Goal: Information Seeking & Learning: Learn about a topic

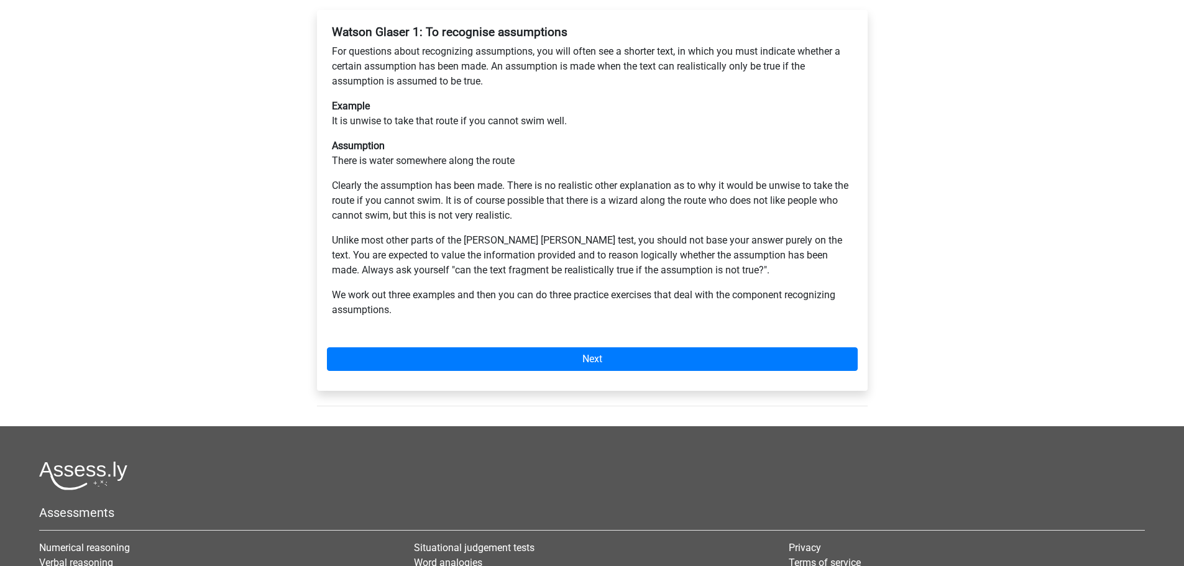
scroll to position [124, 0]
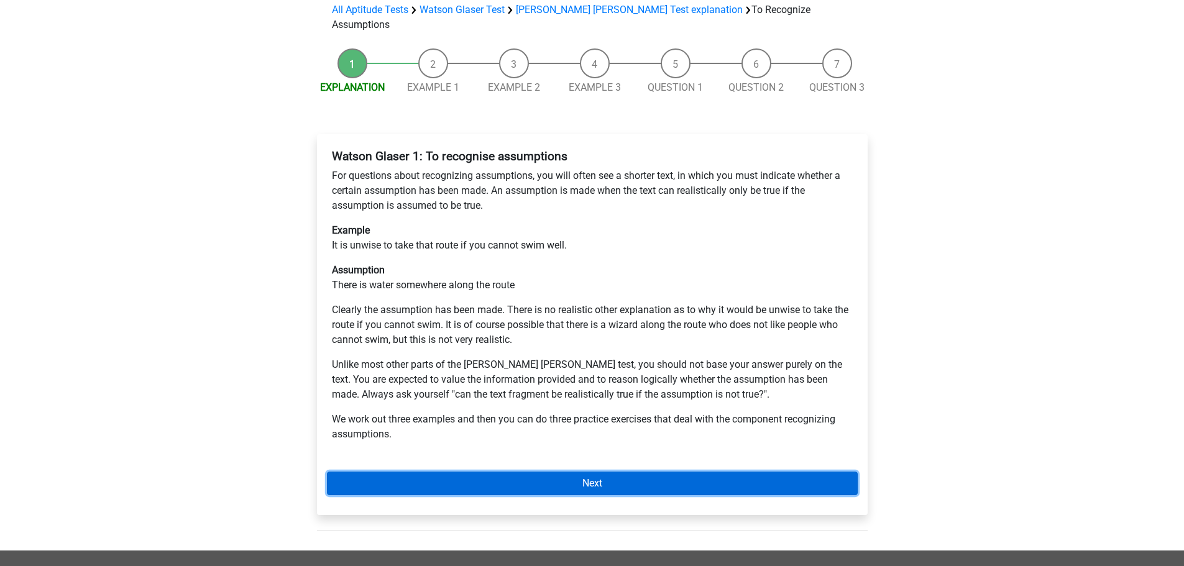
click at [408, 472] on link "Next" at bounding box center [592, 484] width 531 height 24
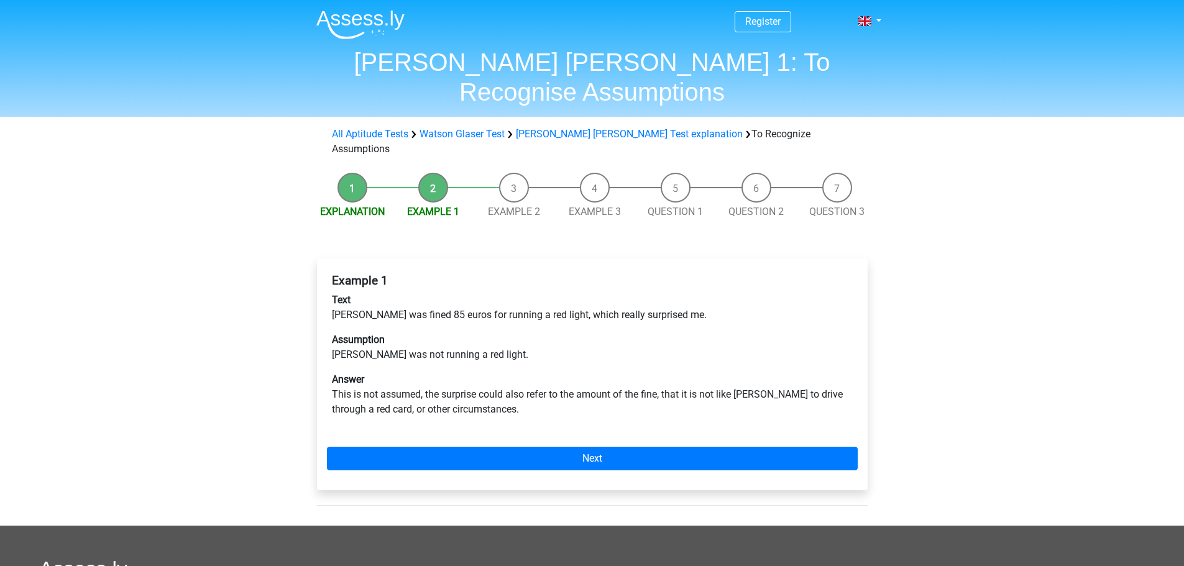
scroll to position [600, 0]
drag, startPoint x: 334, startPoint y: 270, endPoint x: 415, endPoint y: 271, distance: 80.2
type textarea "Peter was fined 85"
click at [415, 293] on p "Text Peter was fined 85 euros for running a red light, which really surprised m…" at bounding box center [592, 308] width 521 height 30
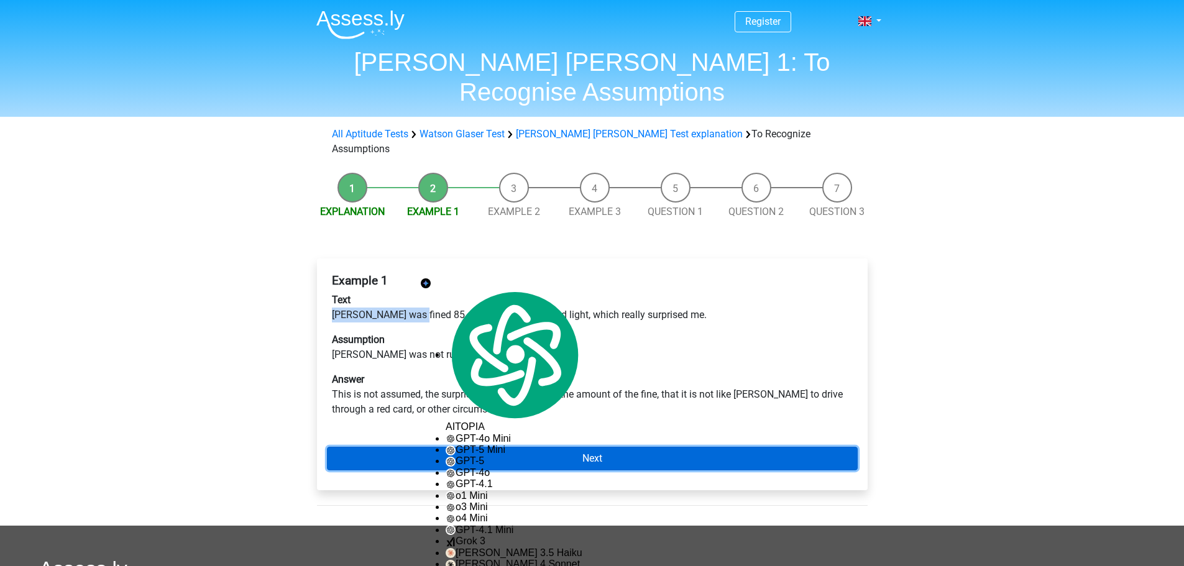
click at [454, 447] on link "Next" at bounding box center [592, 459] width 531 height 24
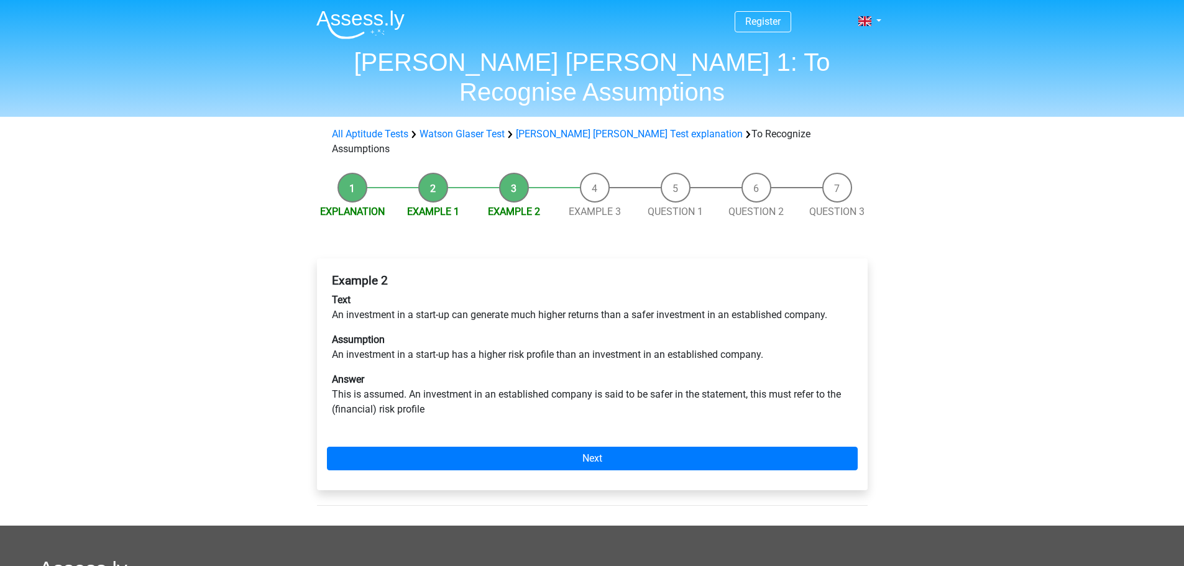
scroll to position [600, 0]
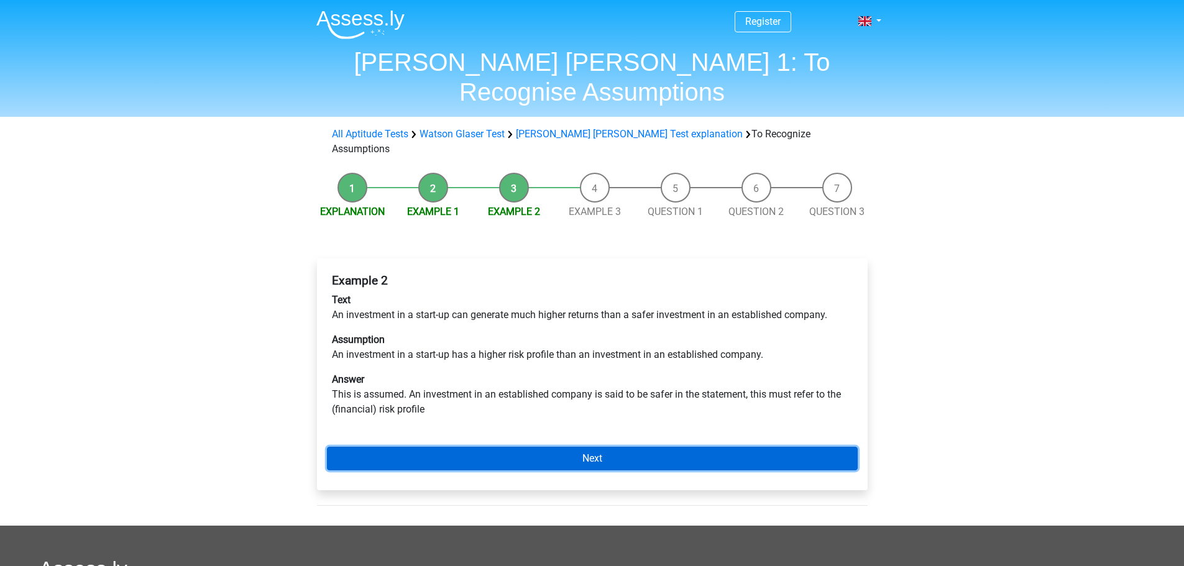
click at [441, 447] on link "Next" at bounding box center [592, 459] width 531 height 24
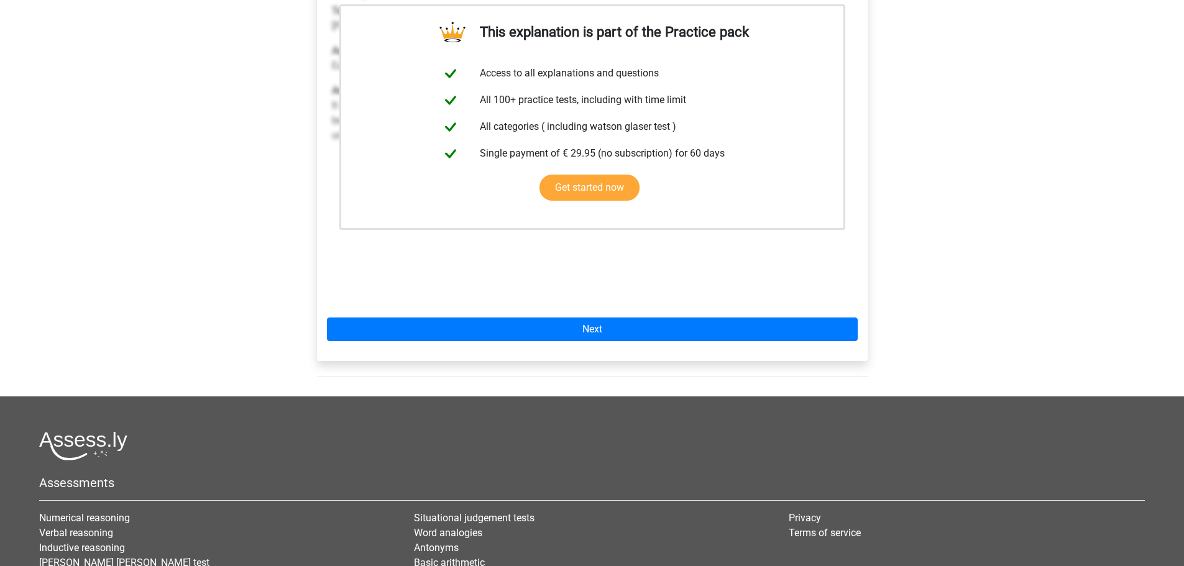
scroll to position [403, 0]
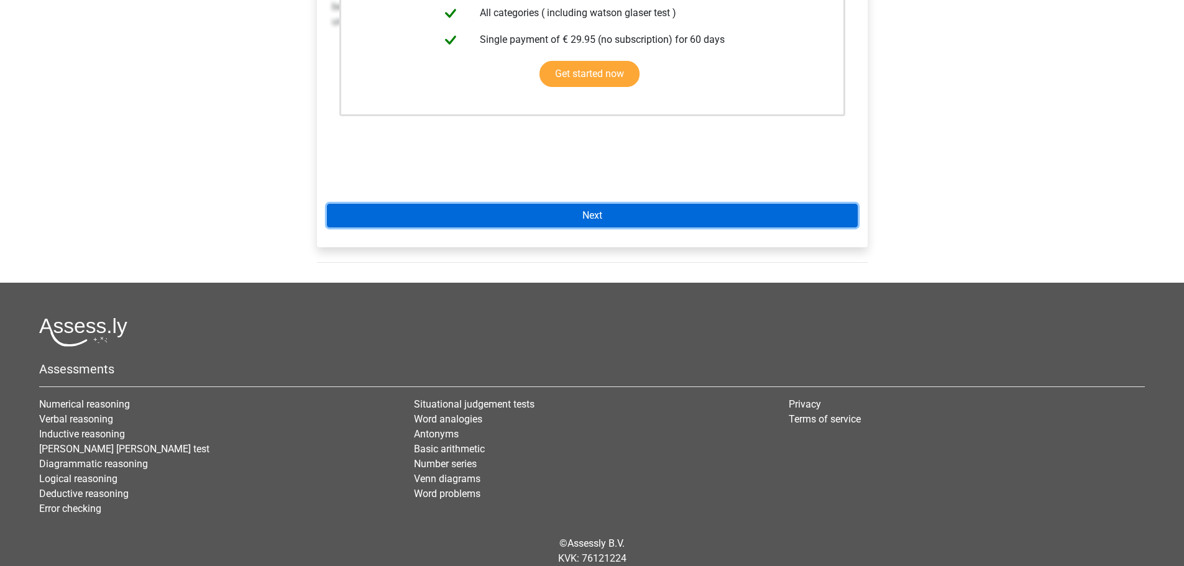
click at [567, 204] on link "Next" at bounding box center [592, 216] width 531 height 24
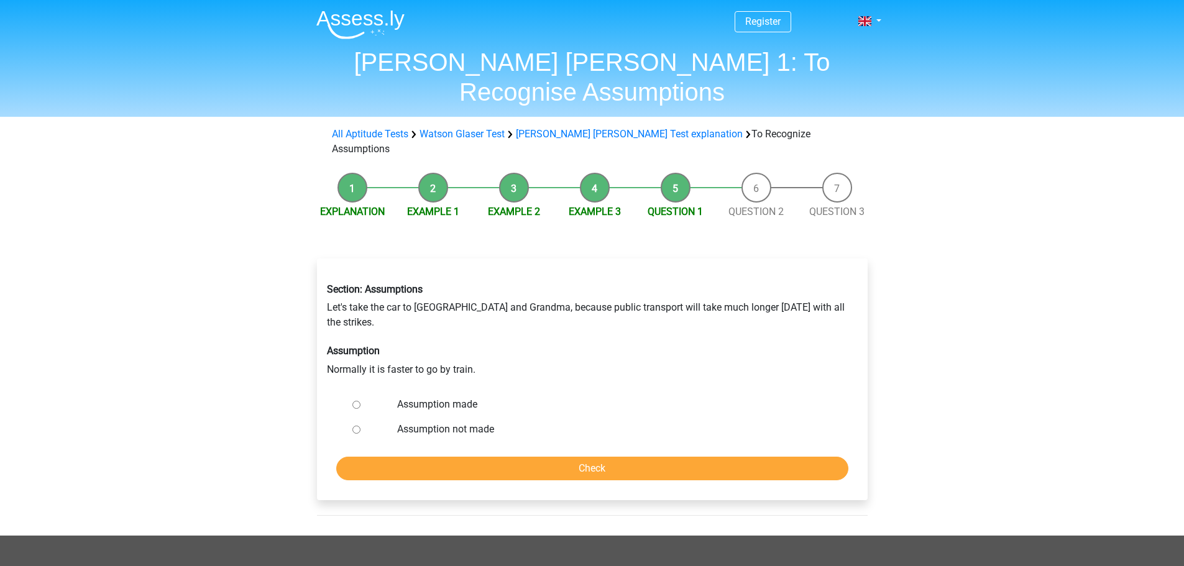
scroll to position [600, 0]
drag, startPoint x: 326, startPoint y: 308, endPoint x: 466, endPoint y: 316, distance: 140.1
type textarea "Normally it is faster to go by tra"
click at [466, 316] on div "Section: Assumptions Let's take the car to [GEOGRAPHIC_DATA] and Grandma, becau…" at bounding box center [592, 330] width 549 height 113
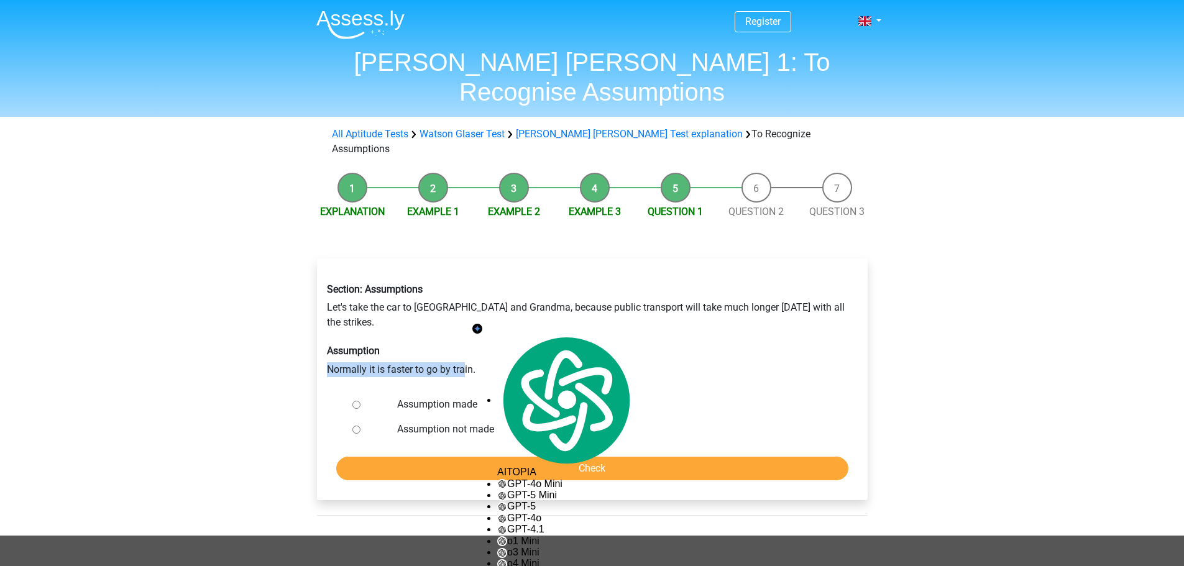
click at [357, 426] on input "Assumption not made" at bounding box center [356, 430] width 8 height 8
radio input "true"
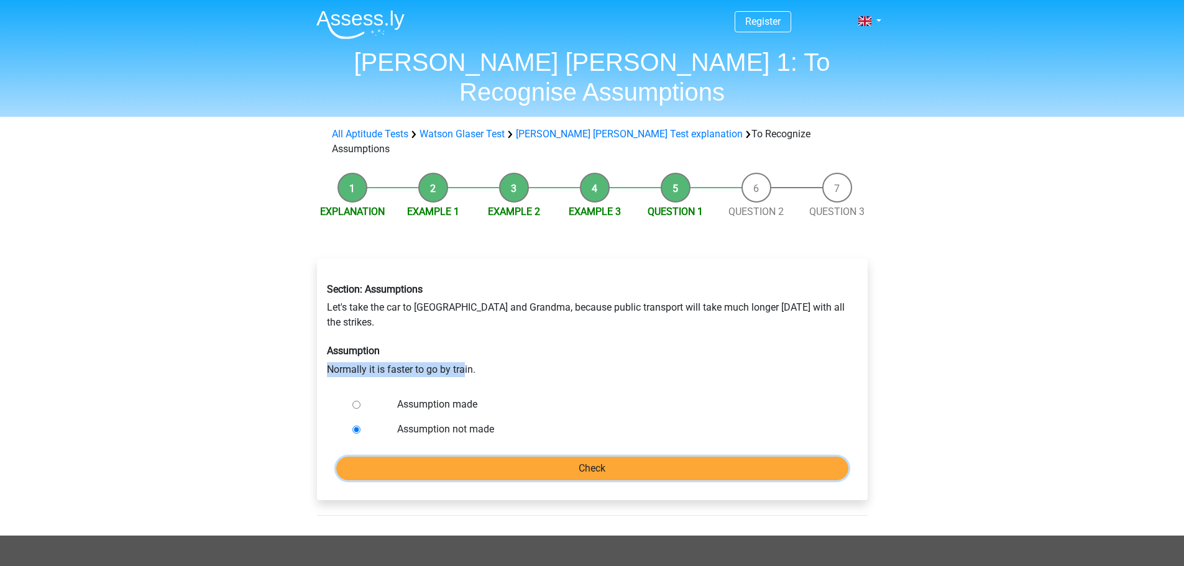
click at [477, 457] on input "Check" at bounding box center [592, 469] width 512 height 24
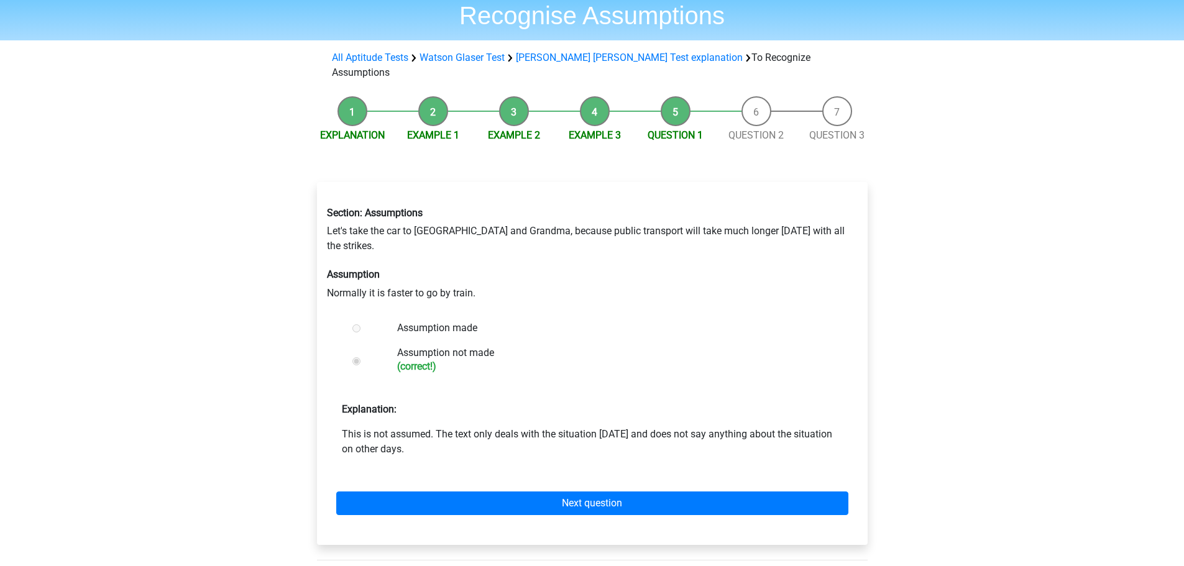
scroll to position [124, 0]
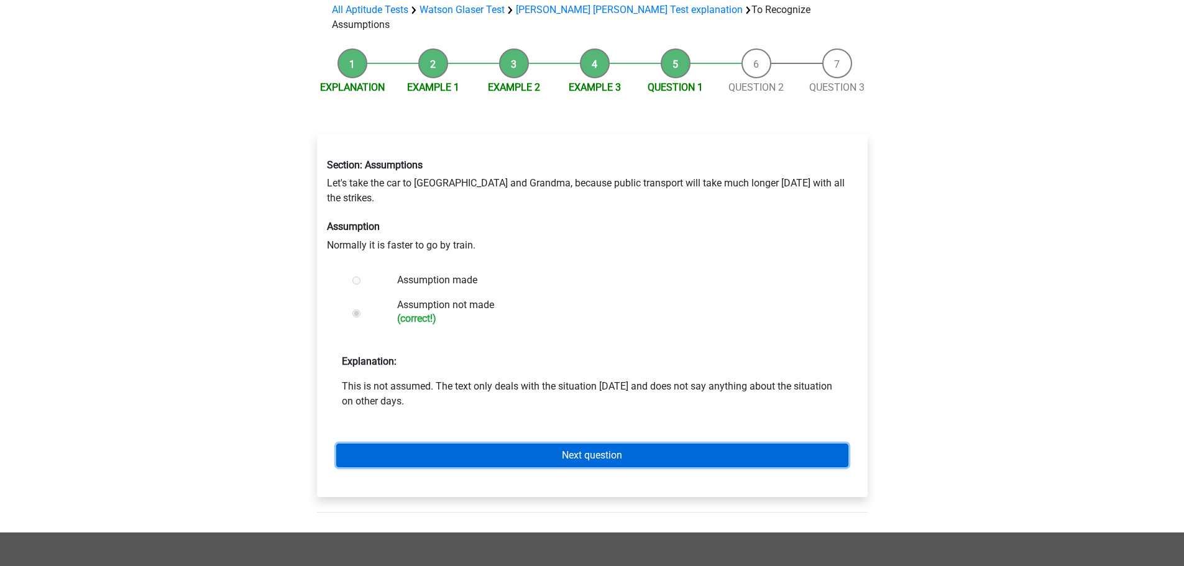
click at [461, 444] on link "Next question" at bounding box center [592, 456] width 512 height 24
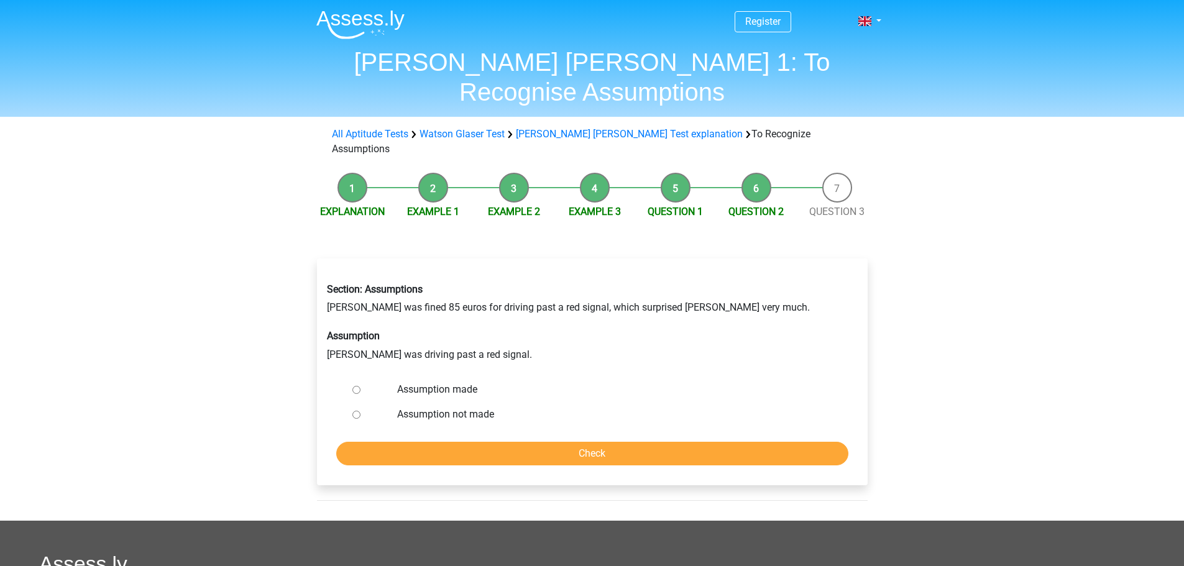
scroll to position [600, 0]
click at [354, 386] on input "Assumption made" at bounding box center [356, 390] width 8 height 8
radio input "true"
click at [438, 442] on input "Check" at bounding box center [592, 454] width 512 height 24
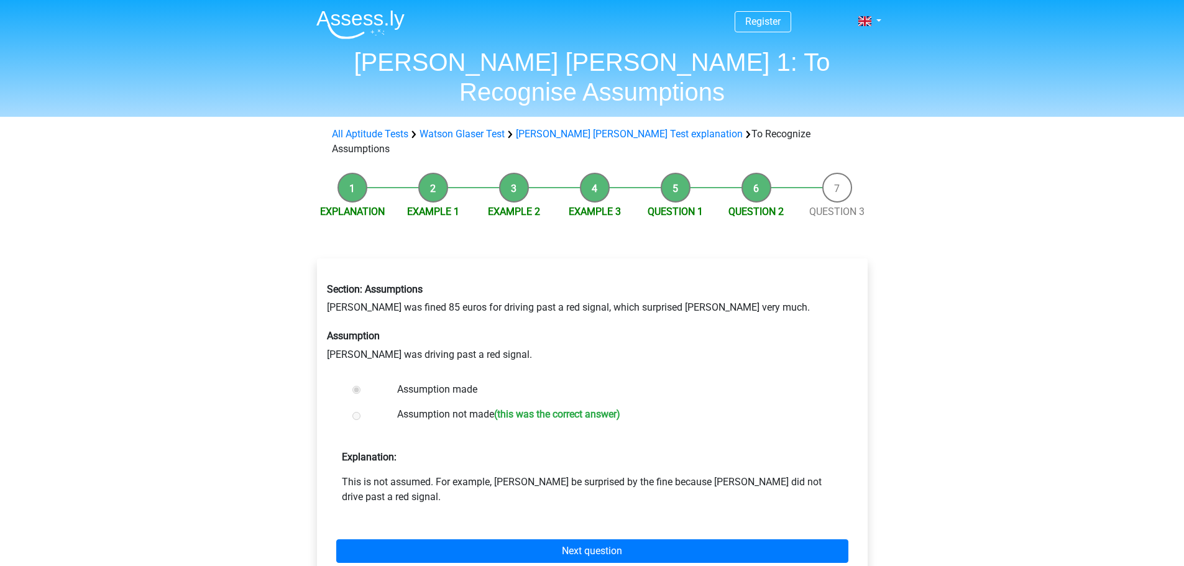
scroll to position [600, 0]
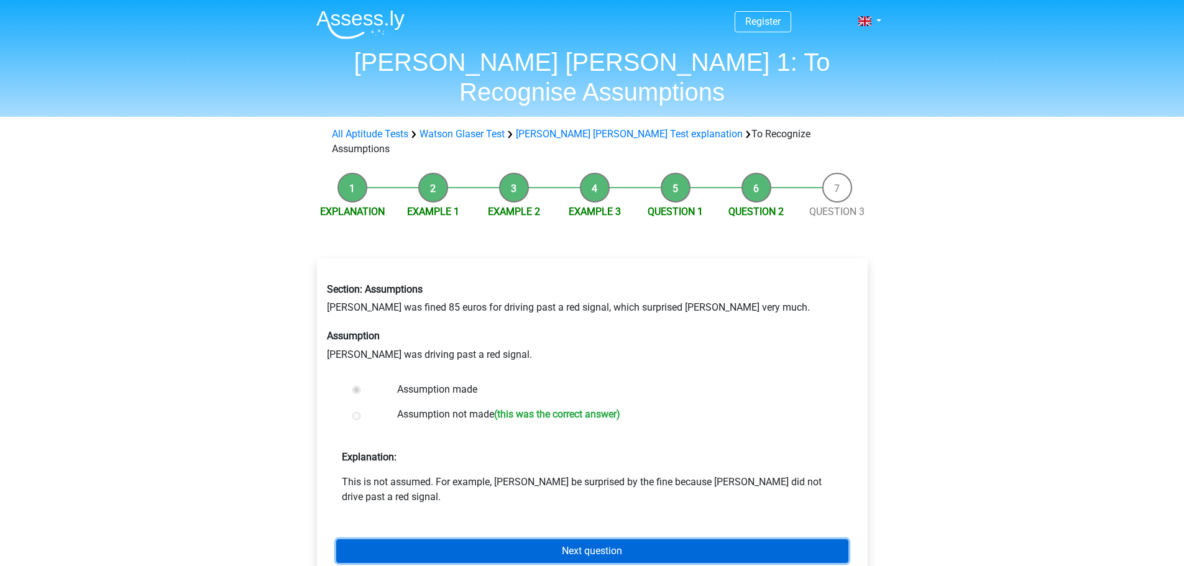
click at [461, 540] on link "Next question" at bounding box center [592, 552] width 512 height 24
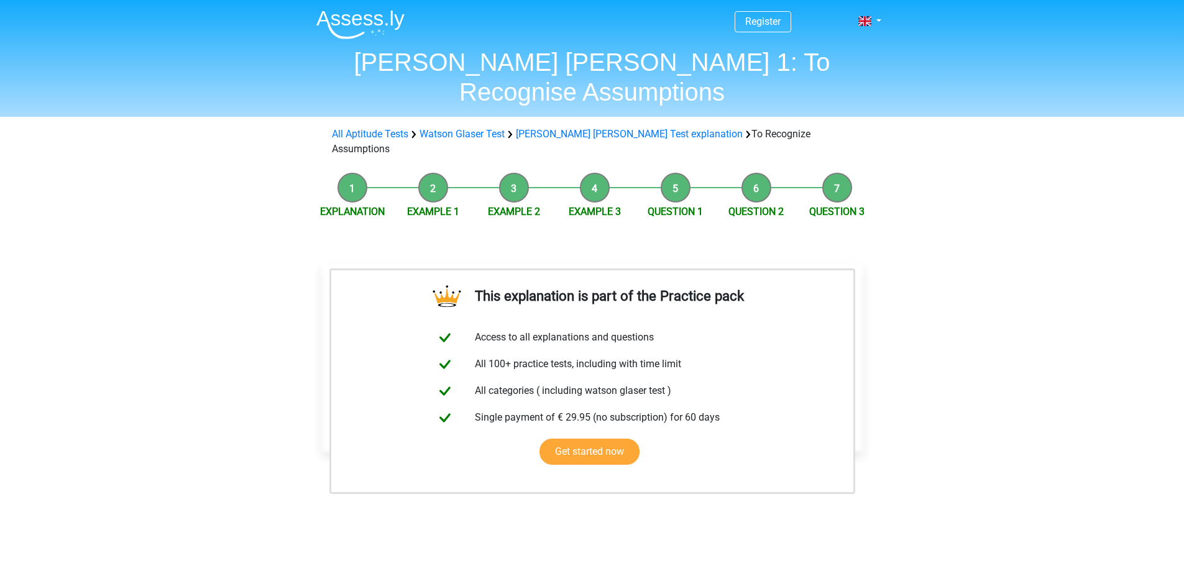
scroll to position [124, 0]
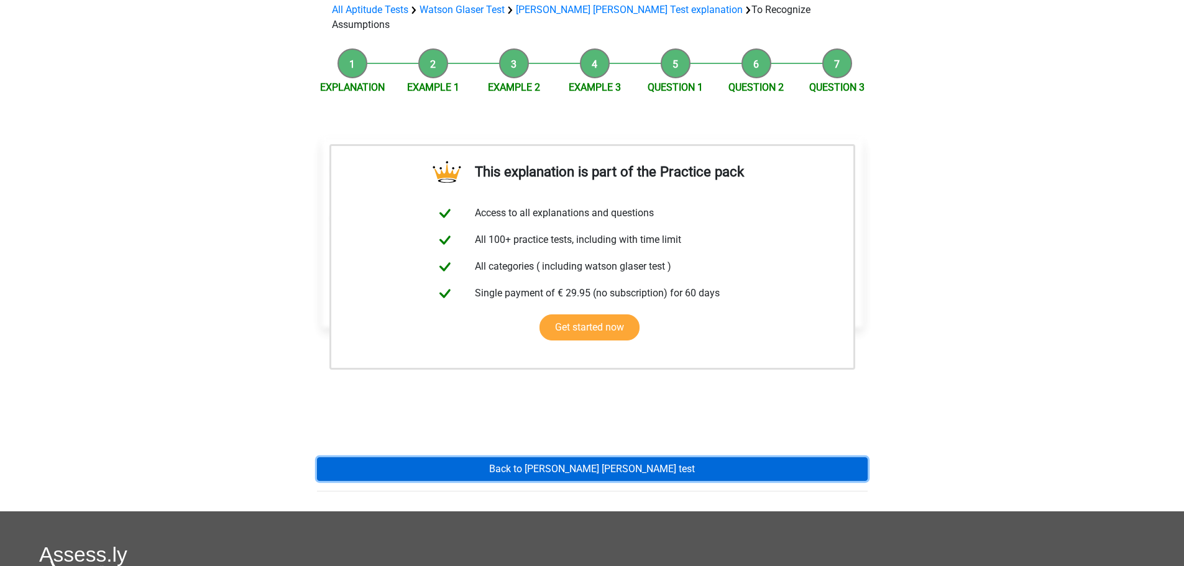
click at [581, 457] on link "Back to [PERSON_NAME] [PERSON_NAME] test" at bounding box center [592, 469] width 551 height 24
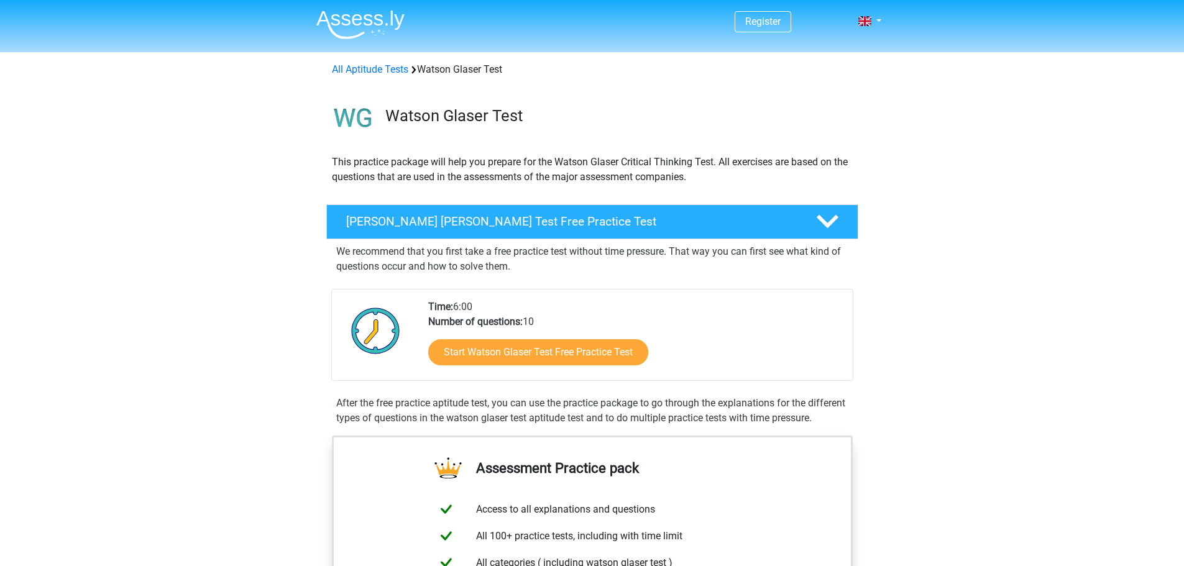
scroll to position [124, 0]
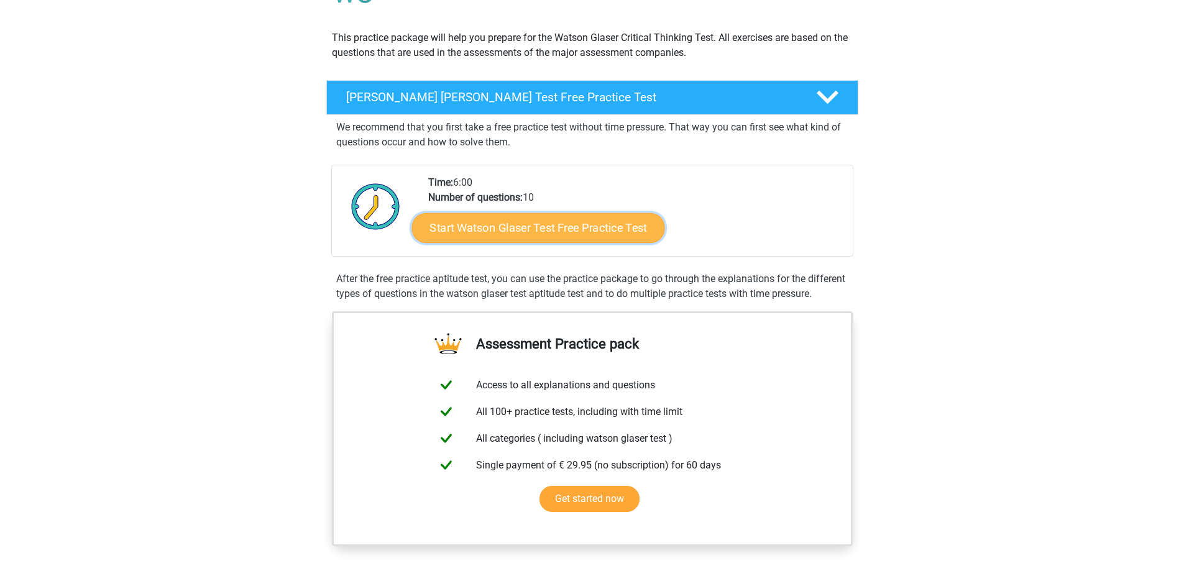
click at [521, 229] on link "Start Watson Glaser Test Free Practice Test" at bounding box center [537, 228] width 253 height 30
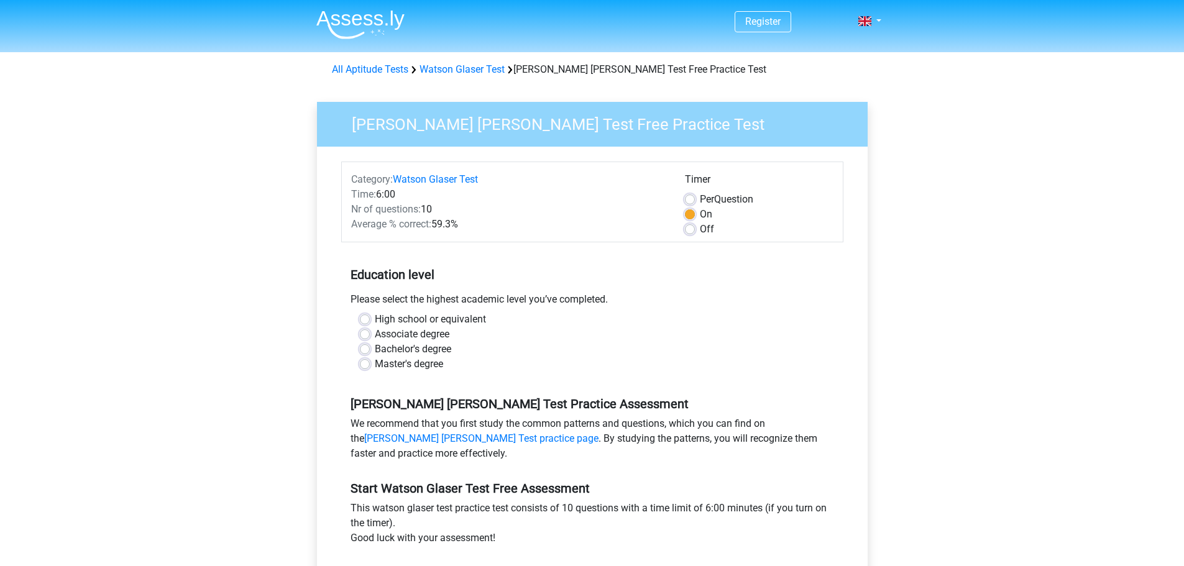
click at [375, 333] on label "Associate degree" at bounding box center [412, 334] width 75 height 15
click at [364, 333] on input "Associate degree" at bounding box center [365, 333] width 10 height 12
radio input "true"
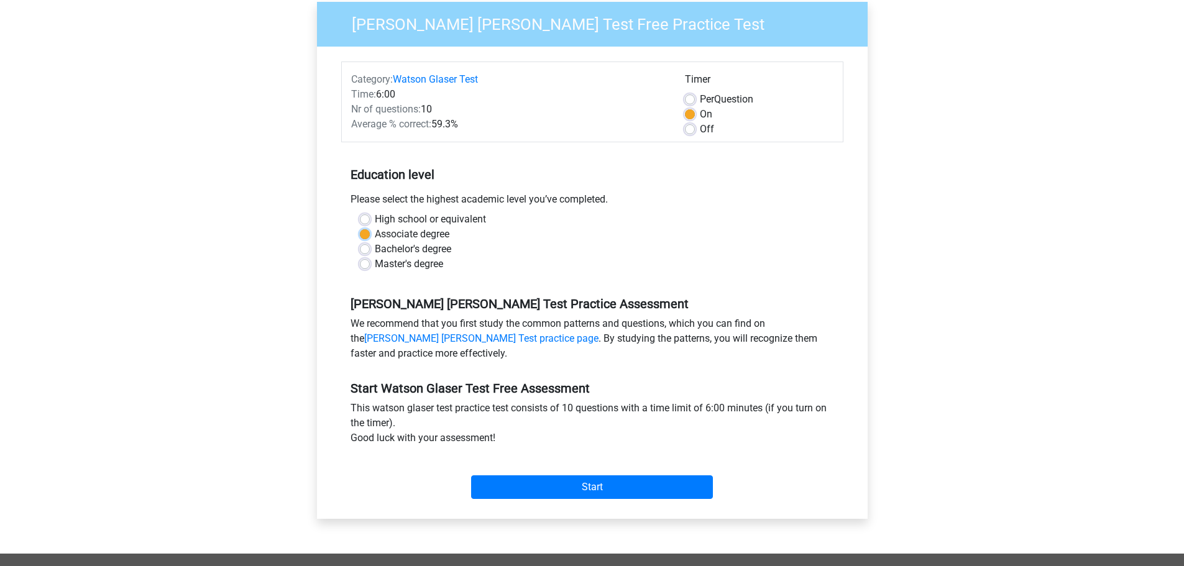
scroll to position [124, 0]
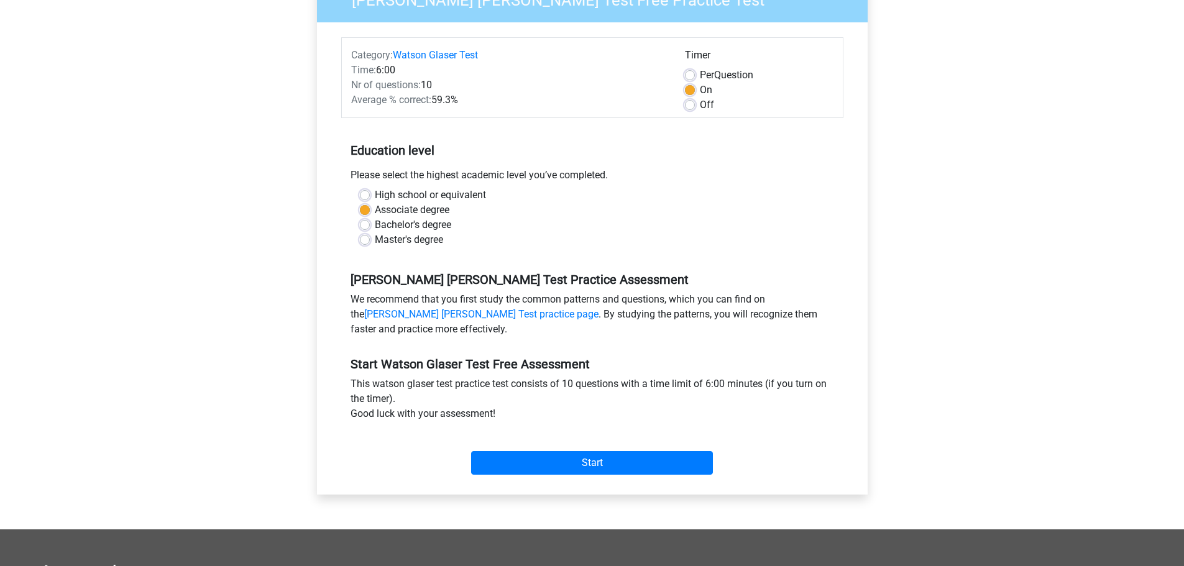
click at [375, 223] on label "Bachelor's degree" at bounding box center [413, 225] width 76 height 15
click at [363, 223] on input "Bachelor's degree" at bounding box center [365, 224] width 10 height 12
radio input "true"
click at [534, 467] on input "Start" at bounding box center [592, 463] width 242 height 24
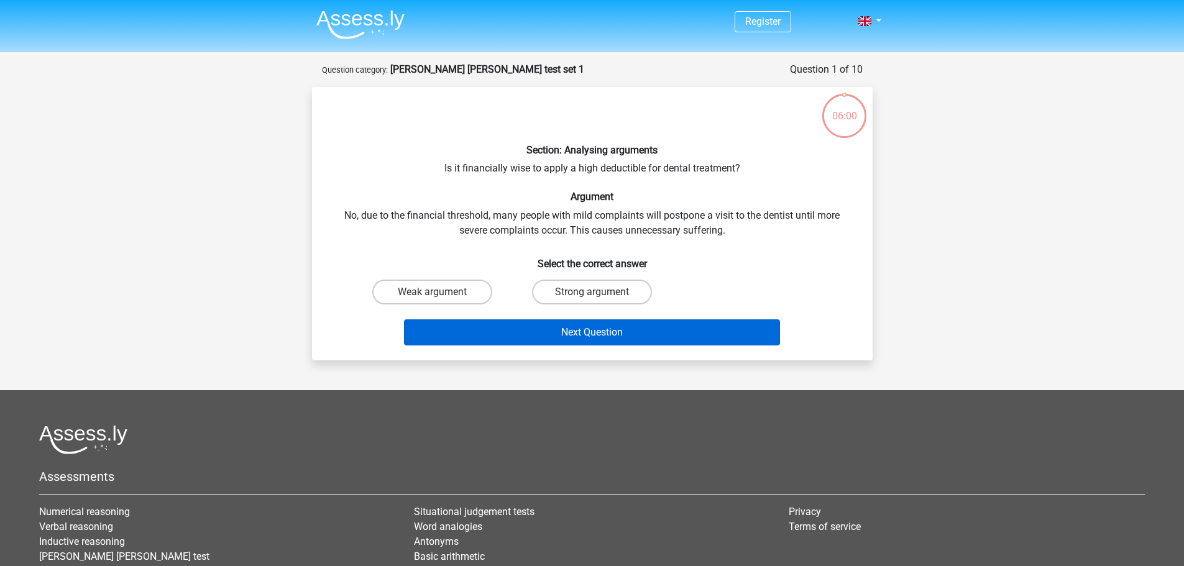
scroll to position [600, 0]
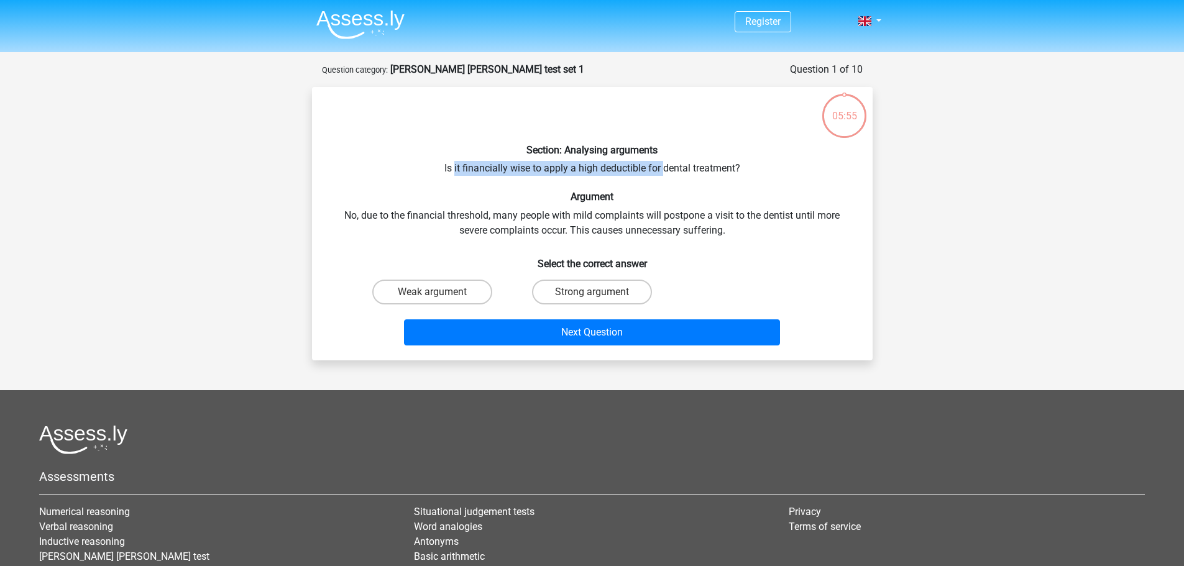
drag, startPoint x: 453, startPoint y: 169, endPoint x: 662, endPoint y: 171, distance: 208.9
type textarea "it financially wise to apply a high deductible for"
click at [663, 171] on div "Section: Analysing arguments Is it financially wise to apply a high deductible …" at bounding box center [592, 224] width 551 height 254
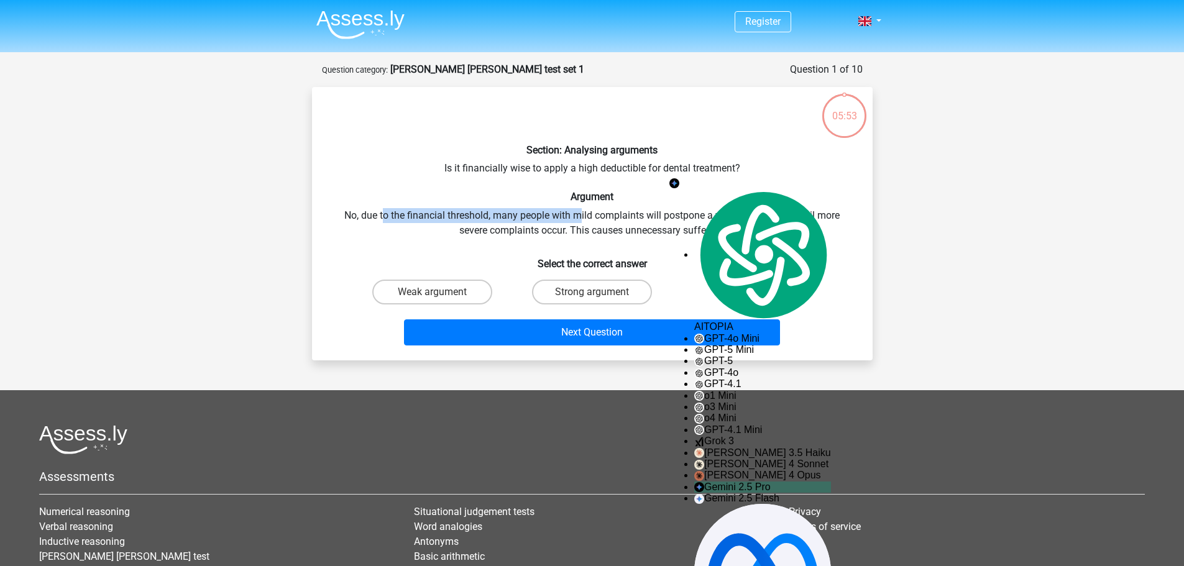
drag, startPoint x: 382, startPoint y: 216, endPoint x: 579, endPoint y: 211, distance: 197.7
click at [579, 211] on div "Section: Analysing arguments Is it financially wise to apply a high deductible …" at bounding box center [592, 224] width 551 height 254
click at [626, 224] on div "Section: Analysing arguments Is it financially wise to apply a high deductible …" at bounding box center [592, 224] width 551 height 254
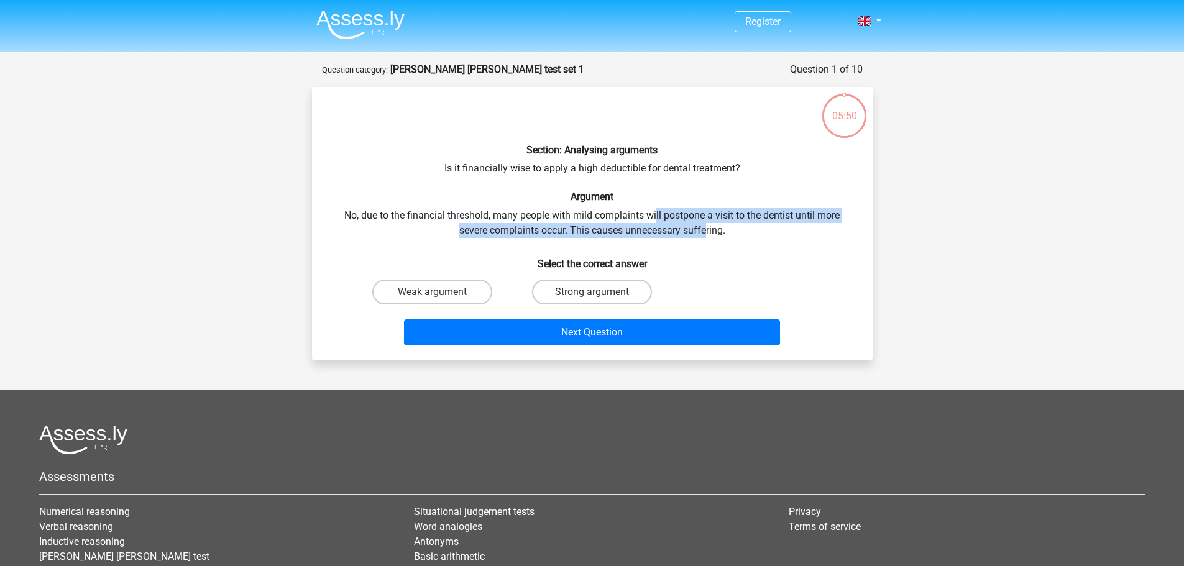
drag, startPoint x: 656, startPoint y: 216, endPoint x: 678, endPoint y: 232, distance: 27.5
click at [705, 231] on div "Section: Analysing arguments Is it financially wise to apply a high deductible …" at bounding box center [592, 224] width 551 height 254
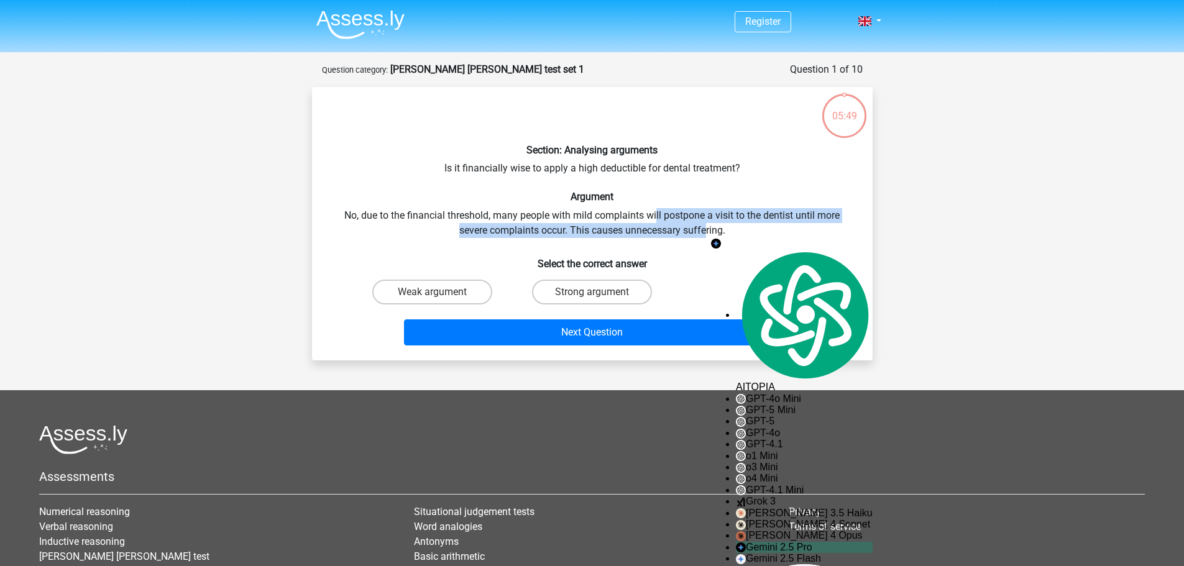
click at [644, 235] on div "Section: Analysing arguments Is it financially wise to apply a high deductible …" at bounding box center [592, 224] width 551 height 254
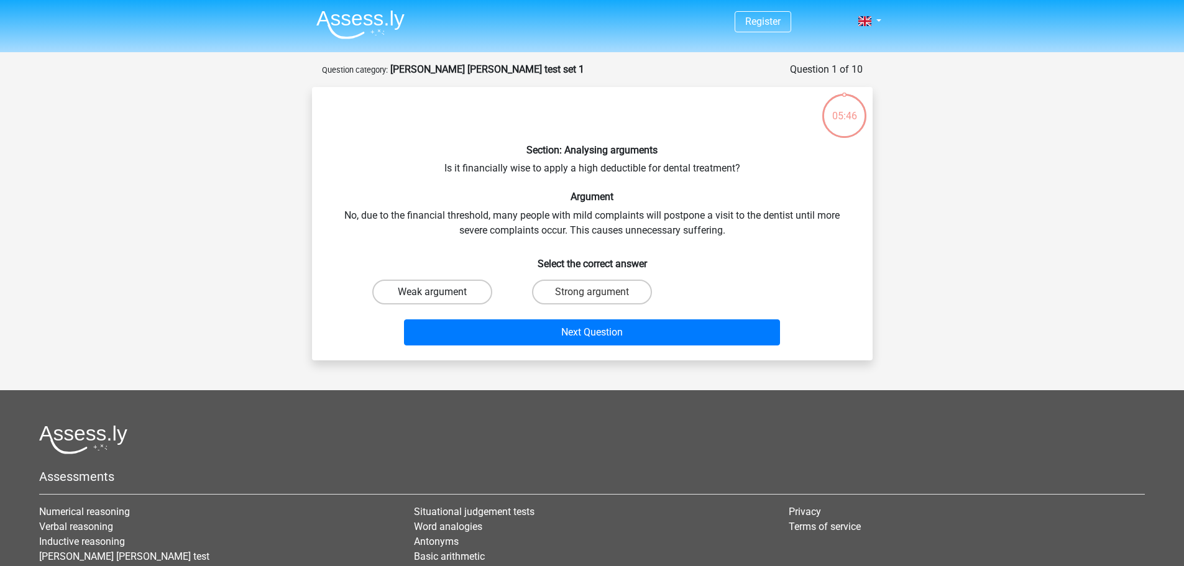
click at [456, 296] on label "Weak argument" at bounding box center [432, 292] width 120 height 25
click at [440, 296] on input "Weak argument" at bounding box center [436, 296] width 8 height 8
radio input "true"
click at [564, 288] on label "Strong argument" at bounding box center [592, 292] width 120 height 25
click at [592, 292] on input "Strong argument" at bounding box center [596, 296] width 8 height 8
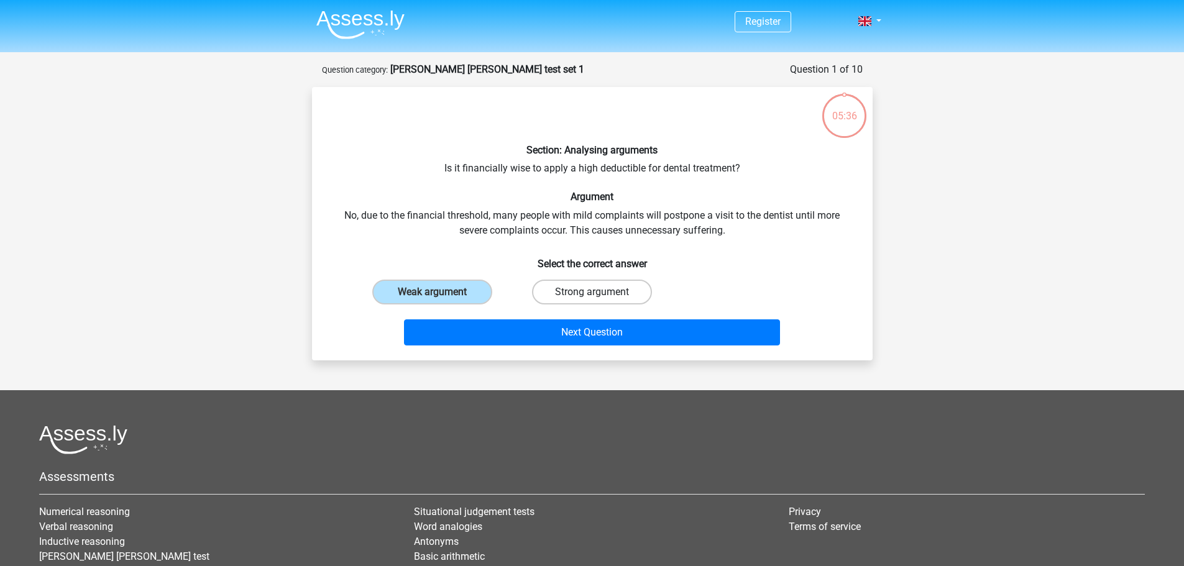
radio input "true"
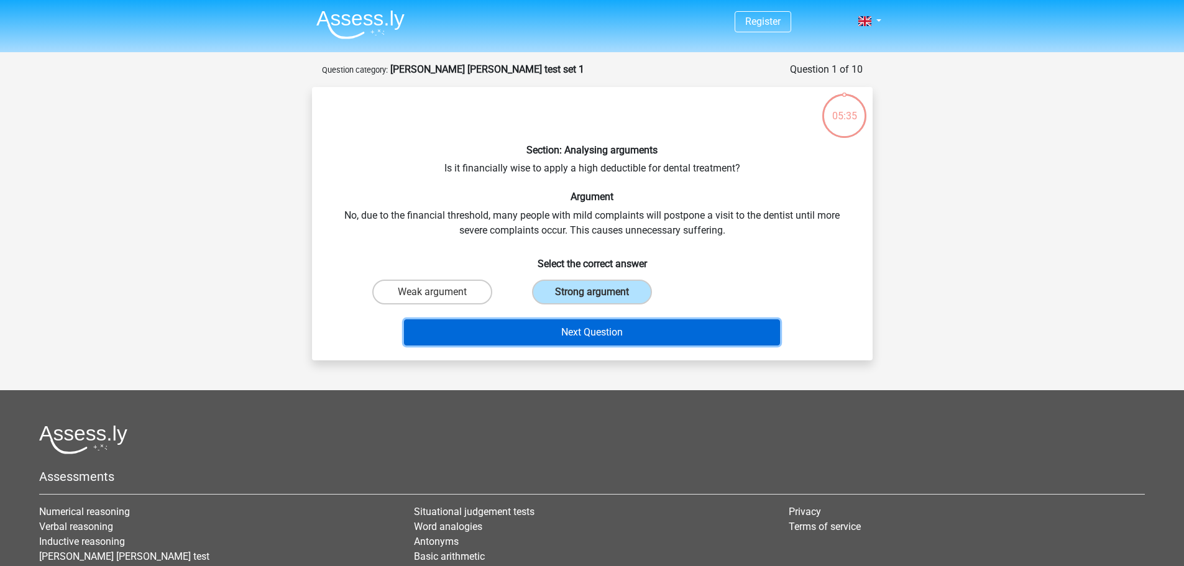
click at [598, 335] on button "Next Question" at bounding box center [592, 332] width 376 height 26
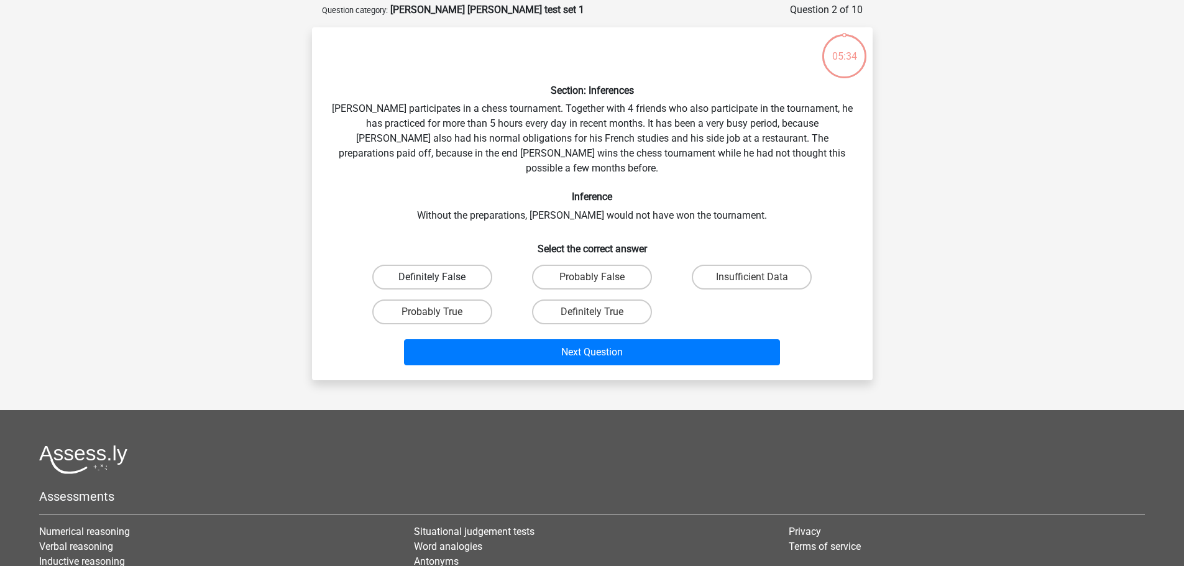
scroll to position [62, 0]
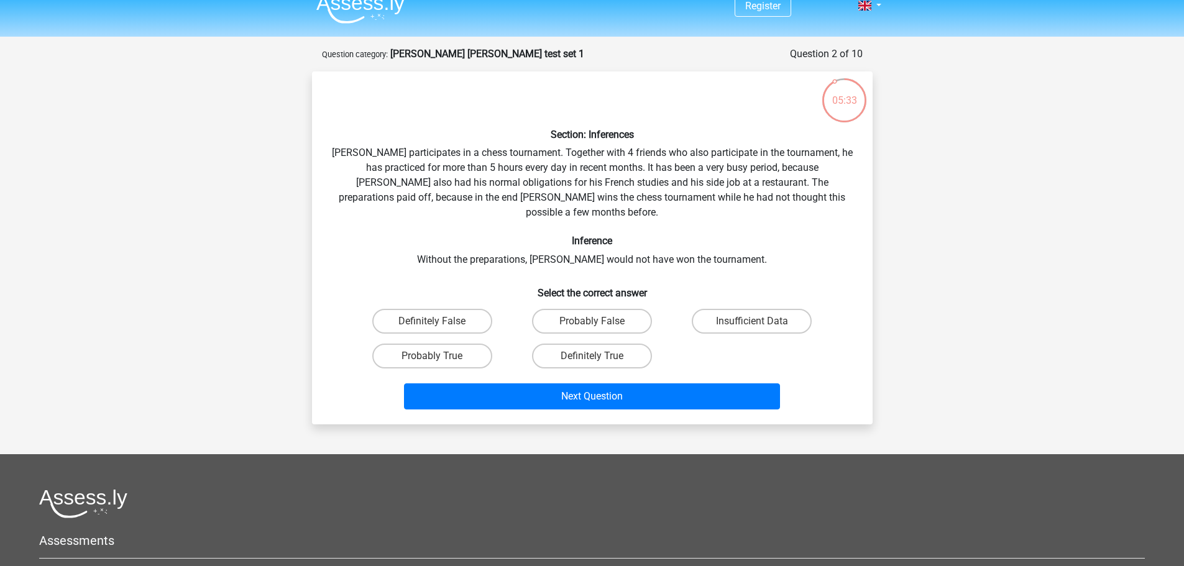
drag, startPoint x: 317, startPoint y: 241, endPoint x: 344, endPoint y: 209, distance: 41.9
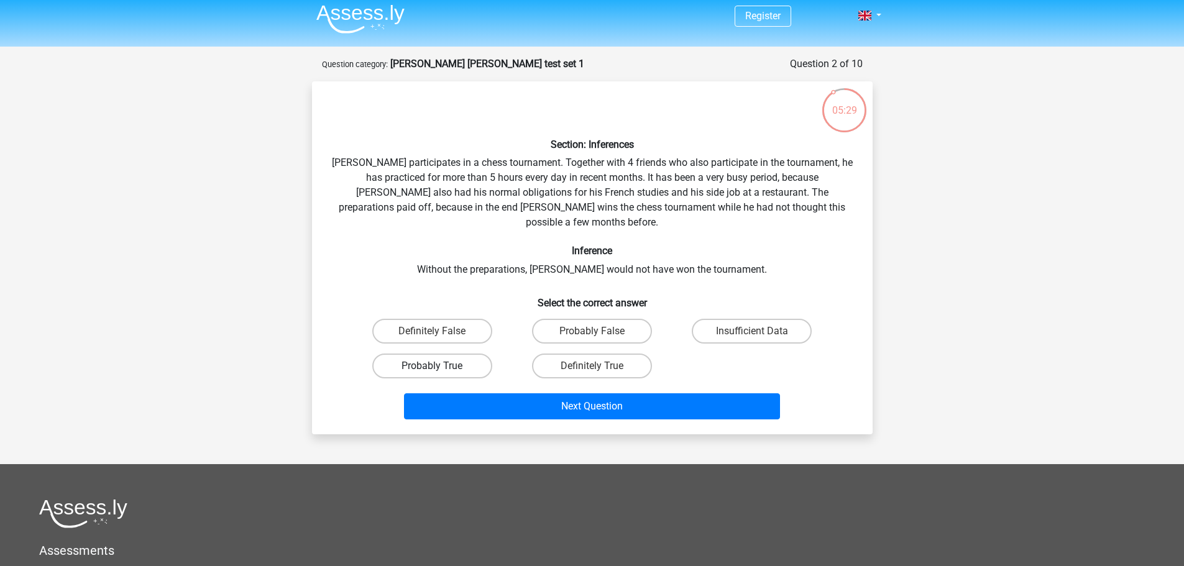
click at [469, 354] on label "Probably True" at bounding box center [432, 366] width 120 height 25
click at [440, 366] on input "Probably True" at bounding box center [436, 370] width 8 height 8
radio input "true"
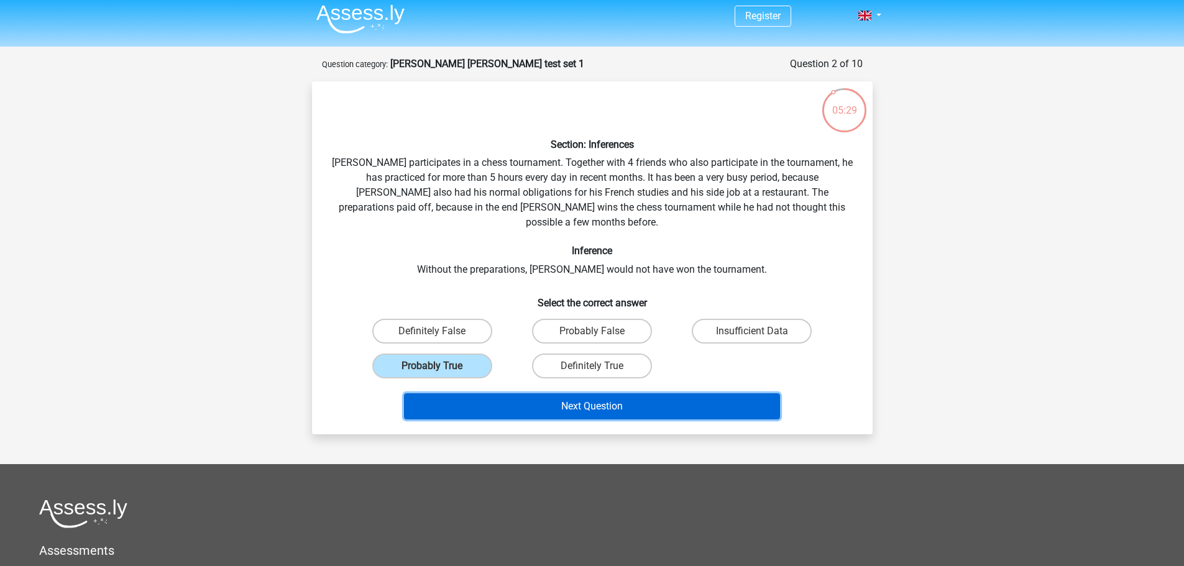
click at [536, 395] on button "Next Question" at bounding box center [592, 406] width 376 height 26
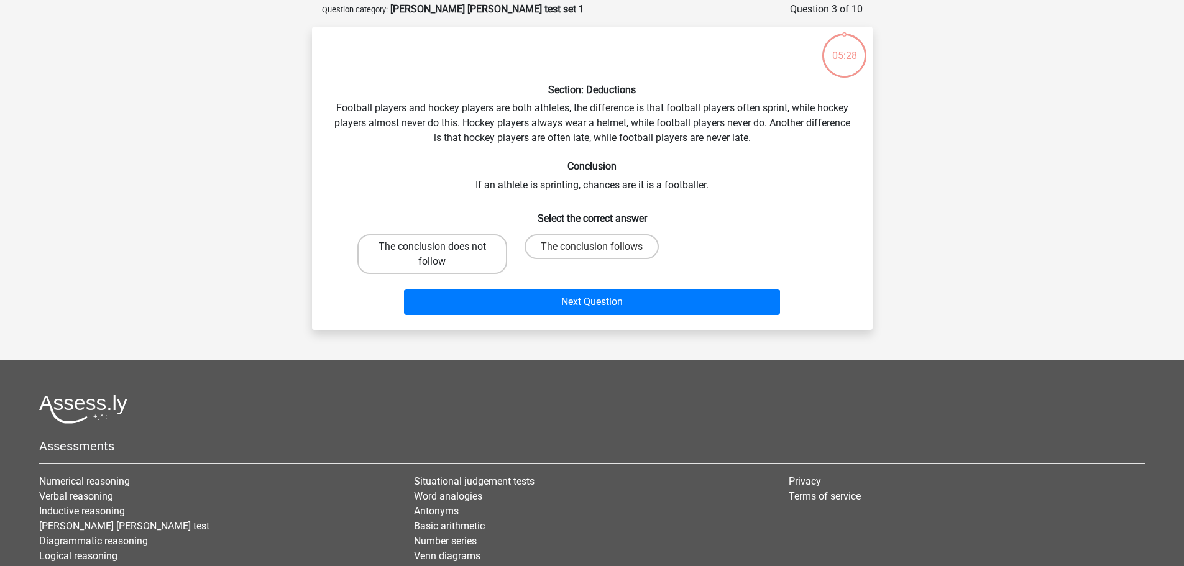
scroll to position [62, 0]
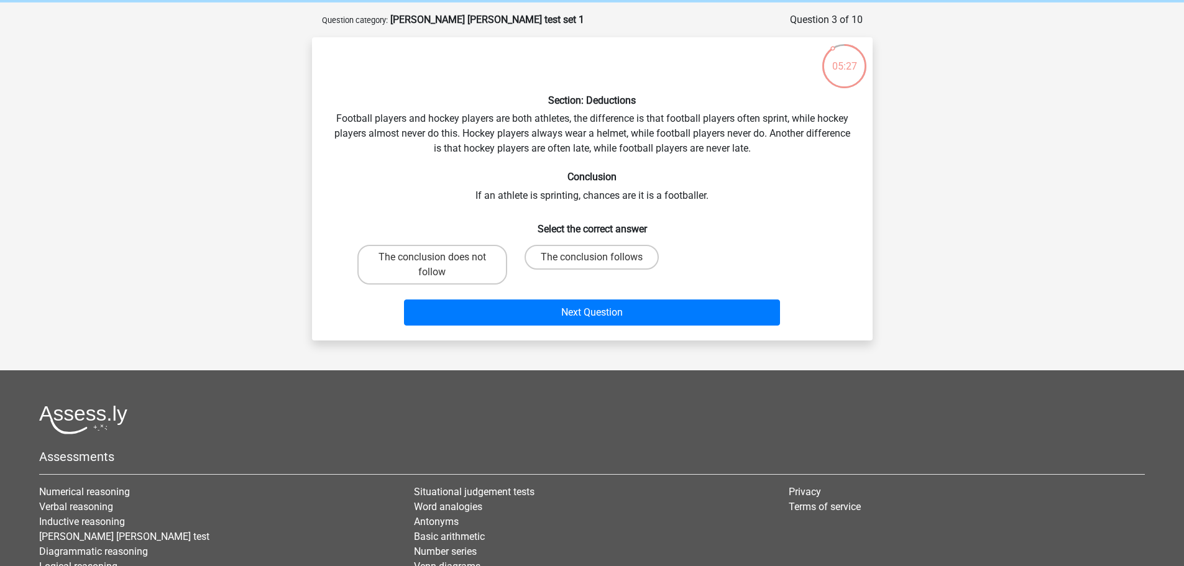
drag, startPoint x: 380, startPoint y: 193, endPoint x: 380, endPoint y: 172, distance: 21.8
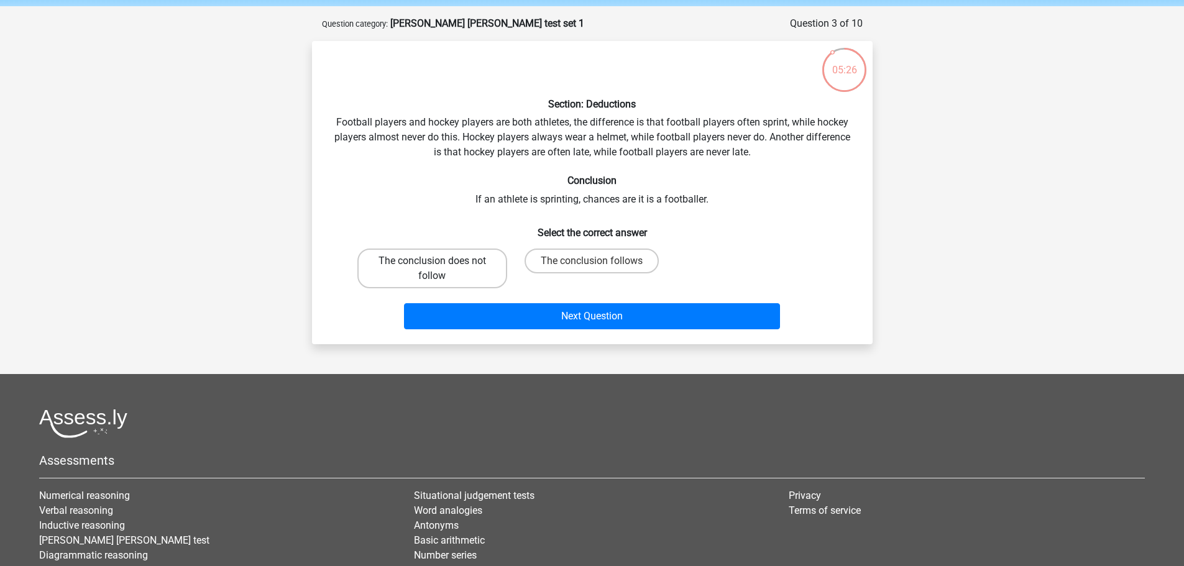
click at [428, 278] on label "The conclusion does not follow" at bounding box center [432, 269] width 150 height 40
click at [432, 269] on input "The conclusion does not follow" at bounding box center [436, 265] width 8 height 8
radio input "true"
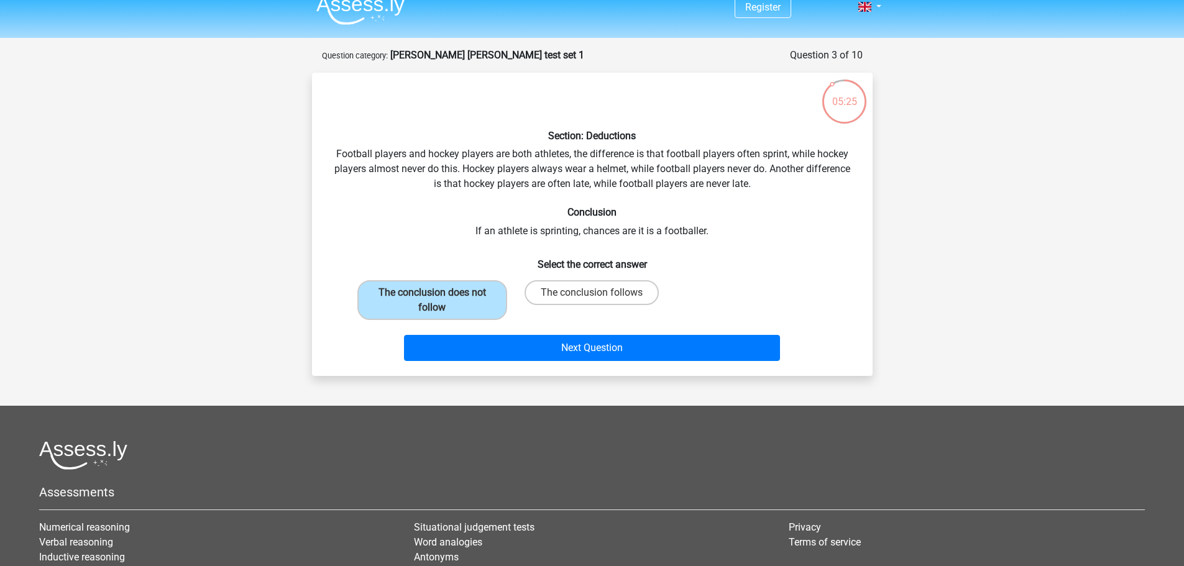
scroll to position [0, 0]
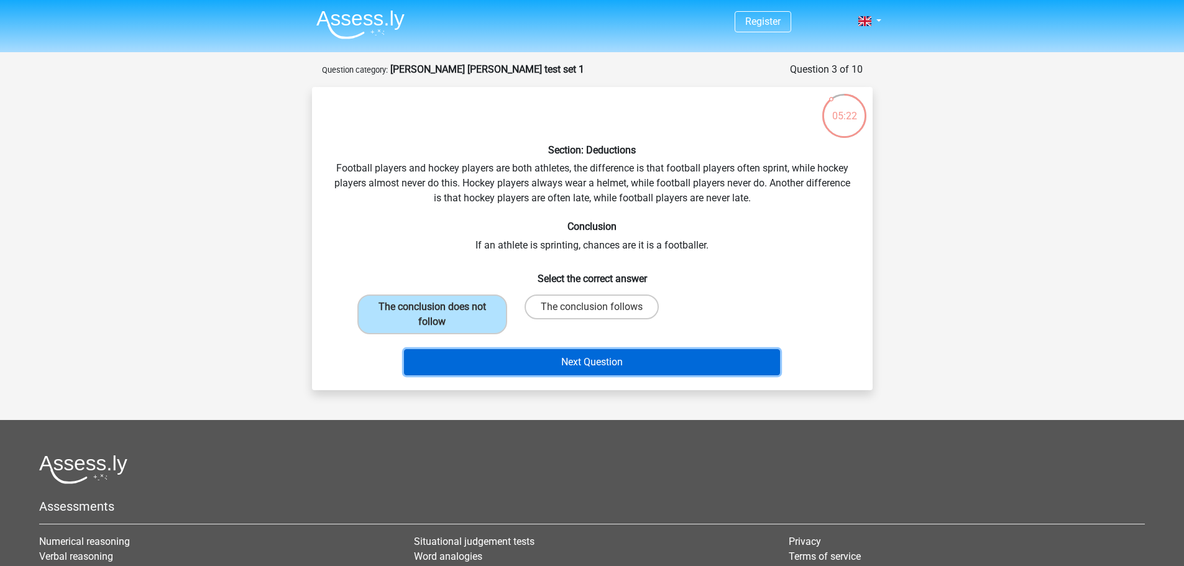
click at [541, 365] on button "Next Question" at bounding box center [592, 362] width 376 height 26
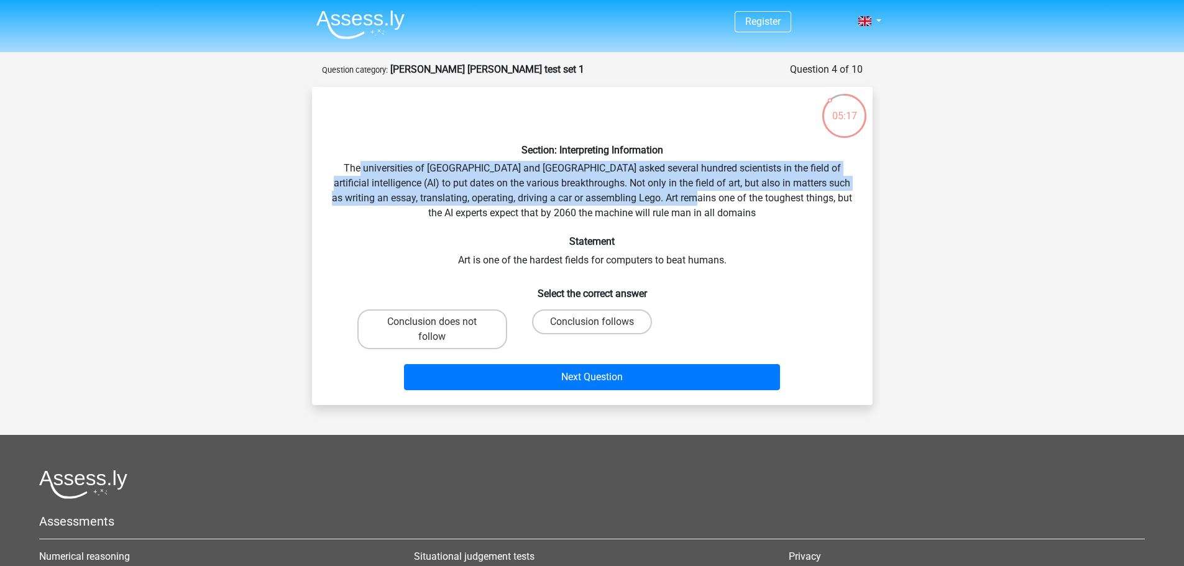
drag, startPoint x: 361, startPoint y: 164, endPoint x: 729, endPoint y: 203, distance: 370.0
click at [729, 203] on div "Section: Interpreting Information The universities of Oxford and Yale asked sev…" at bounding box center [592, 246] width 551 height 298
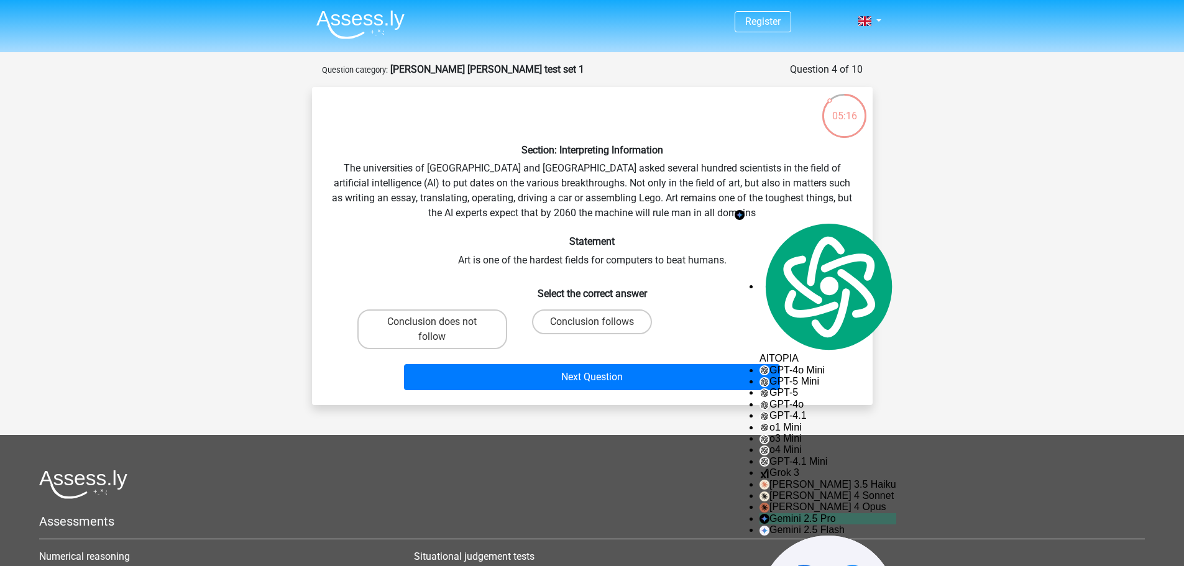
click at [553, 215] on div "Section: Interpreting Information The universities of Oxford and Yale asked sev…" at bounding box center [592, 246] width 551 height 298
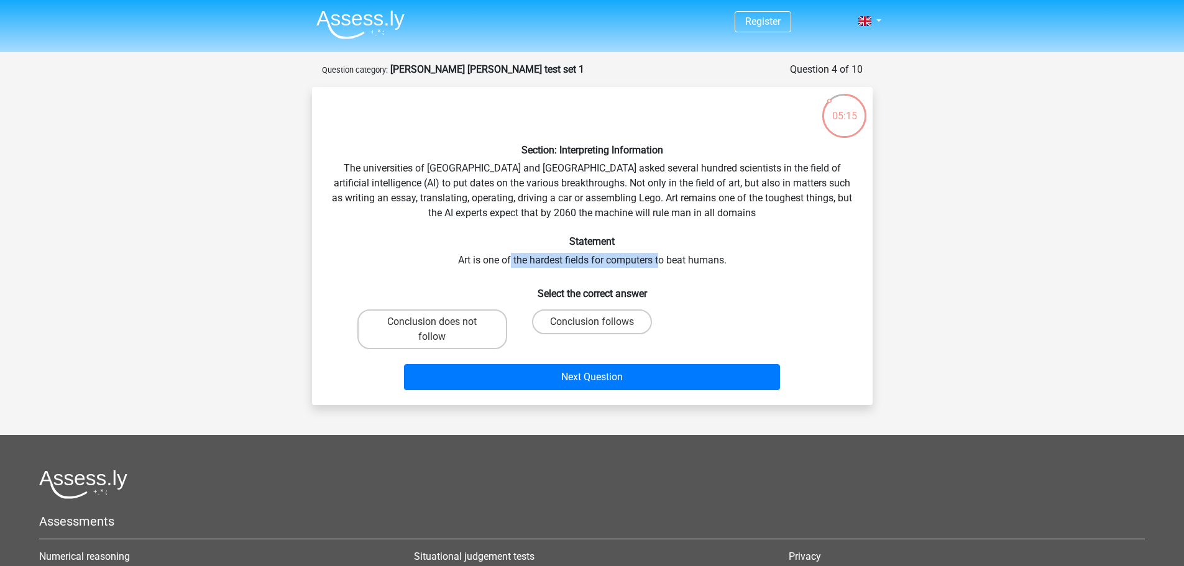
drag, startPoint x: 511, startPoint y: 260, endPoint x: 661, endPoint y: 259, distance: 149.8
click at [661, 259] on div "Section: Interpreting Information The universities of Oxford and Yale asked sev…" at bounding box center [592, 246] width 551 height 298
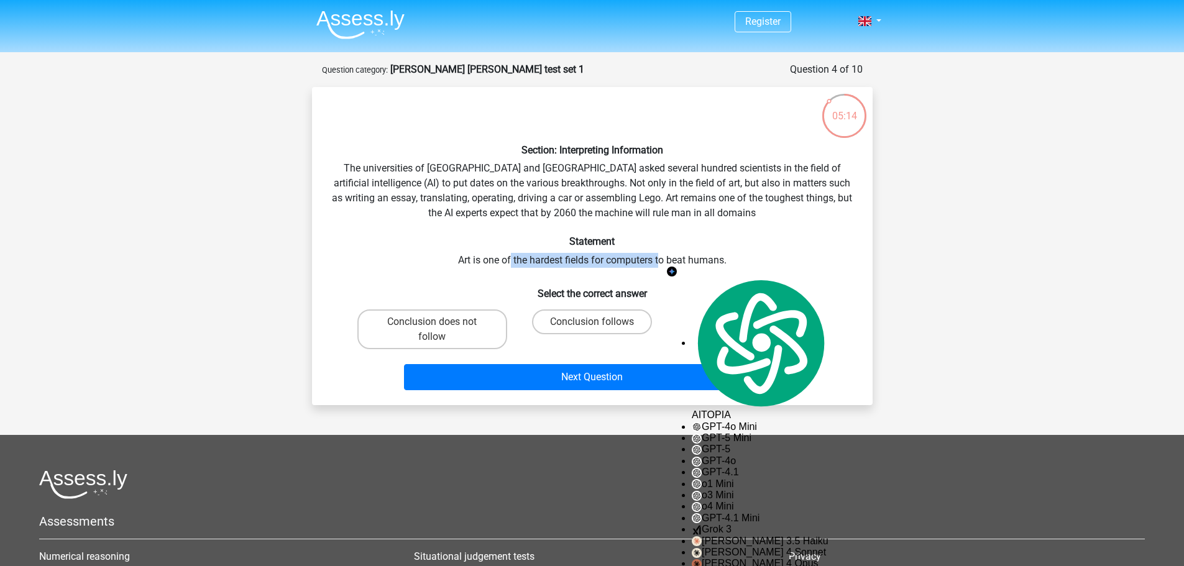
click at [594, 258] on div "Section: Interpreting Information The universities of Oxford and Yale asked sev…" at bounding box center [592, 246] width 551 height 298
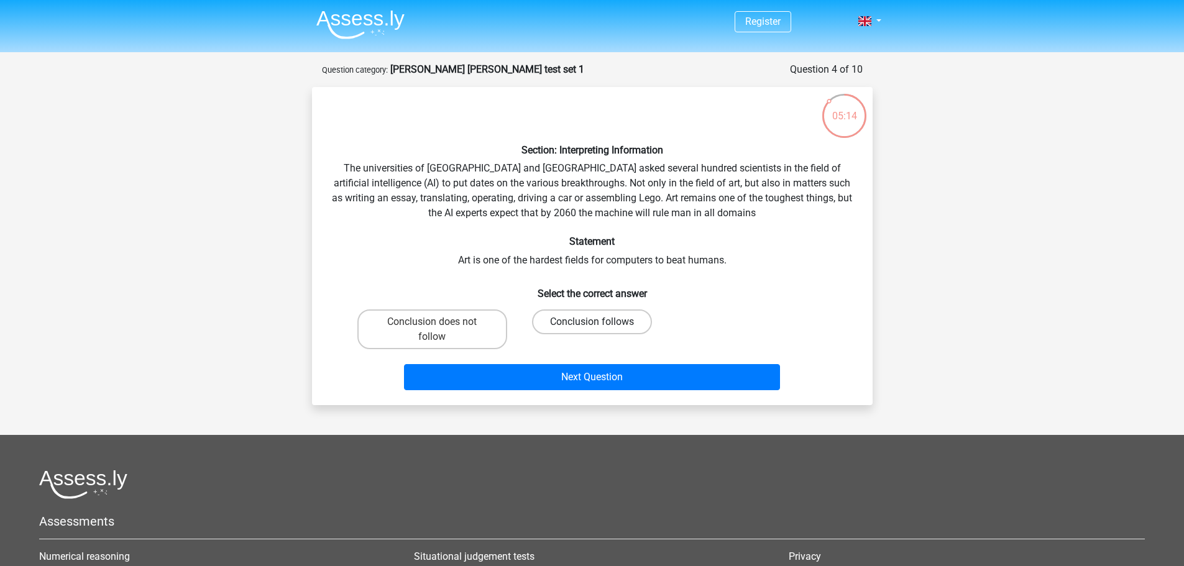
click at [586, 318] on label "Conclusion follows" at bounding box center [592, 322] width 120 height 25
click at [592, 322] on input "Conclusion follows" at bounding box center [596, 326] width 8 height 8
radio input "true"
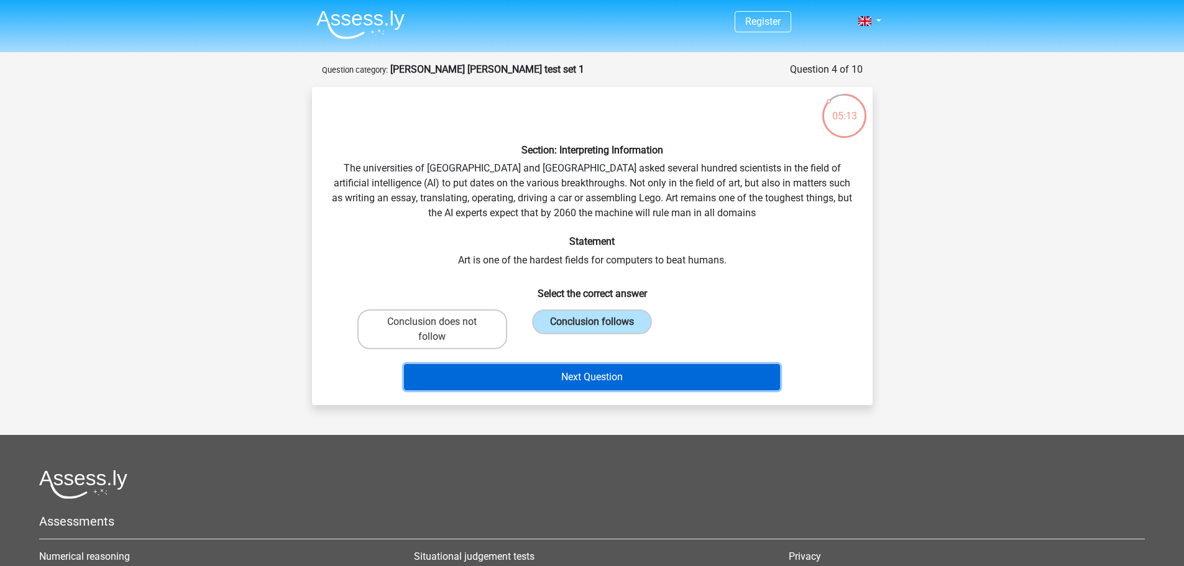
click at [598, 384] on button "Next Question" at bounding box center [592, 377] width 376 height 26
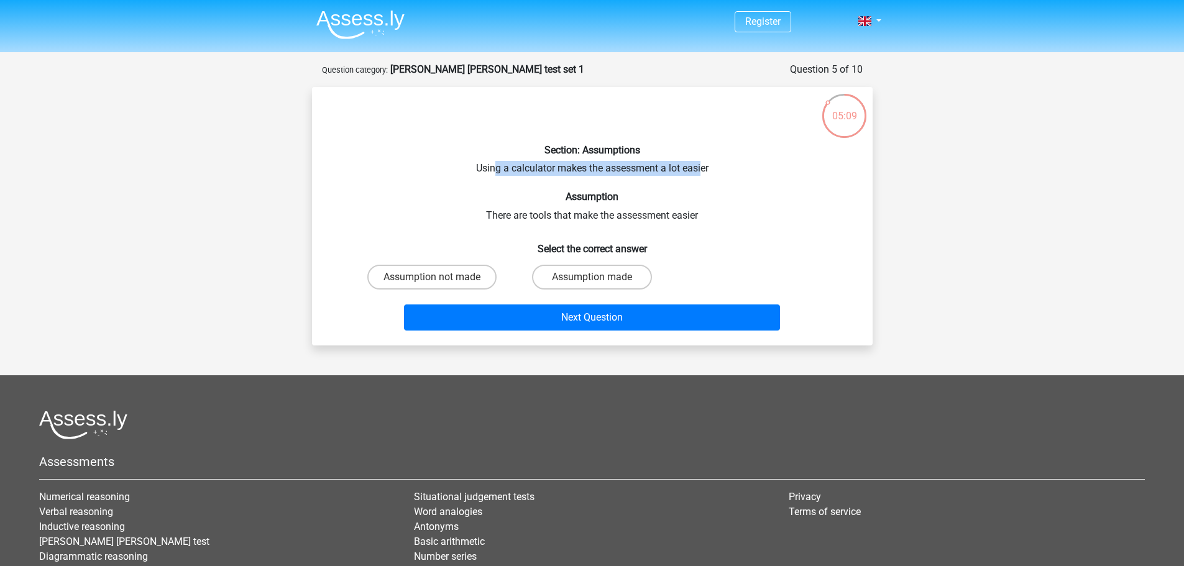
drag, startPoint x: 497, startPoint y: 171, endPoint x: 702, endPoint y: 167, distance: 205.8
click at [702, 167] on div "Section: Assumptions Using a calculator makes the assessment a lot easier Assum…" at bounding box center [592, 216] width 551 height 239
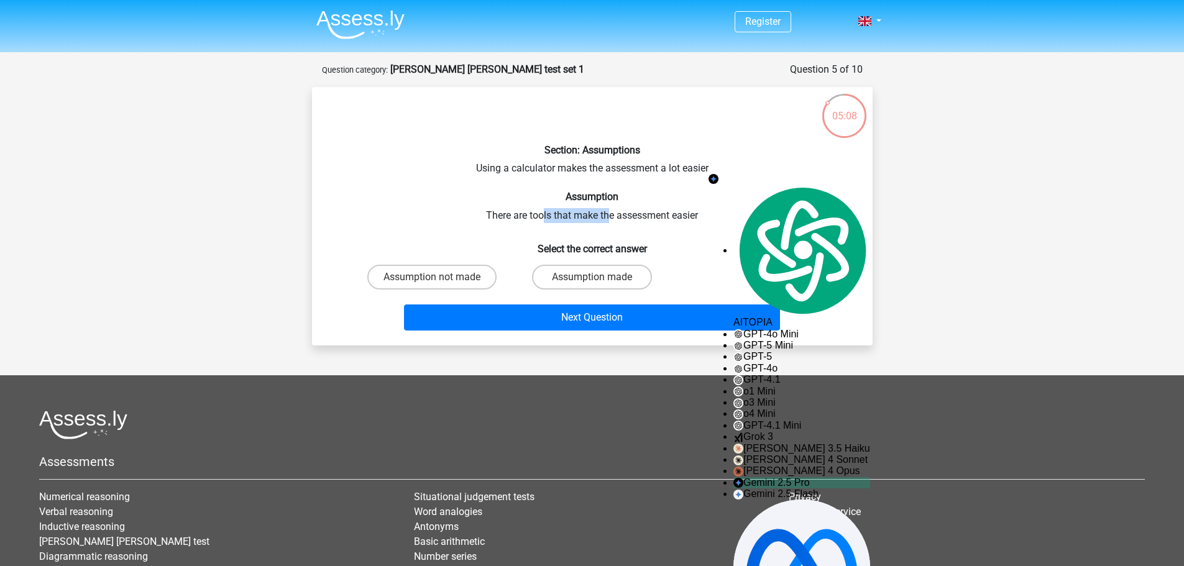
drag, startPoint x: 541, startPoint y: 213, endPoint x: 607, endPoint y: 214, distance: 65.9
click at [607, 214] on div "Section: Assumptions Using a calculator makes the assessment a lot easier Assum…" at bounding box center [592, 216] width 551 height 239
click at [560, 283] on label "Assumption made" at bounding box center [592, 277] width 120 height 25
click at [592, 283] on input "Assumption made" at bounding box center [596, 281] width 8 height 8
radio input "true"
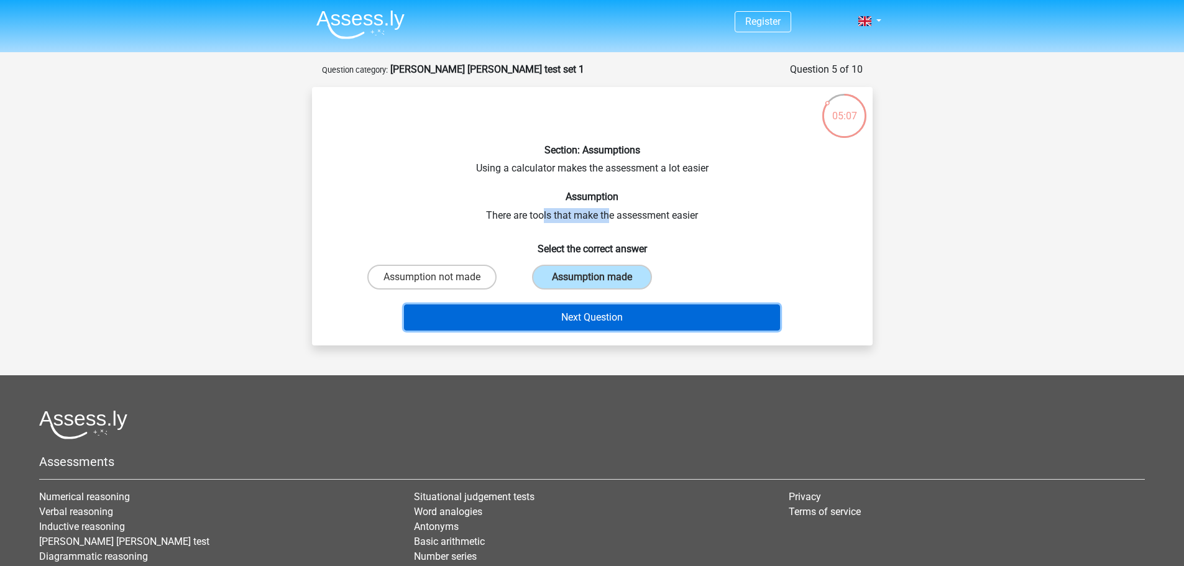
click at [556, 321] on button "Next Question" at bounding box center [592, 318] width 376 height 26
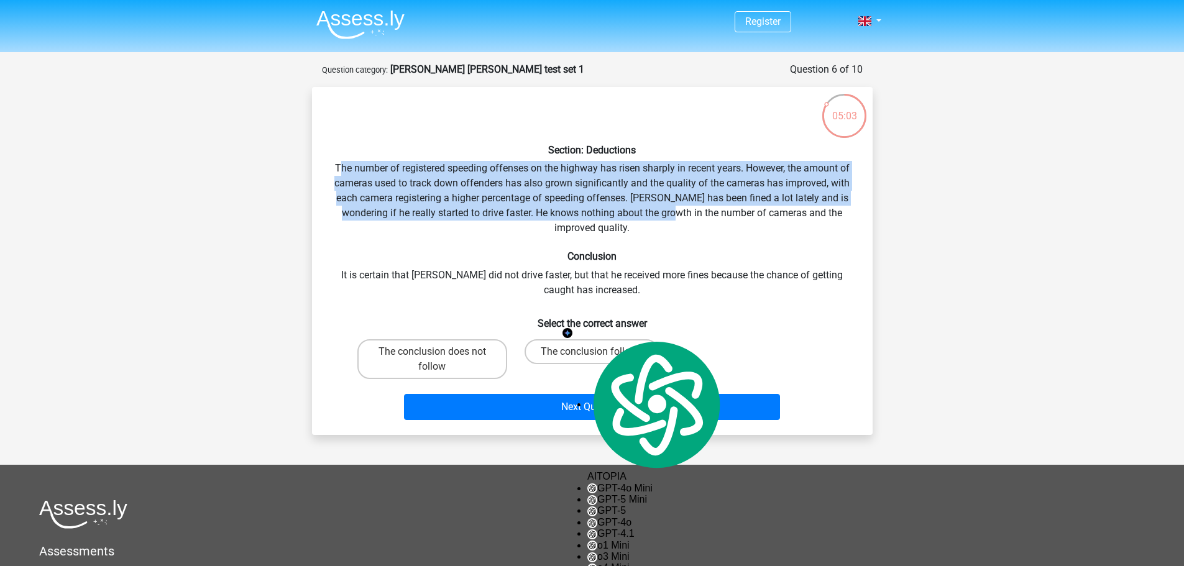
drag, startPoint x: 339, startPoint y: 170, endPoint x: 654, endPoint y: 209, distance: 317.6
click at [656, 209] on div "Section: Deductions The number of registered speeding offenses on the highway h…" at bounding box center [592, 261] width 551 height 328
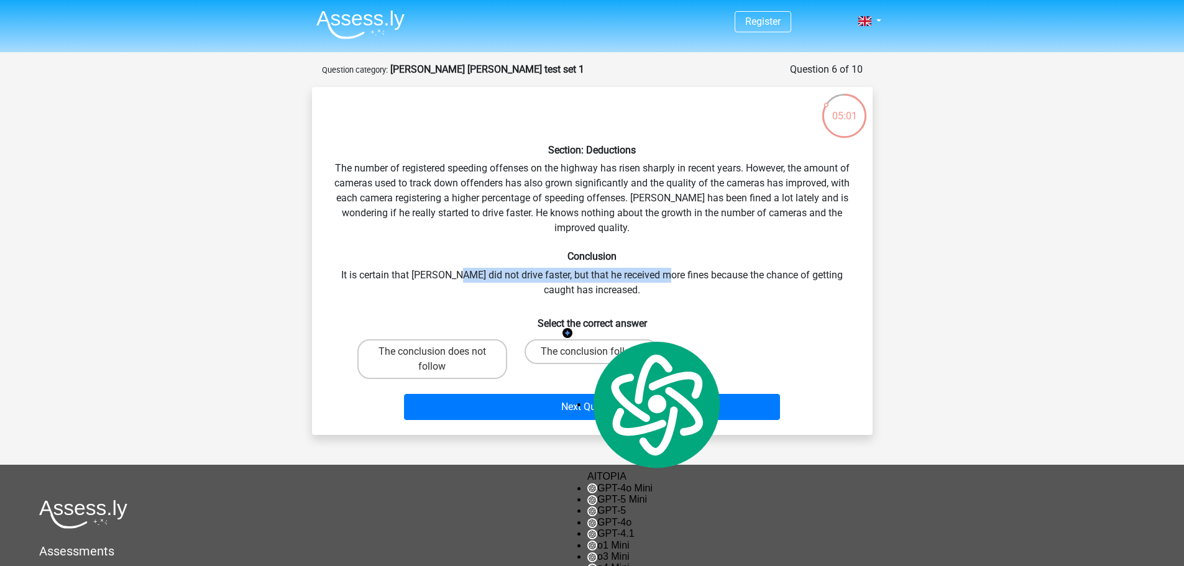
drag, startPoint x: 448, startPoint y: 276, endPoint x: 652, endPoint y: 273, distance: 203.9
click at [652, 273] on div "Section: Deductions The number of registered speeding offenses on the highway h…" at bounding box center [592, 261] width 551 height 328
click at [483, 277] on div "Section: Deductions The number of registered speeding offenses on the highway h…" at bounding box center [592, 261] width 551 height 328
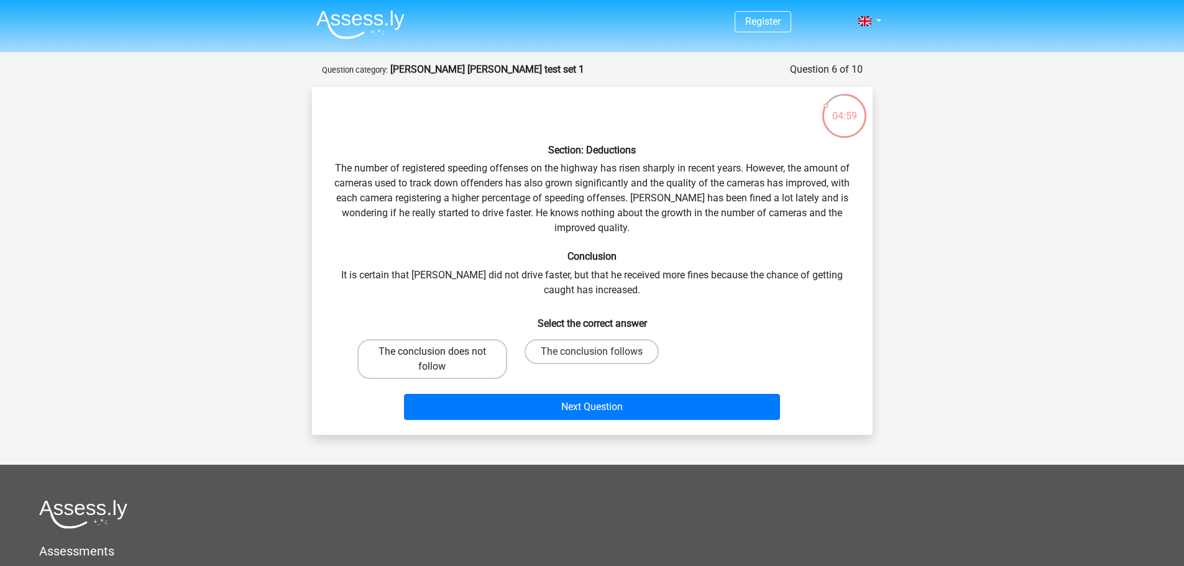
click at [450, 359] on label "The conclusion does not follow" at bounding box center [432, 359] width 150 height 40
click at [440, 359] on input "The conclusion does not follow" at bounding box center [436, 356] width 8 height 8
radio input "true"
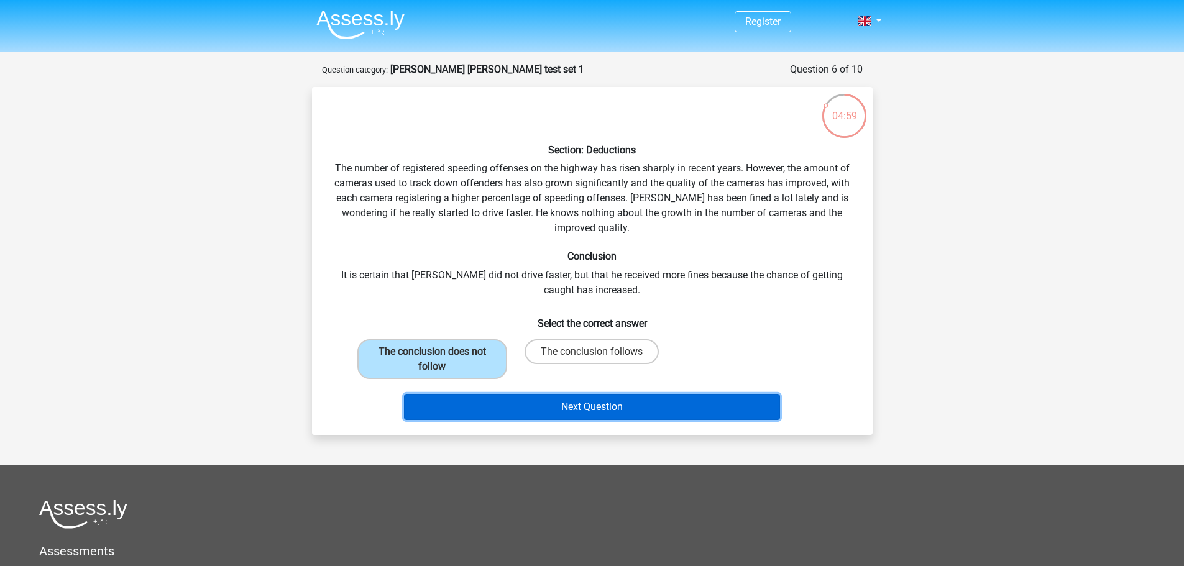
click at [533, 410] on button "Next Question" at bounding box center [592, 407] width 376 height 26
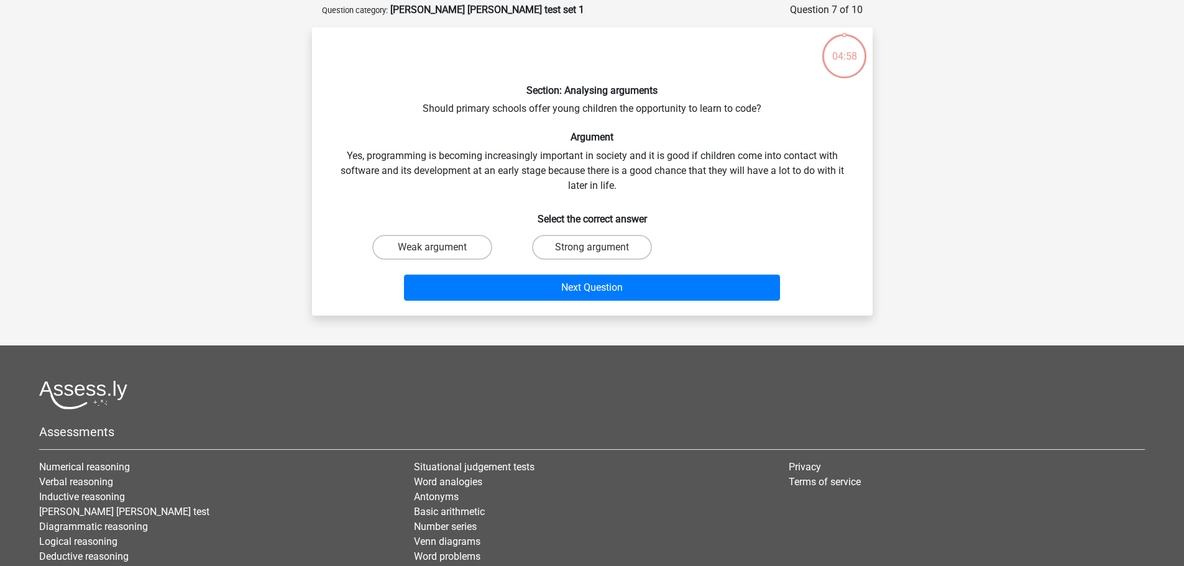
scroll to position [62, 0]
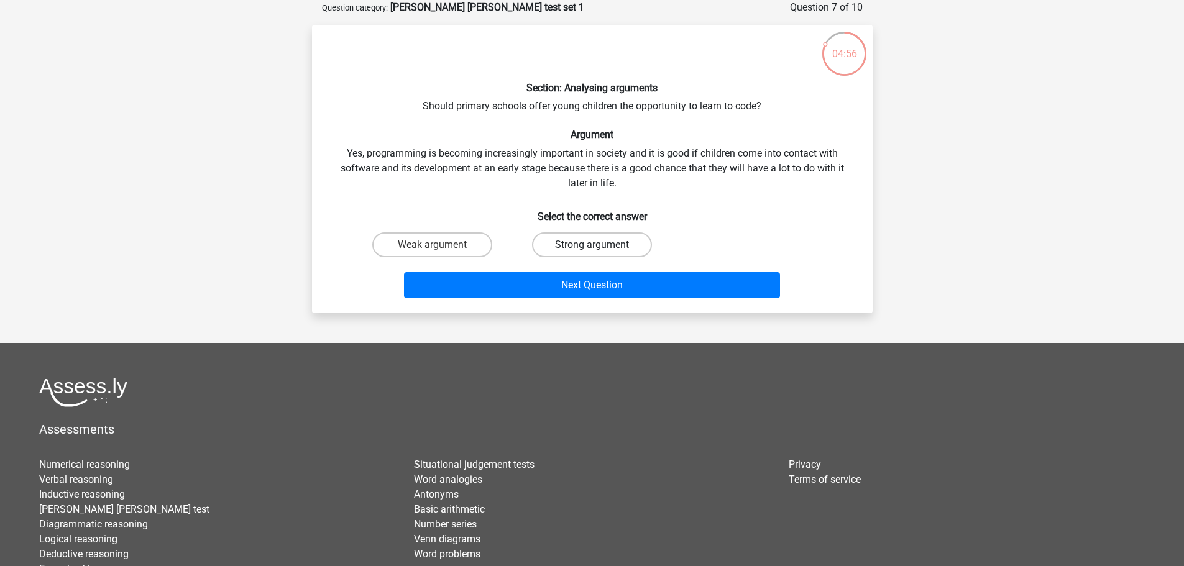
click at [586, 244] on label "Strong argument" at bounding box center [592, 244] width 120 height 25
click at [592, 245] on input "Strong argument" at bounding box center [596, 249] width 8 height 8
radio input "true"
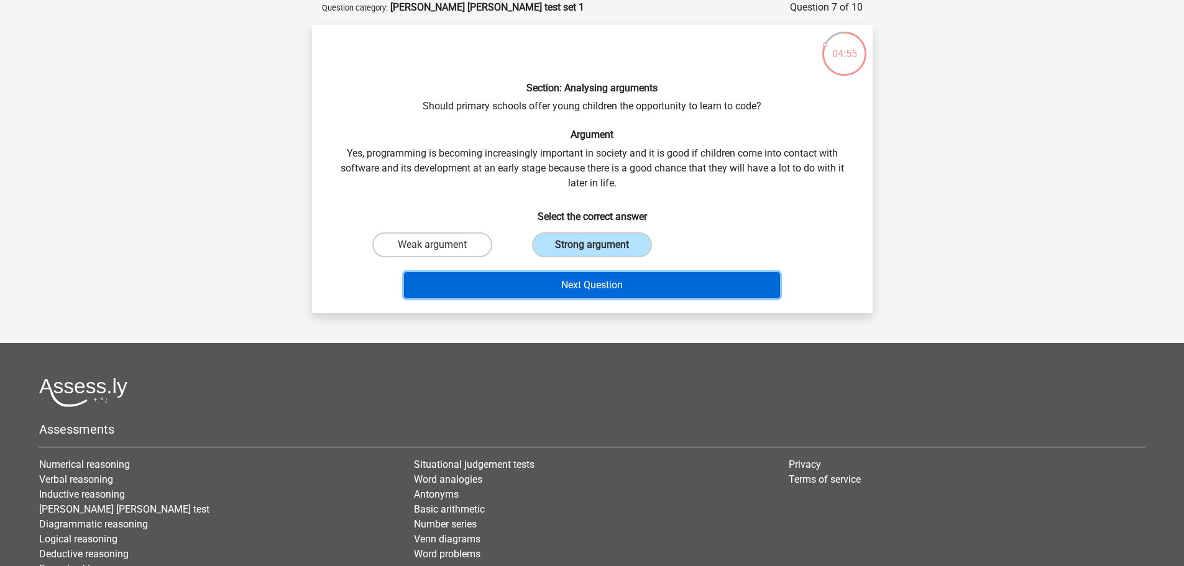
click at [596, 291] on button "Next Question" at bounding box center [592, 285] width 376 height 26
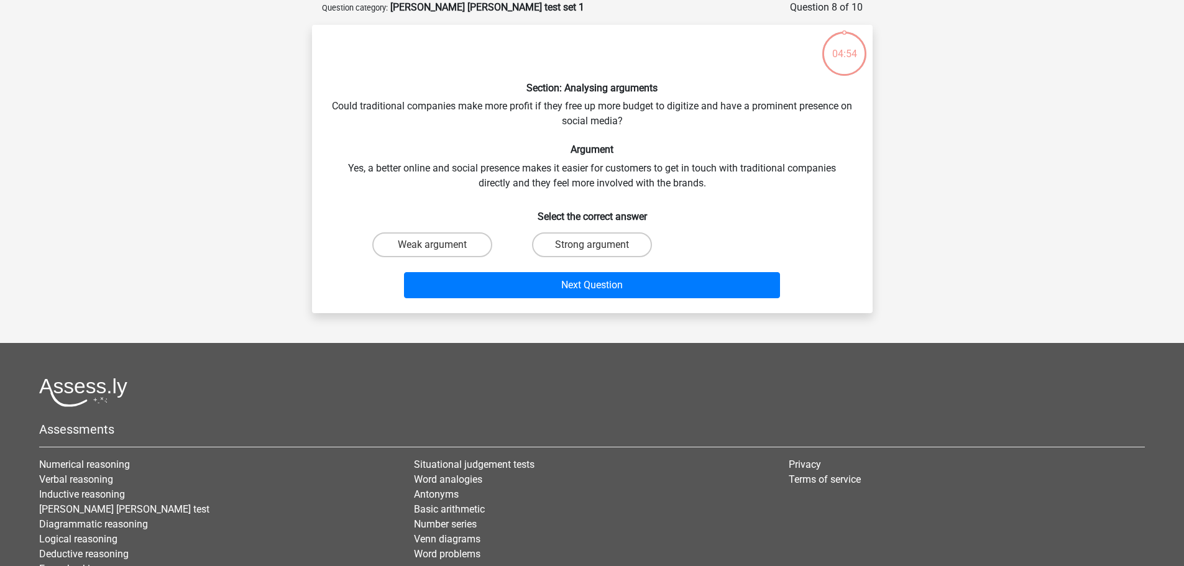
scroll to position [0, 0]
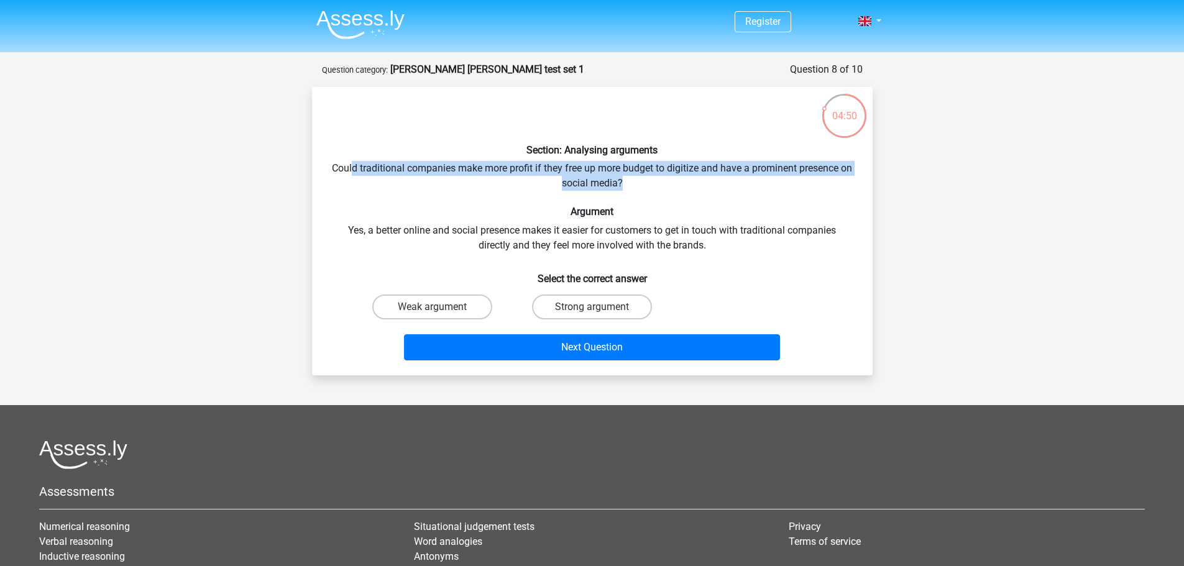
drag, startPoint x: 358, startPoint y: 171, endPoint x: 680, endPoint y: 201, distance: 323.4
click at [772, 182] on div "Section: Analysing arguments Could traditional companies make more profit if th…" at bounding box center [592, 231] width 551 height 269
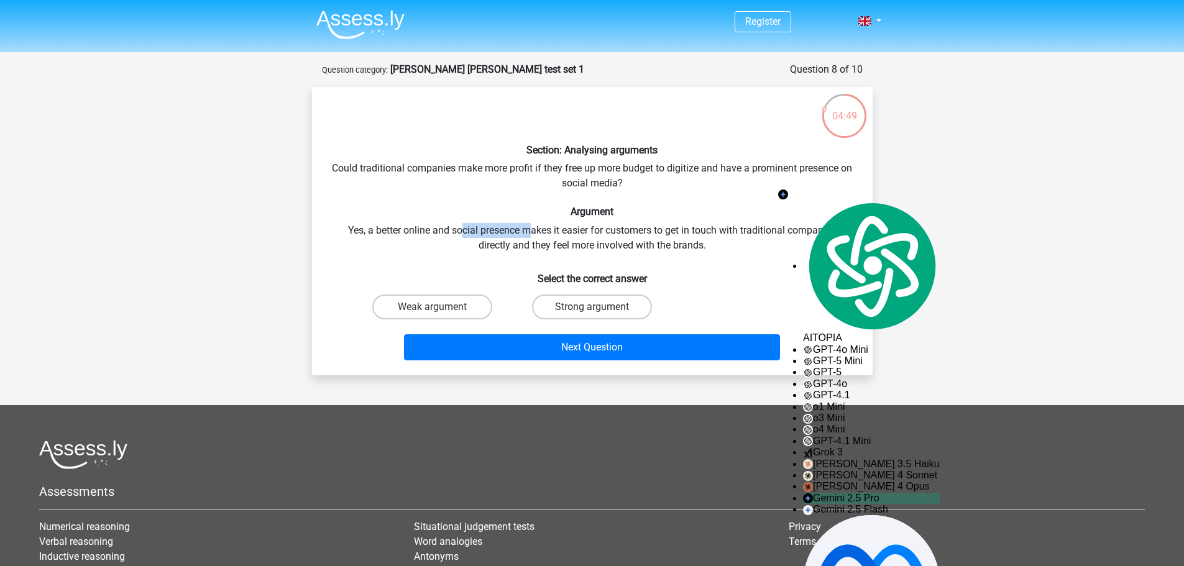
drag, startPoint x: 462, startPoint y: 229, endPoint x: 467, endPoint y: 284, distance: 55.0
click at [530, 231] on div "Section: Analysing arguments Could traditional companies make more profit if th…" at bounding box center [592, 231] width 551 height 269
click at [460, 305] on label "Weak argument" at bounding box center [432, 307] width 120 height 25
click at [440, 307] on input "Weak argument" at bounding box center [436, 311] width 8 height 8
radio input "true"
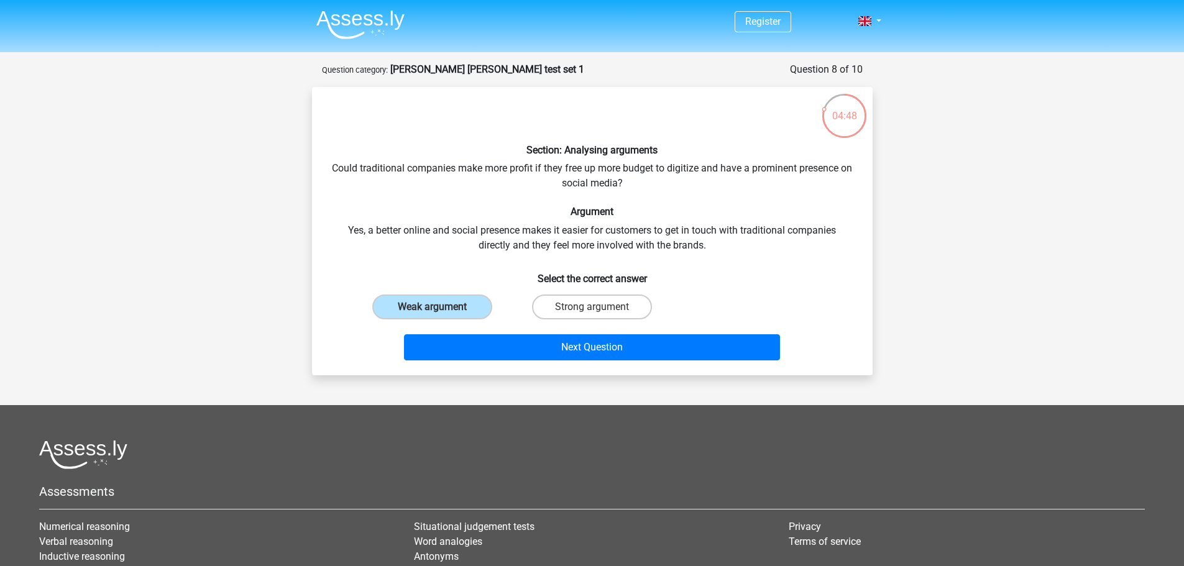
click at [352, 360] on div "Next Question" at bounding box center [592, 349] width 480 height 31
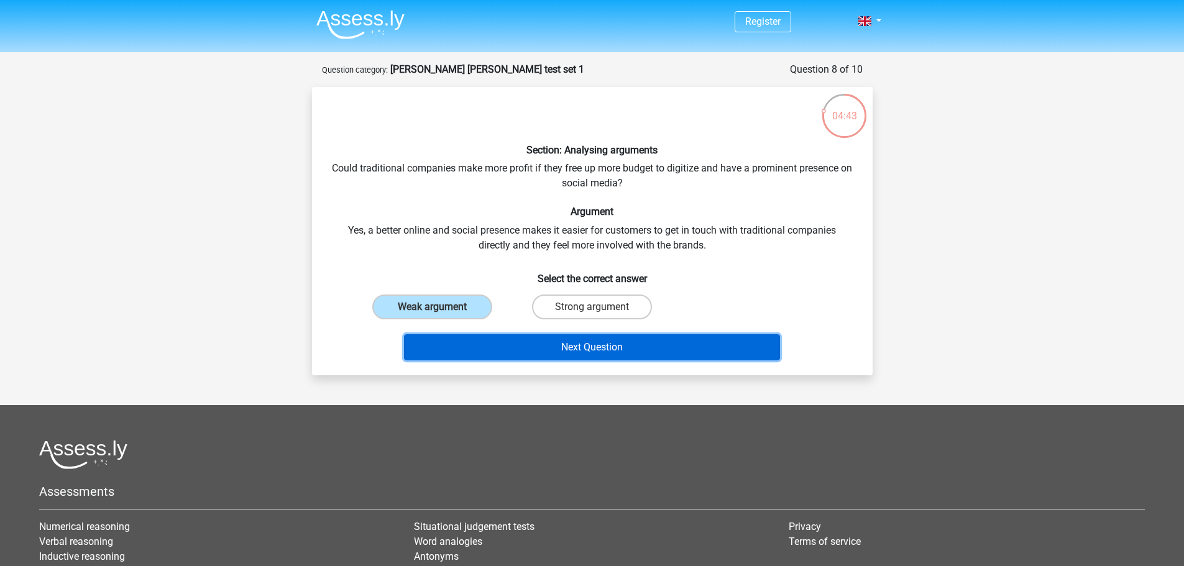
click at [571, 354] on button "Next Question" at bounding box center [592, 347] width 376 height 26
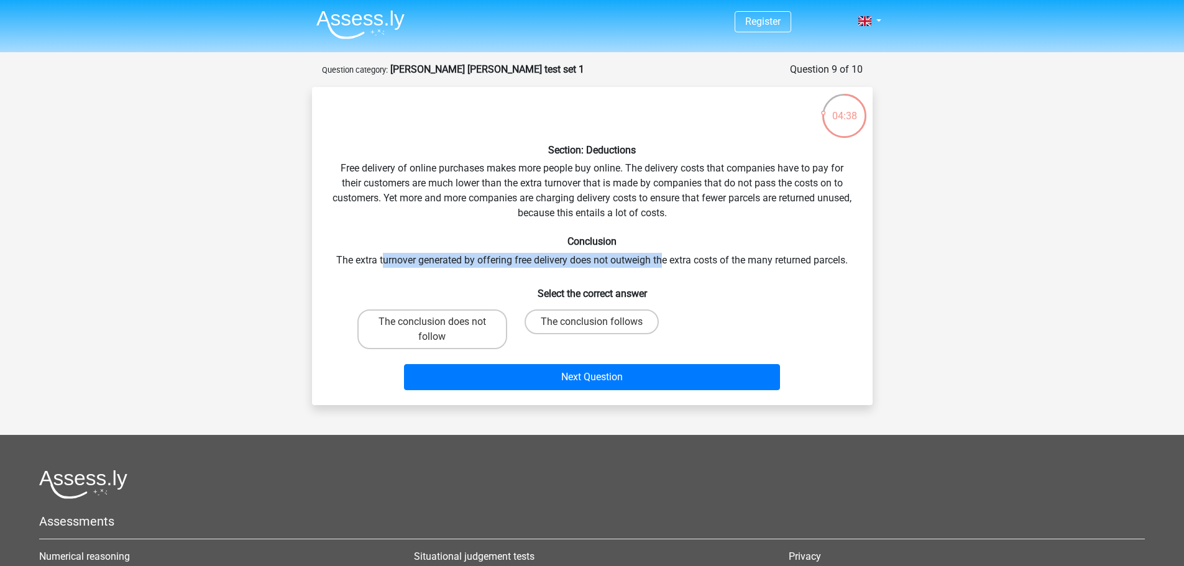
drag, startPoint x: 382, startPoint y: 261, endPoint x: 661, endPoint y: 262, distance: 279.1
click at [661, 261] on div "Section: Deductions Free delivery of online purchases makes more people buy onl…" at bounding box center [592, 246] width 551 height 298
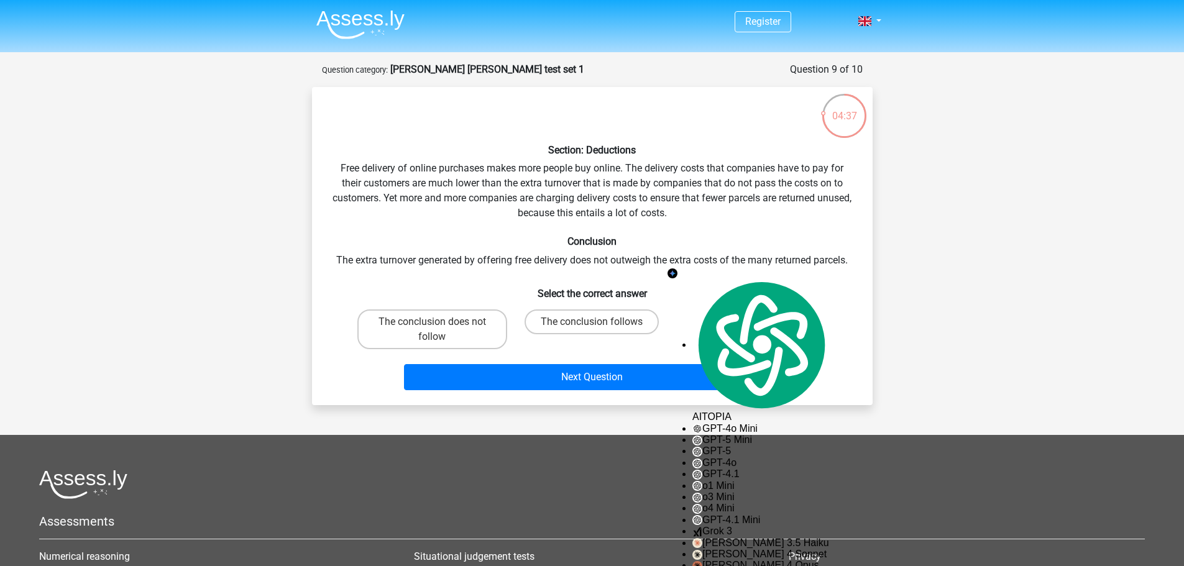
click at [411, 180] on div "Section: Deductions Free delivery of online purchases makes more people buy onl…" at bounding box center [592, 246] width 551 height 298
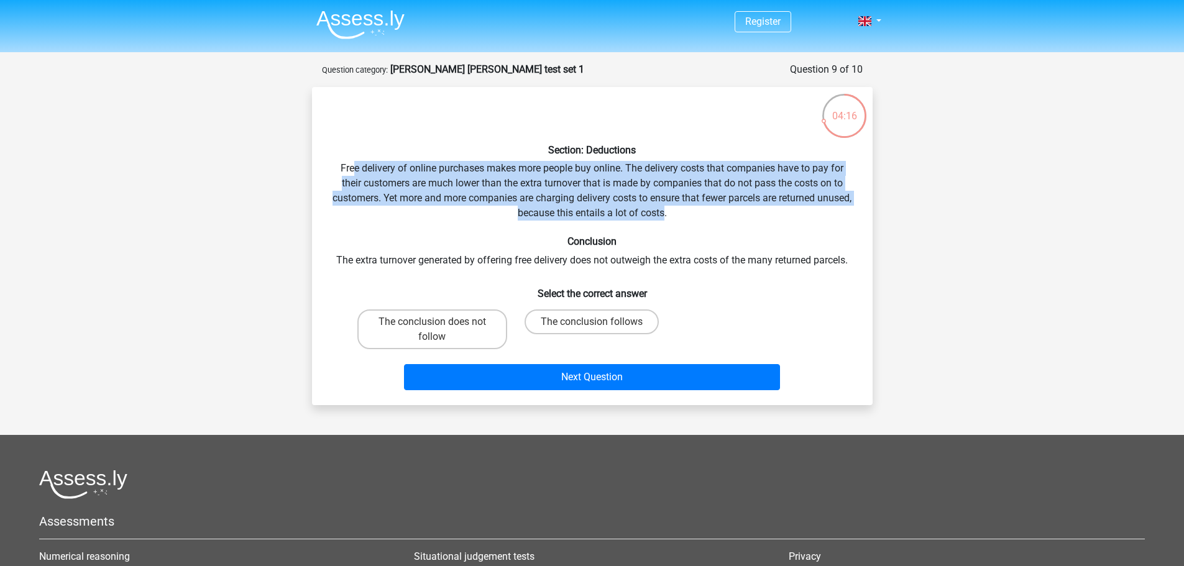
drag, startPoint x: 354, startPoint y: 167, endPoint x: 659, endPoint y: 218, distance: 309.5
click at [676, 217] on div "Section: Deductions Free delivery of online purchases makes more people buy onl…" at bounding box center [592, 246] width 551 height 298
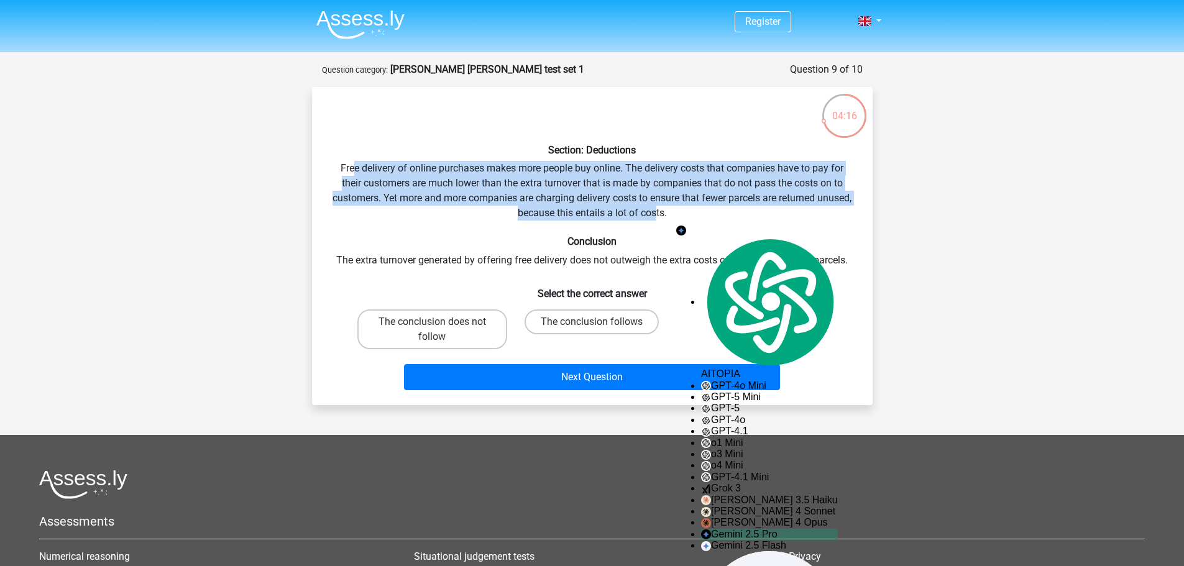
click at [566, 208] on div "Section: Deductions Free delivery of online purchases makes more people buy onl…" at bounding box center [592, 246] width 551 height 298
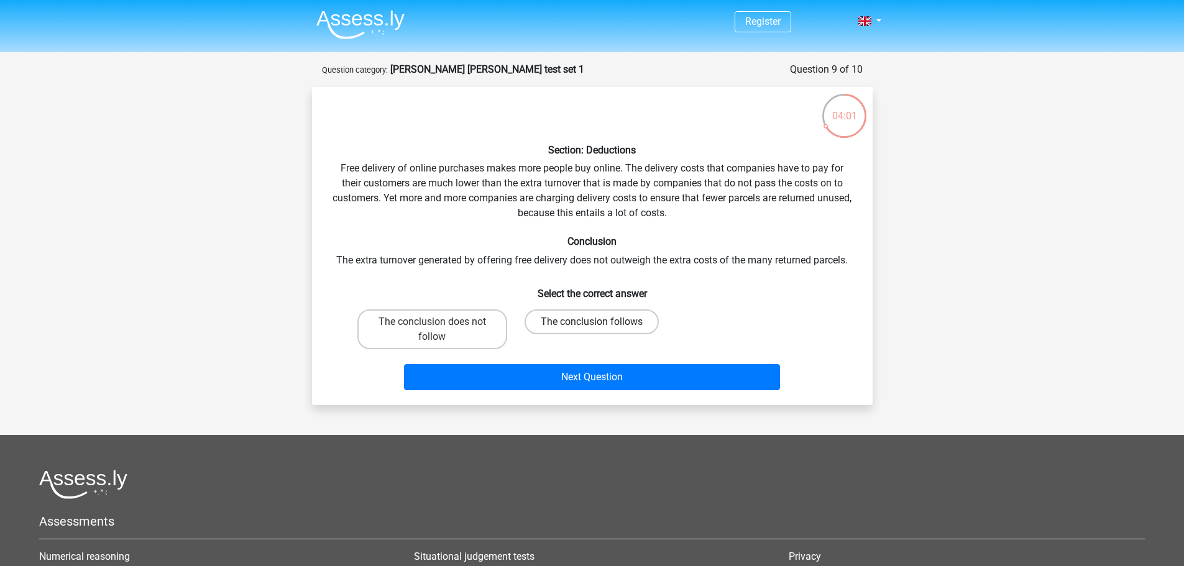
click at [548, 319] on label "The conclusion follows" at bounding box center [592, 322] width 134 height 25
click at [592, 322] on input "The conclusion follows" at bounding box center [596, 326] width 8 height 8
radio input "true"
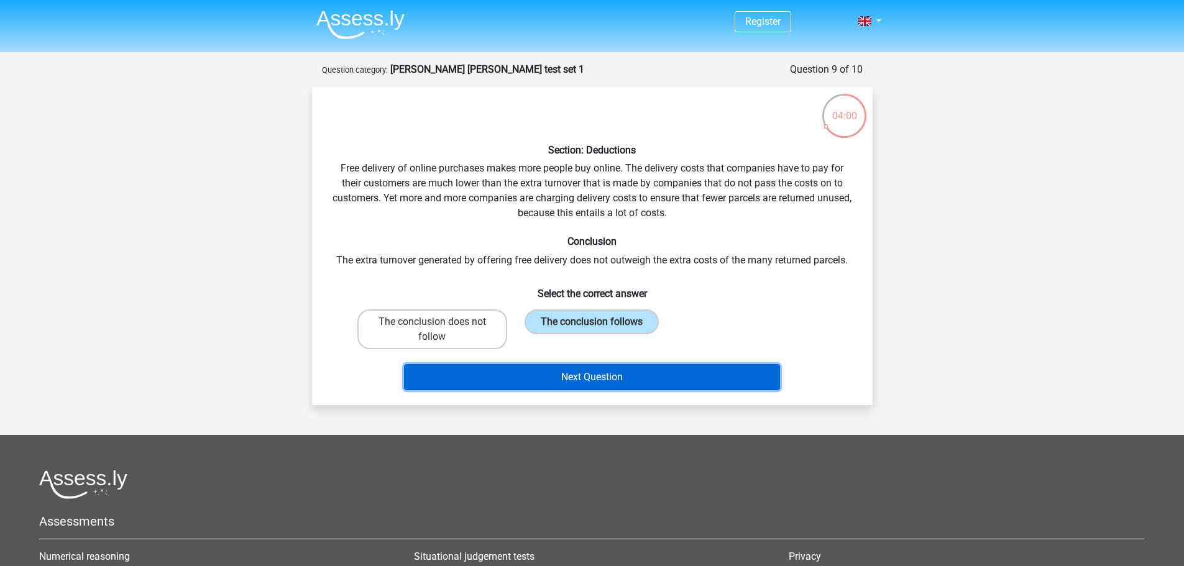
click at [582, 382] on button "Next Question" at bounding box center [592, 377] width 376 height 26
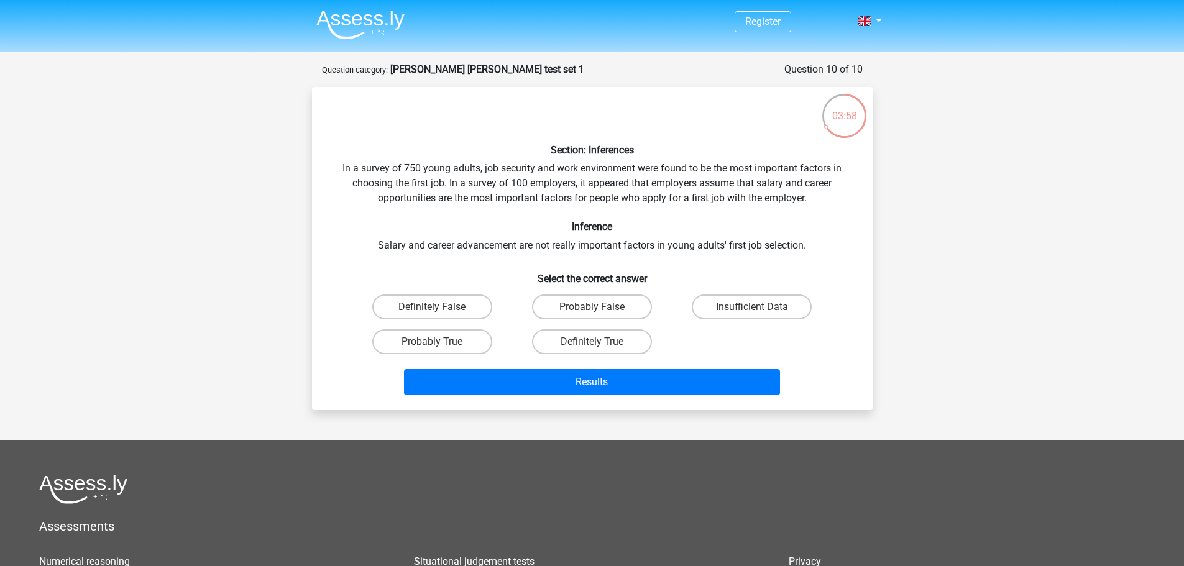
drag, startPoint x: 287, startPoint y: 338, endPoint x: 300, endPoint y: 305, distance: 35.4
click at [763, 305] on label "Insufficient Data" at bounding box center [752, 307] width 120 height 25
click at [760, 307] on input "Insufficient Data" at bounding box center [756, 311] width 8 height 8
radio input "true"
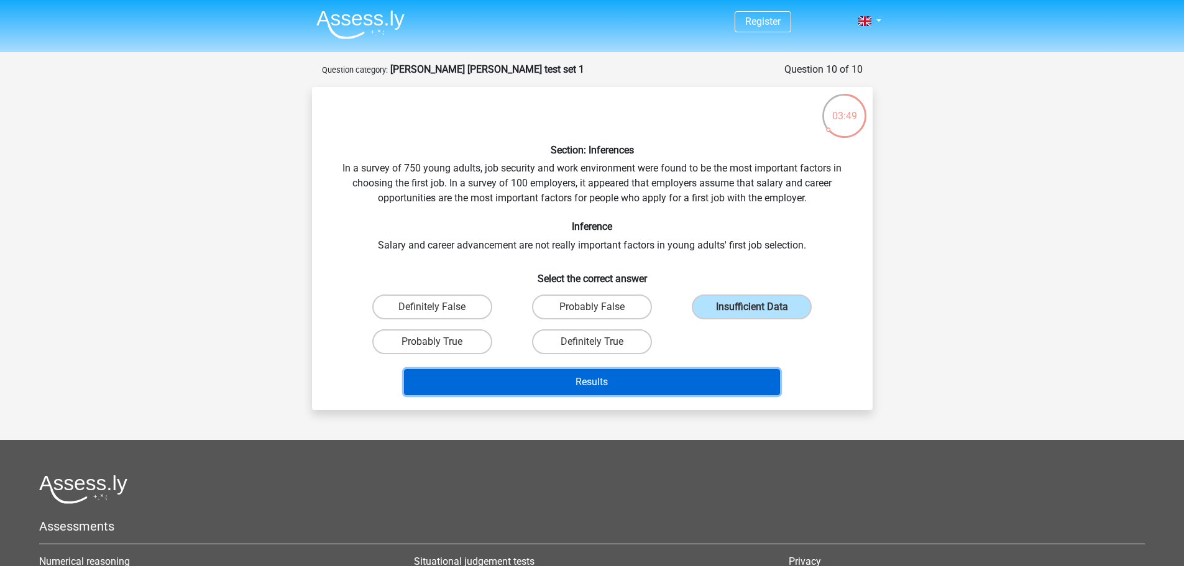
click at [709, 381] on button "Results" at bounding box center [592, 382] width 376 height 26
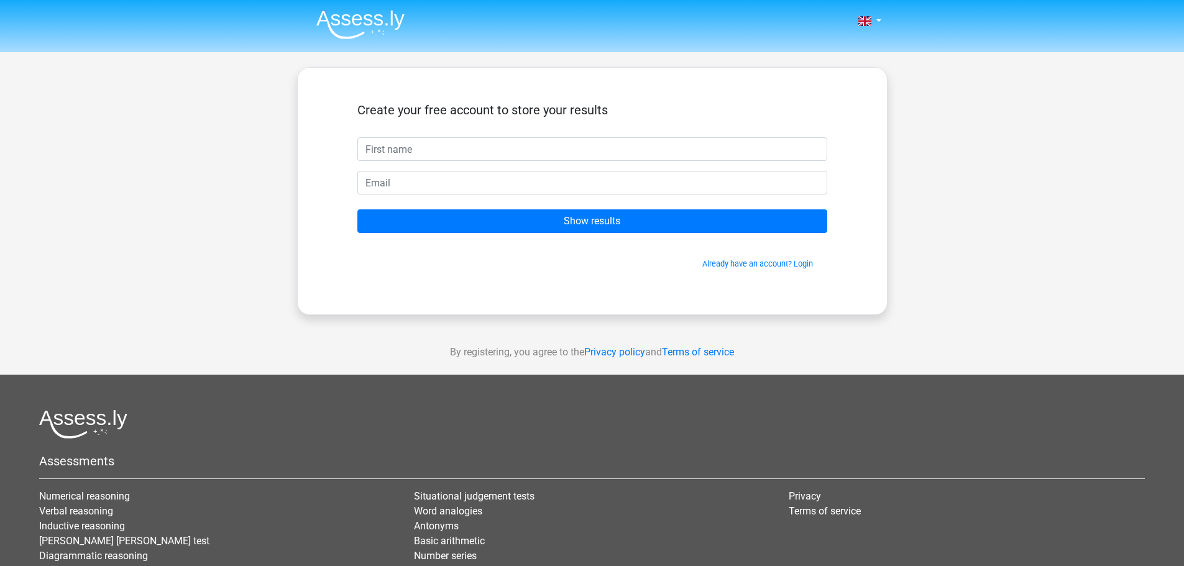
scroll to position [600, 0]
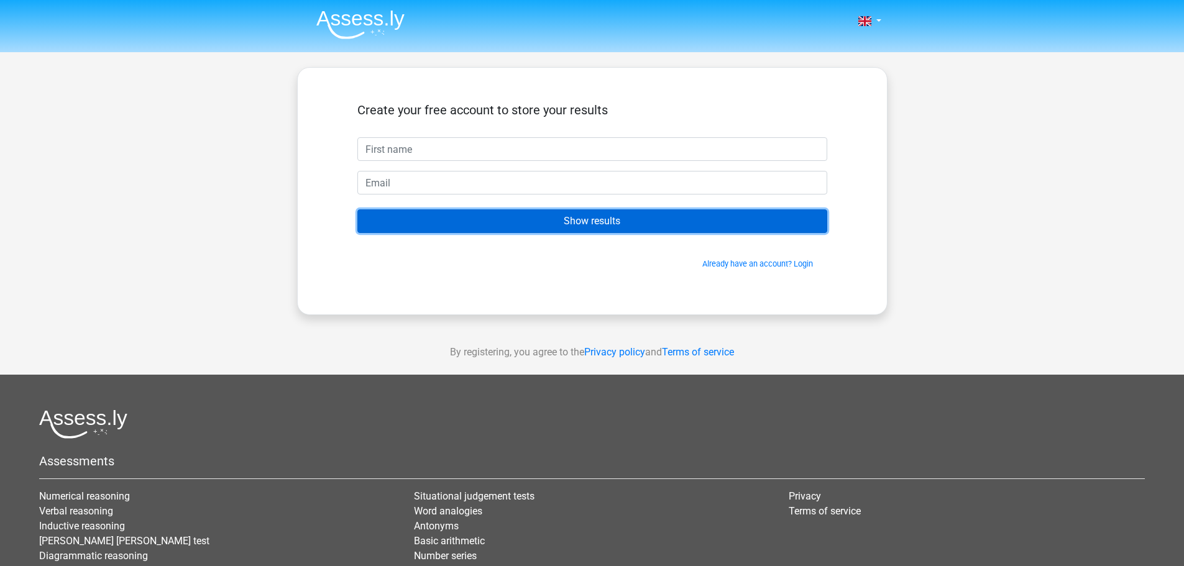
click at [589, 221] on input "Show results" at bounding box center [592, 221] width 470 height 24
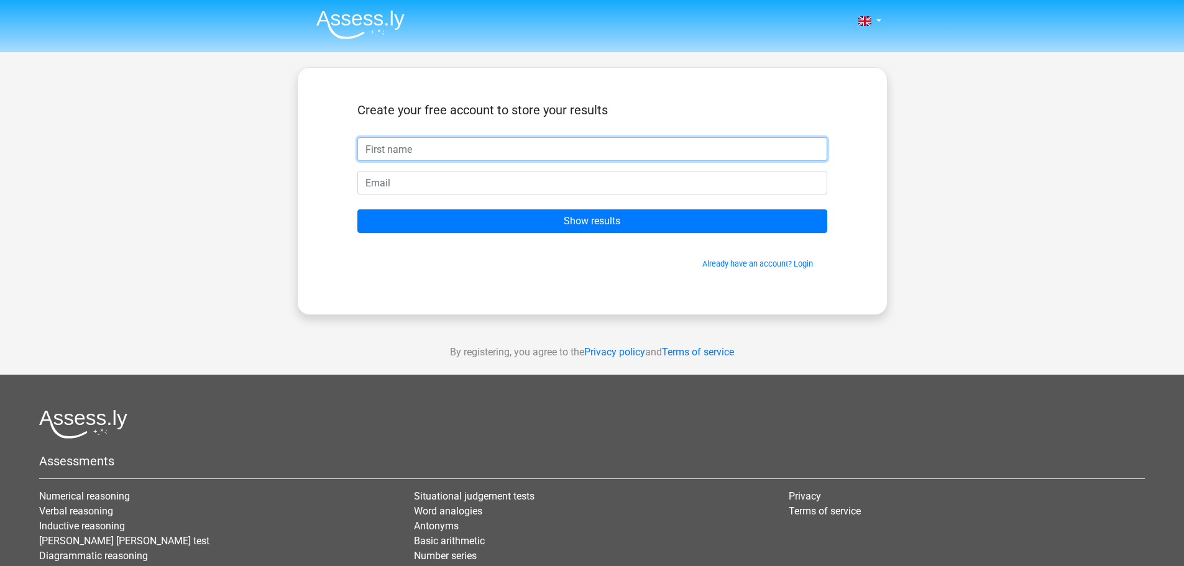
click at [451, 148] on input "text" at bounding box center [592, 149] width 470 height 24
type input "[PERSON_NAME]"
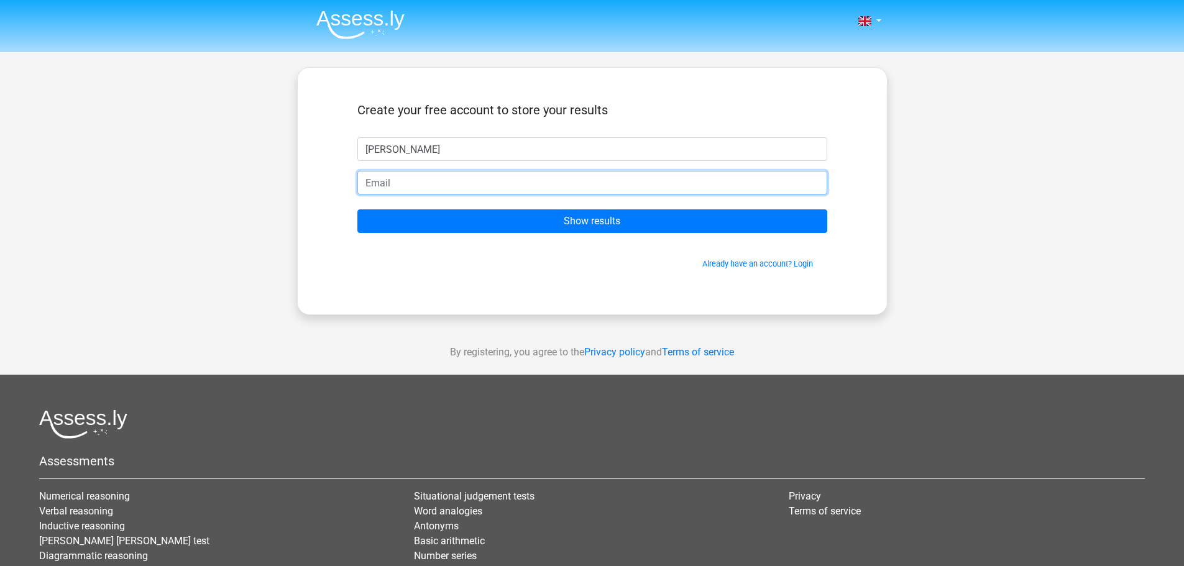
click at [510, 180] on input "email" at bounding box center [592, 183] width 470 height 24
type input "[EMAIL_ADDRESS][DOMAIN_NAME]"
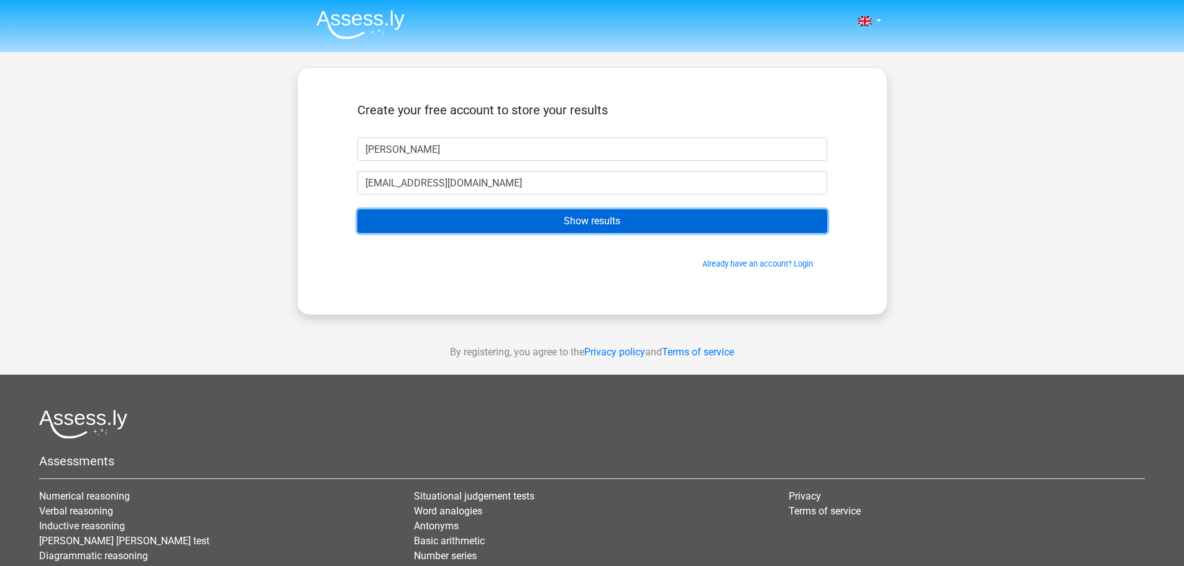
click at [605, 223] on input "Show results" at bounding box center [592, 221] width 470 height 24
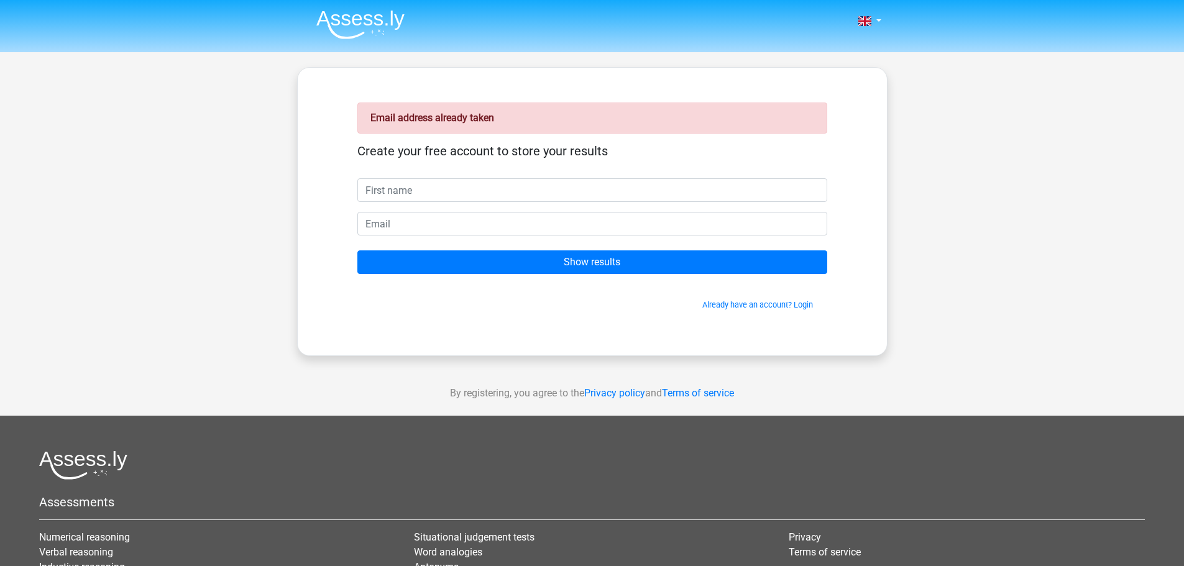
scroll to position [600, 0]
click at [750, 303] on link "Already have an account? Login" at bounding box center [757, 304] width 111 height 9
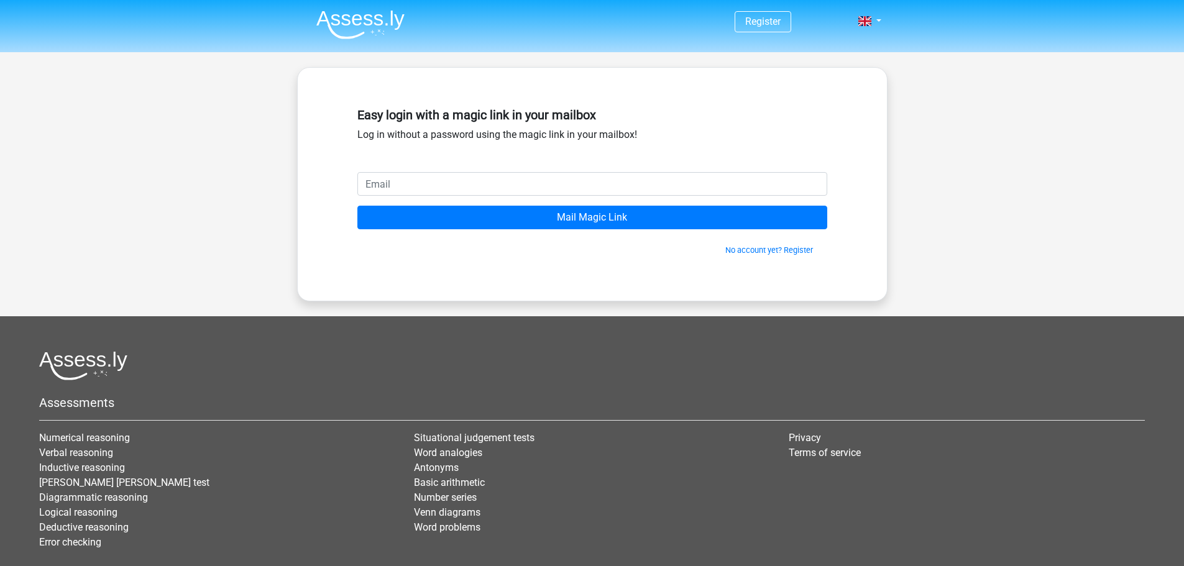
scroll to position [600, 0]
click at [494, 183] on input "email" at bounding box center [592, 184] width 470 height 24
type input "[EMAIL_ADDRESS][DOMAIN_NAME]"
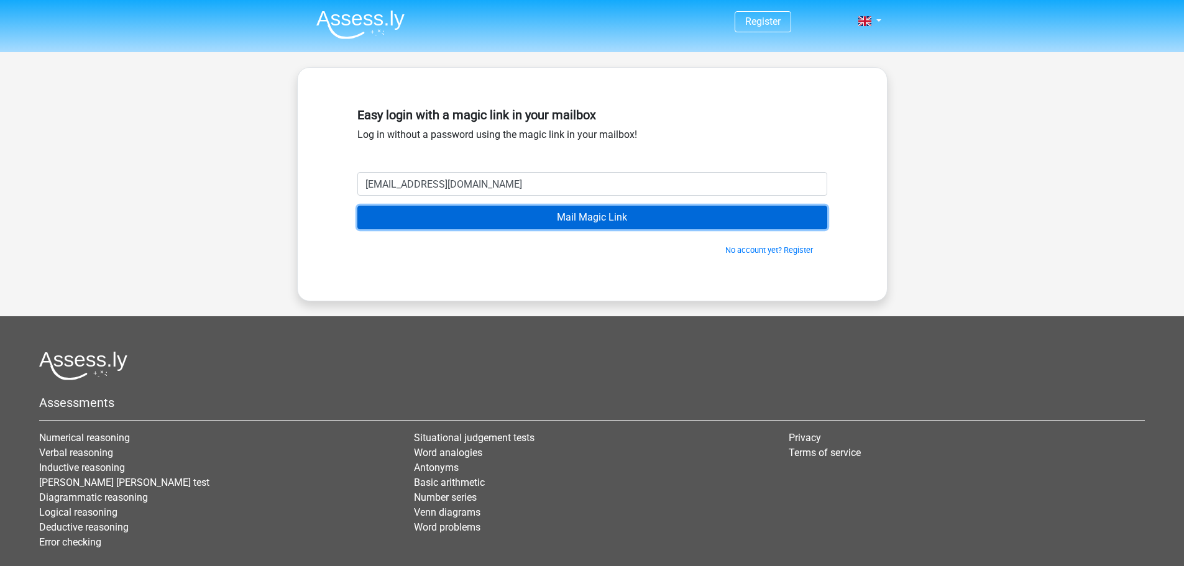
click at [541, 219] on input "Mail Magic Link" at bounding box center [592, 218] width 470 height 24
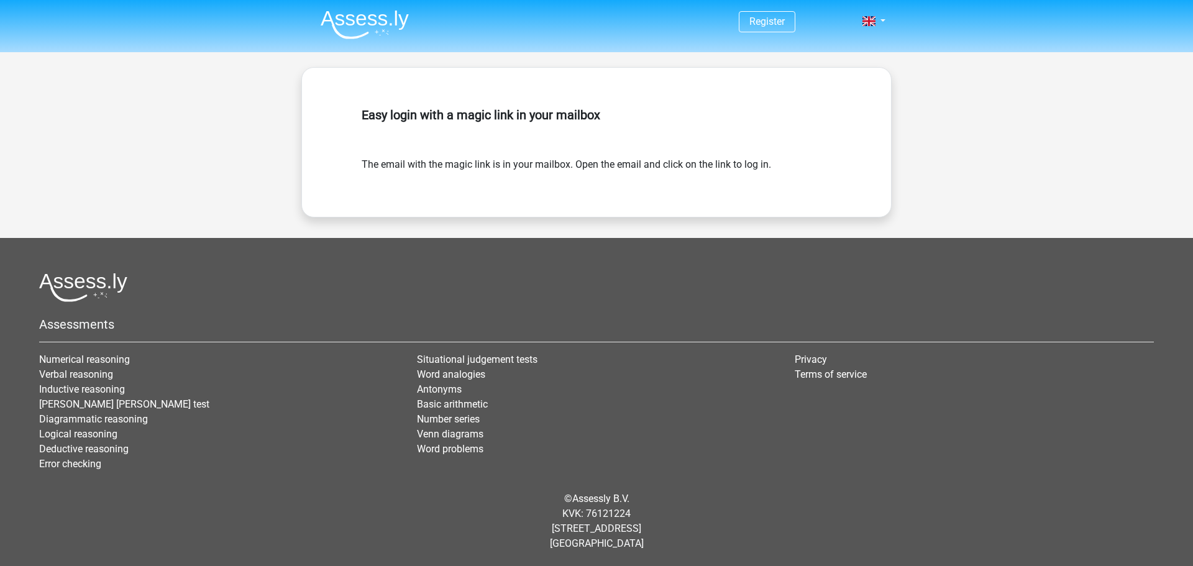
scroll to position [600, 0]
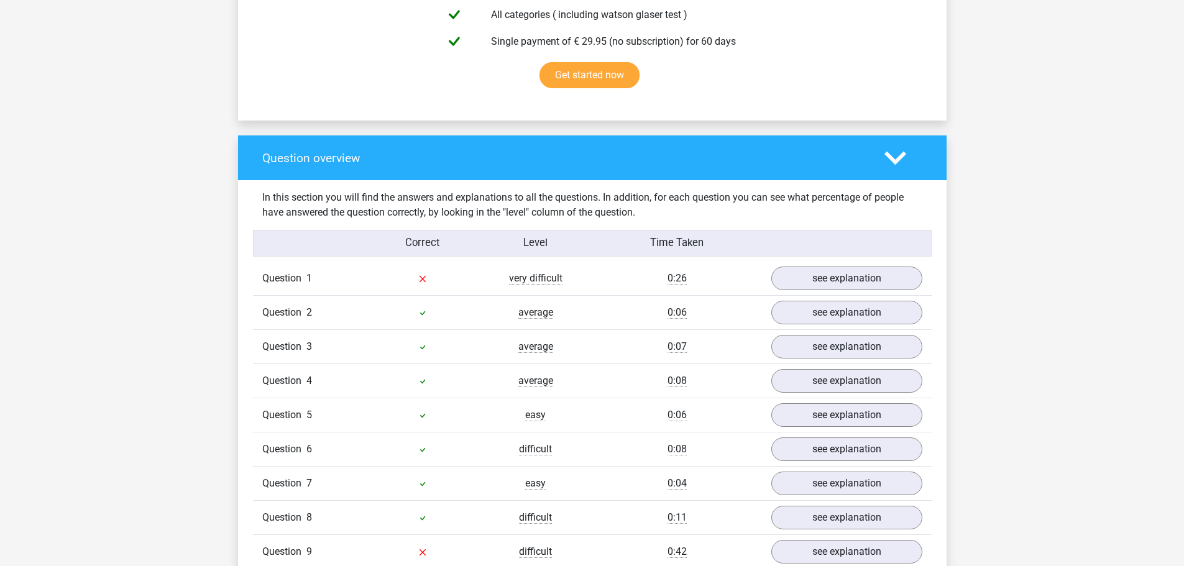
scroll to position [995, 0]
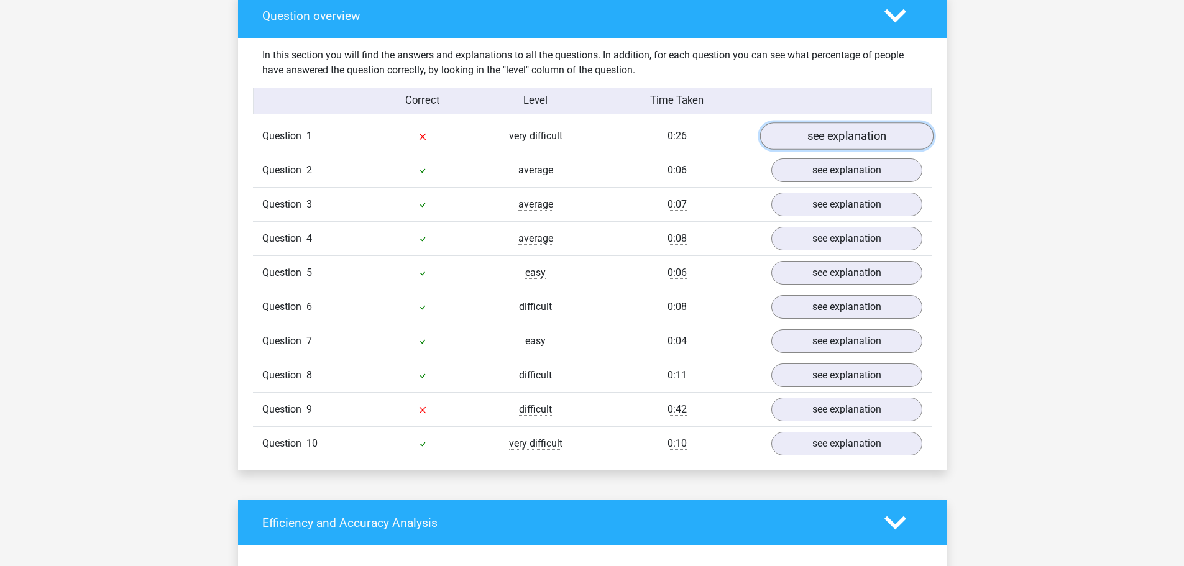
click at [848, 132] on link "see explanation" at bounding box center [846, 136] width 173 height 27
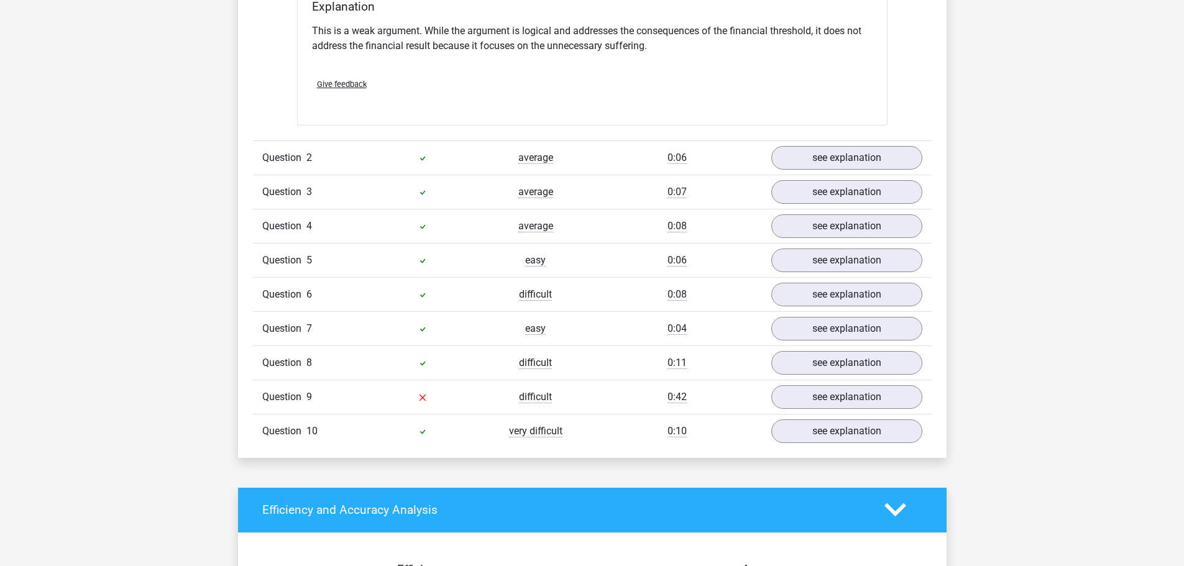
scroll to position [1368, 0]
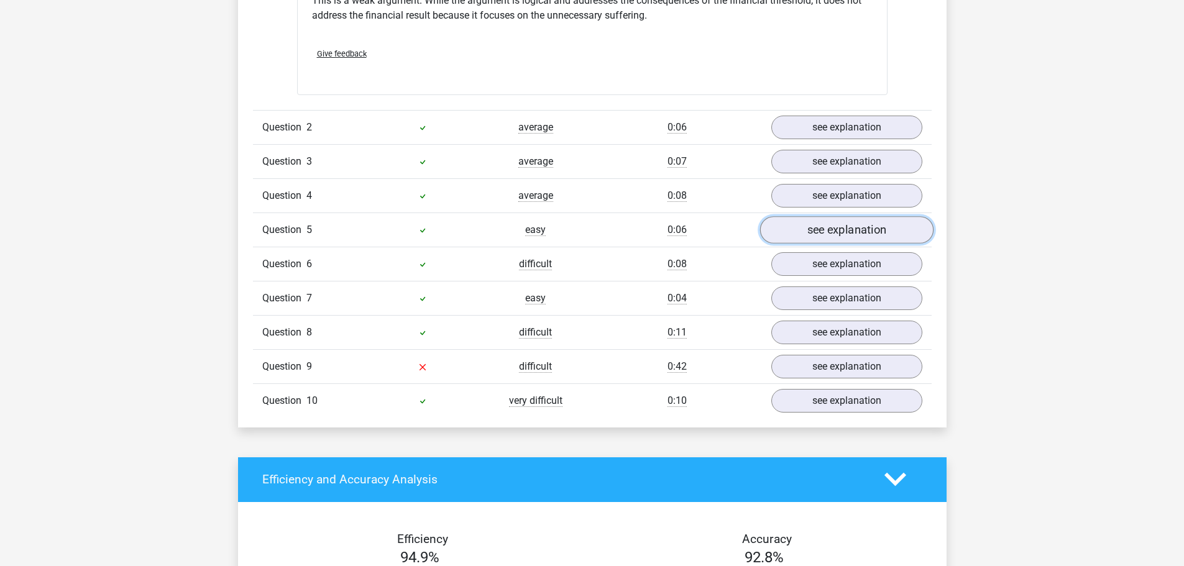
click at [878, 232] on link "see explanation" at bounding box center [846, 229] width 173 height 27
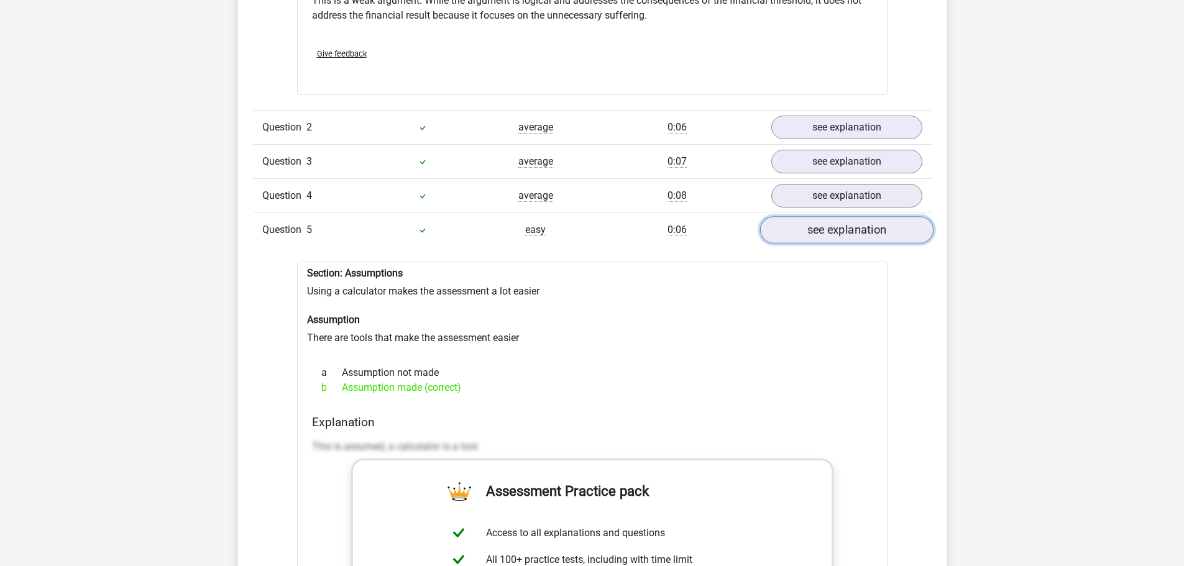
click at [878, 232] on link "see explanation" at bounding box center [846, 229] width 173 height 27
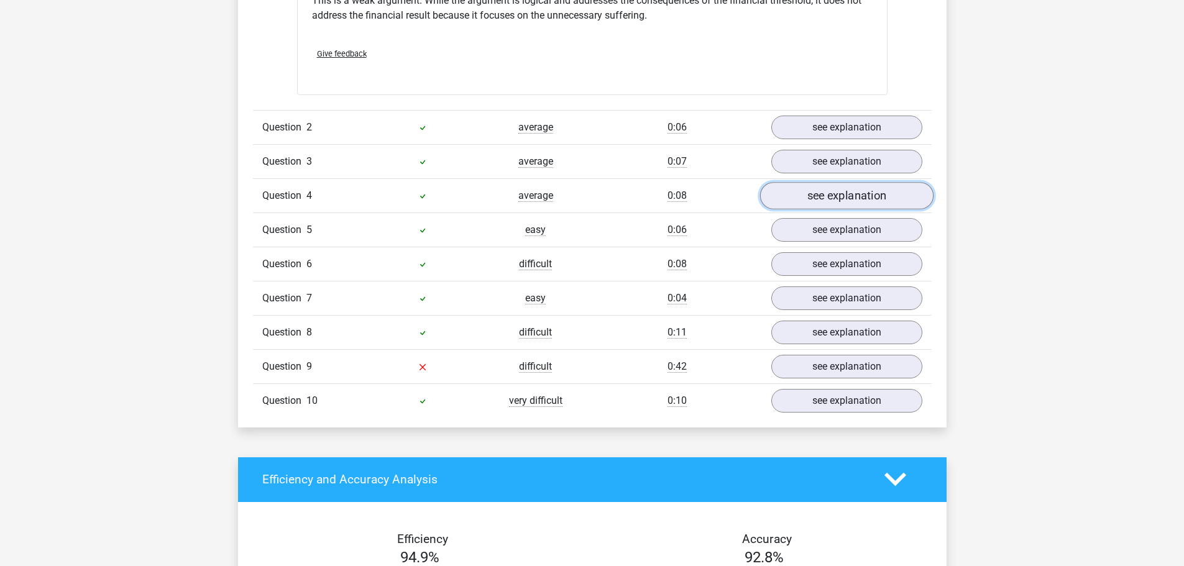
click at [861, 205] on link "see explanation" at bounding box center [846, 195] width 173 height 27
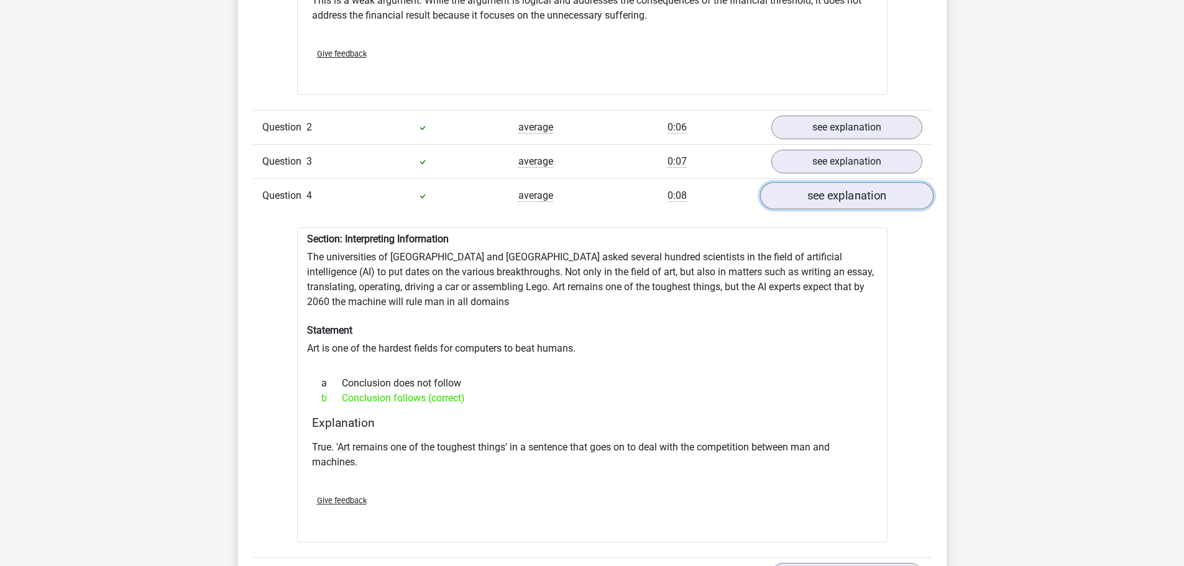
click at [861, 205] on link "see explanation" at bounding box center [846, 195] width 173 height 27
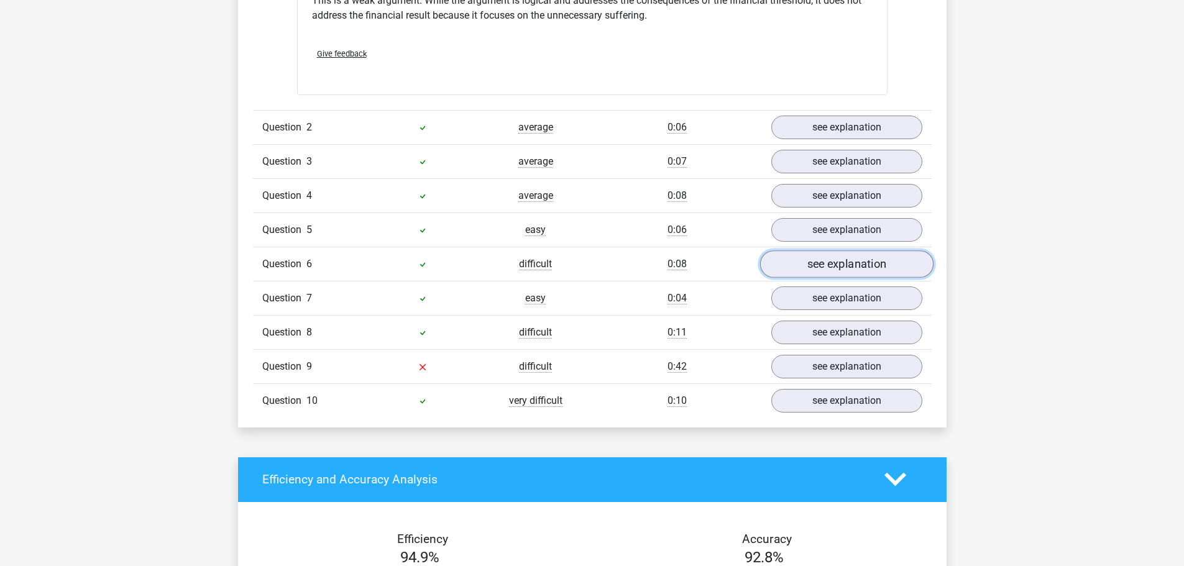
click at [834, 260] on link "see explanation" at bounding box center [846, 264] width 173 height 27
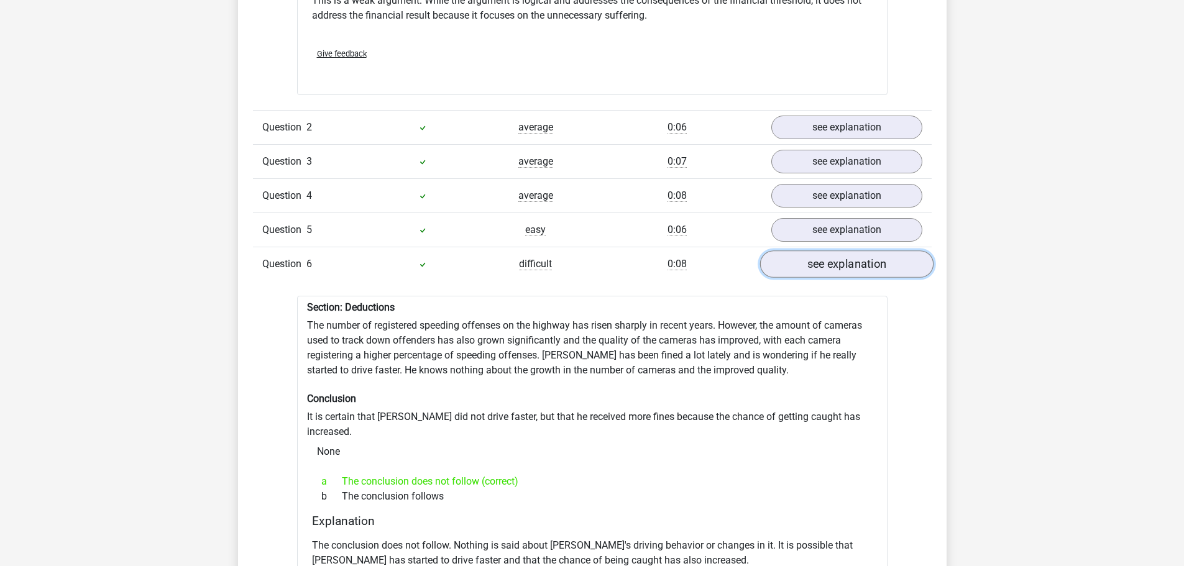
click at [840, 260] on link "see explanation" at bounding box center [846, 264] width 173 height 27
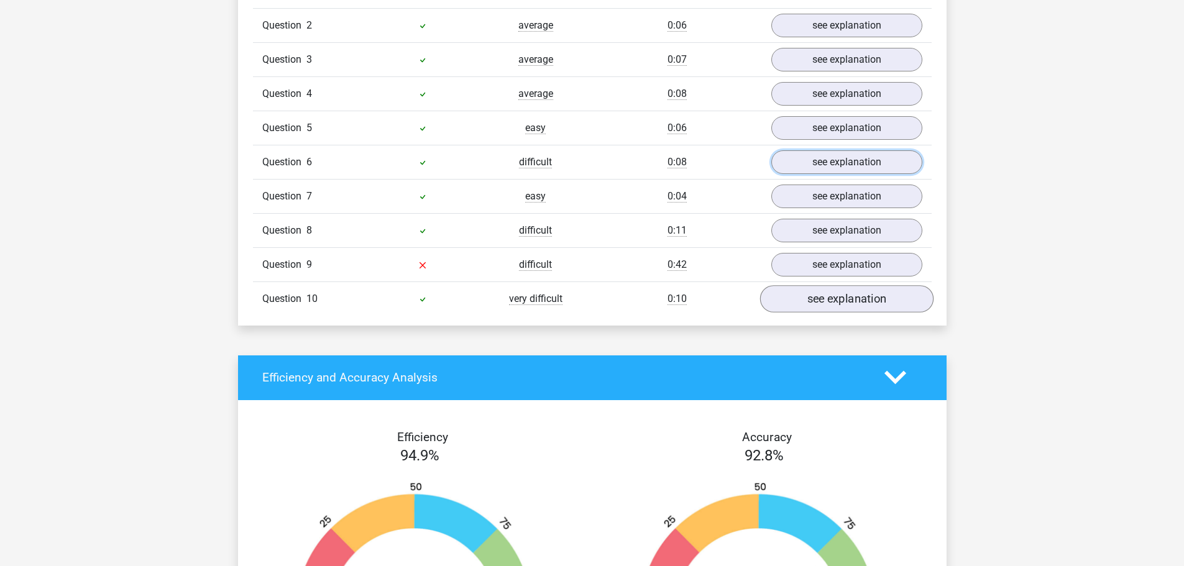
scroll to position [1492, 0]
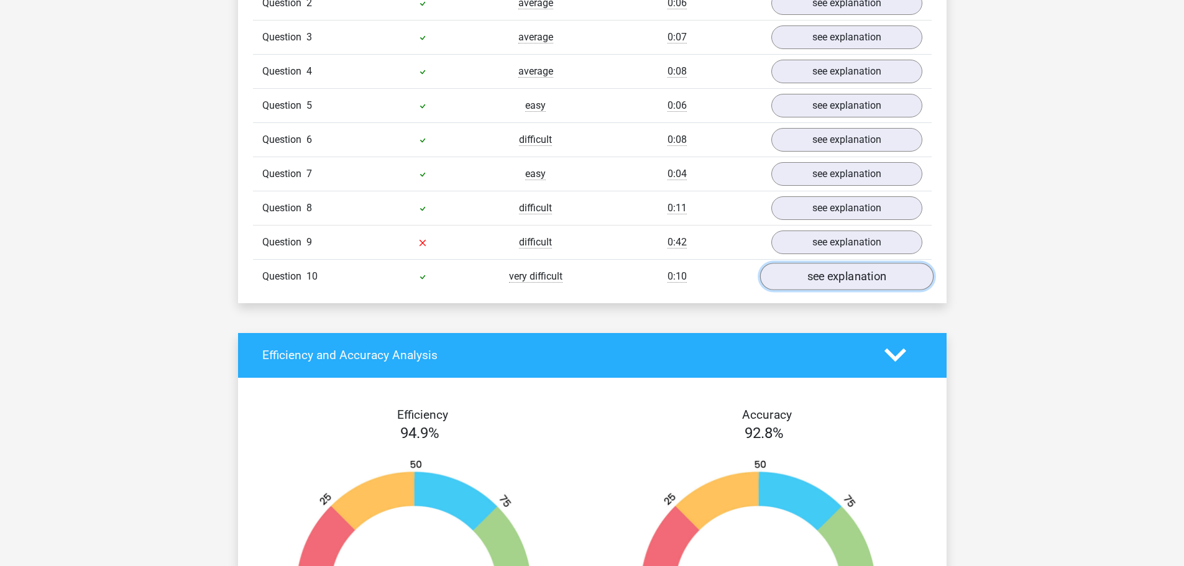
click at [828, 282] on link "see explanation" at bounding box center [846, 276] width 173 height 27
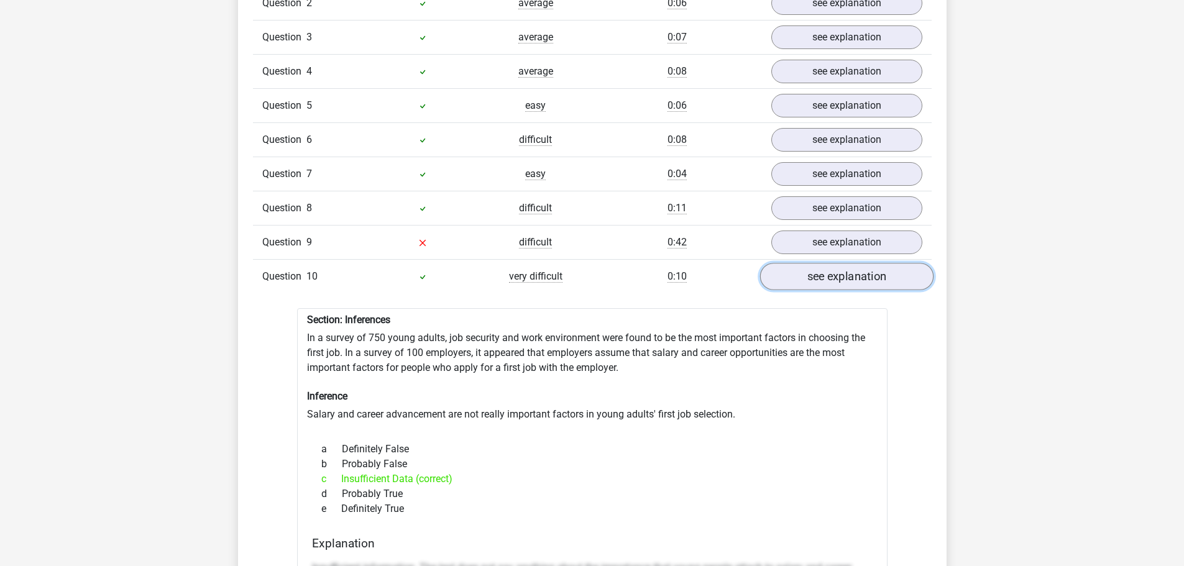
click at [829, 282] on link "see explanation" at bounding box center [846, 276] width 173 height 27
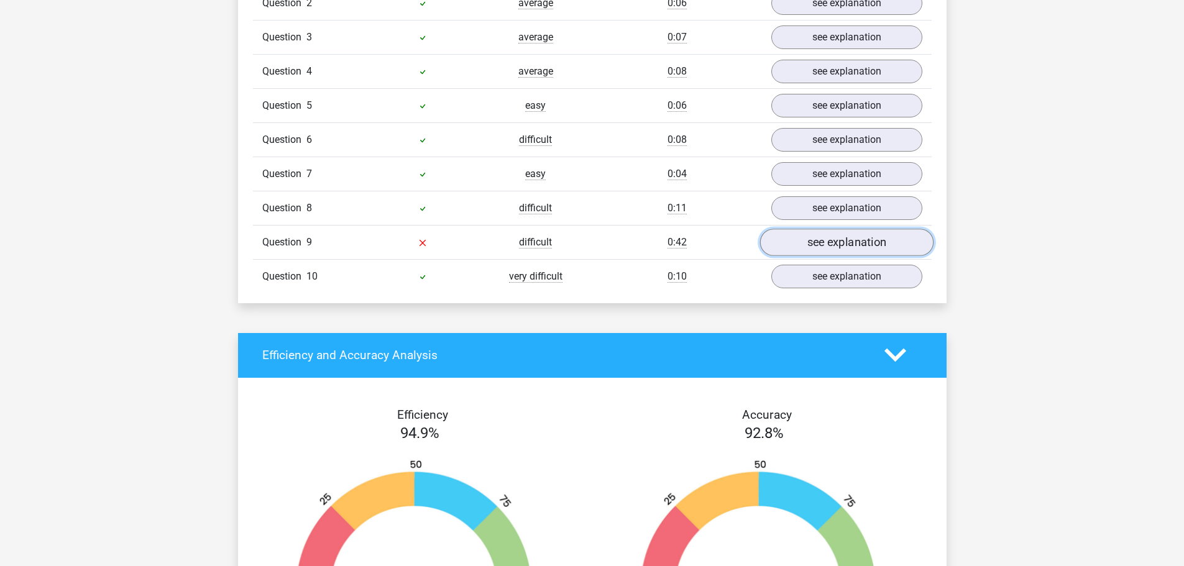
click at [831, 245] on link "see explanation" at bounding box center [846, 242] width 173 height 27
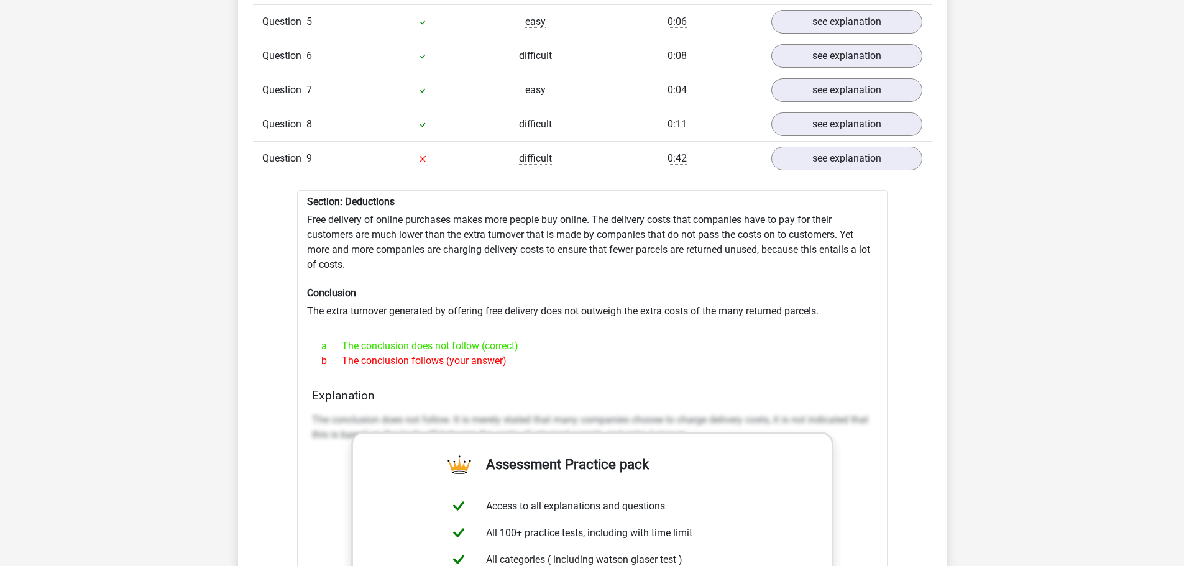
drag, startPoint x: 707, startPoint y: 359, endPoint x: 703, endPoint y: 378, distance: 19.6
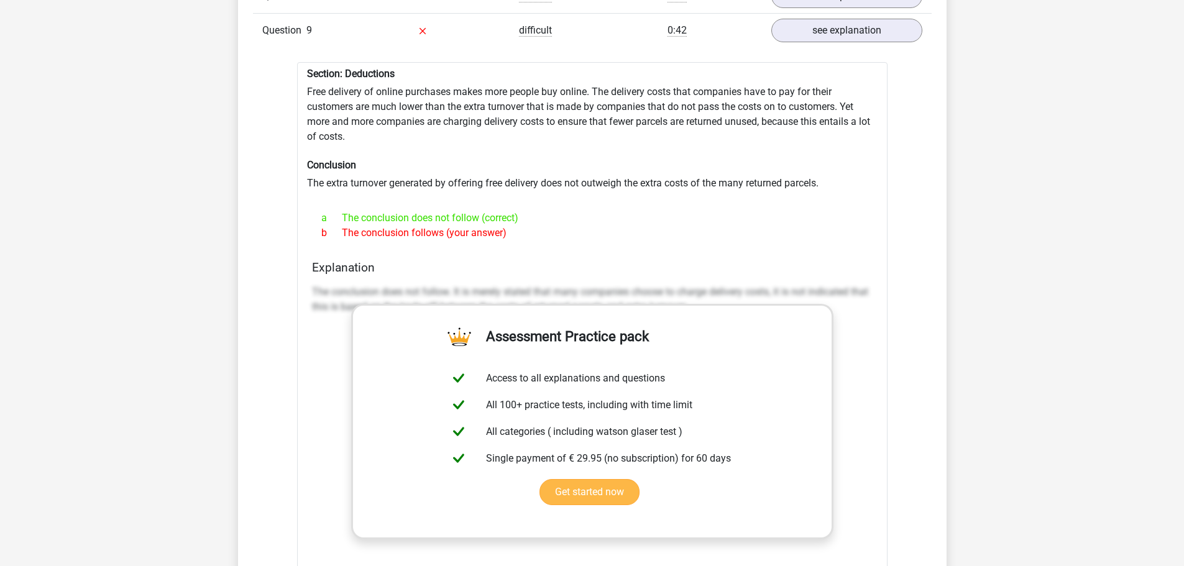
scroll to position [1579, 0]
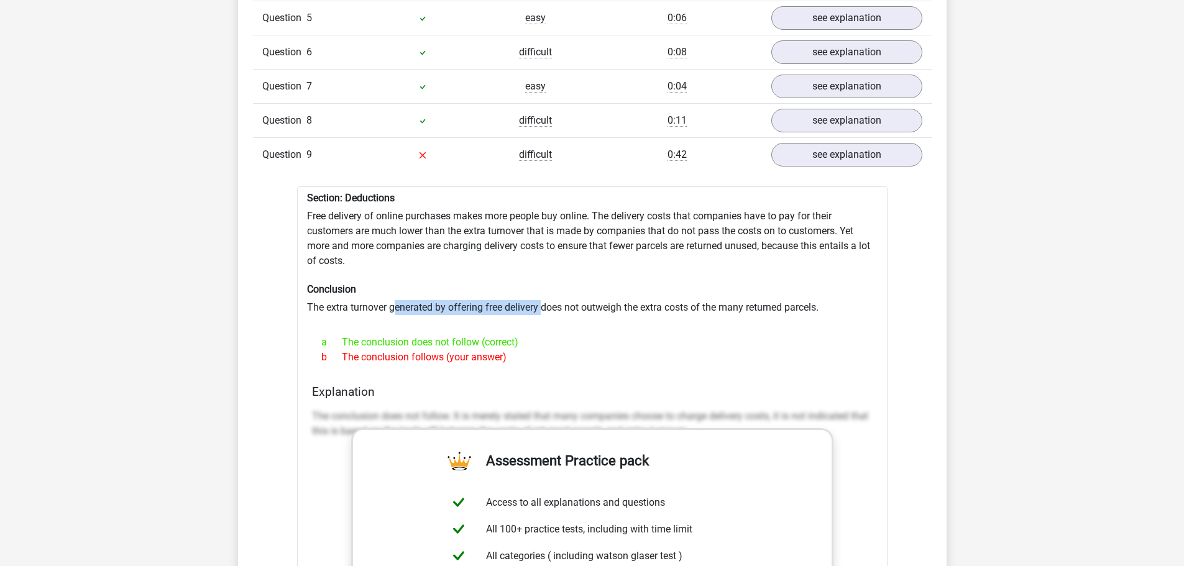
drag, startPoint x: 393, startPoint y: 304, endPoint x: 543, endPoint y: 308, distance: 149.9
type textarea "enerated by offering free delivery"
click at [543, 308] on div "Section: Deductions Free delivery of online purchases makes more people buy onl…" at bounding box center [592, 510] width 591 height 648
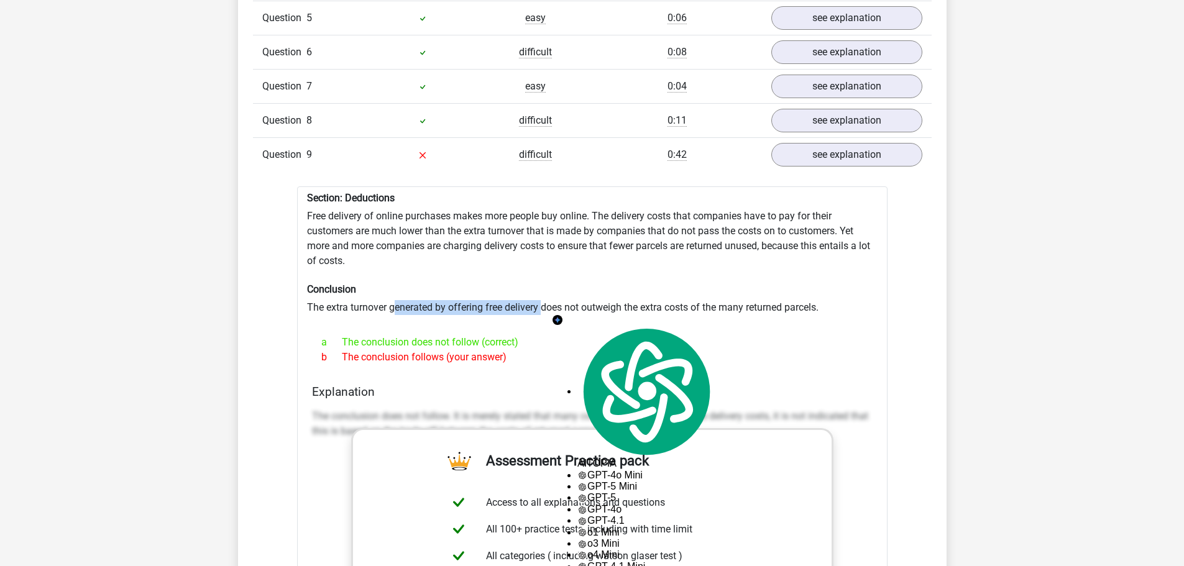
click at [426, 304] on div "Section: Deductions Free delivery of online purchases makes more people buy onl…" at bounding box center [592, 510] width 591 height 648
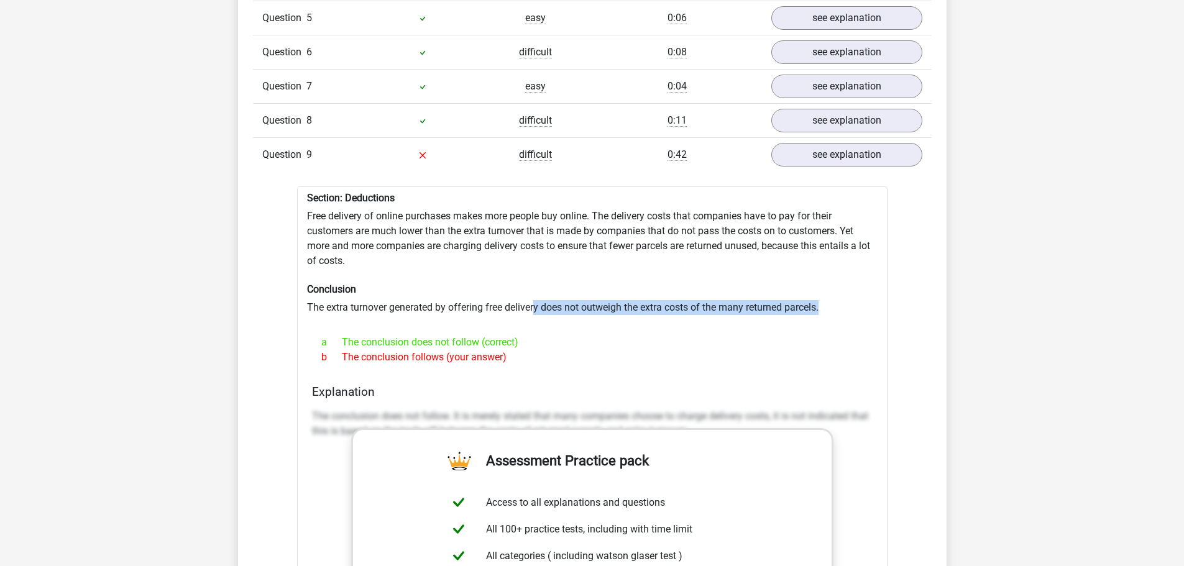
drag, startPoint x: 536, startPoint y: 308, endPoint x: 671, endPoint y: 318, distance: 135.2
click at [671, 318] on div "Section: Deductions Free delivery of online purchases makes more people buy onl…" at bounding box center [592, 510] width 591 height 648
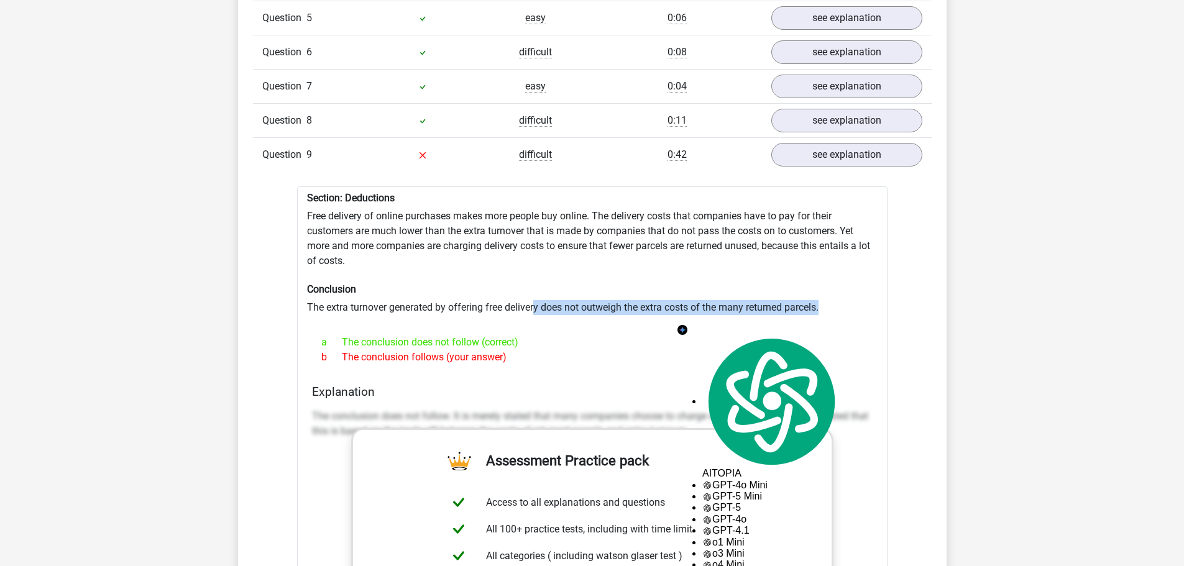
click at [550, 307] on div "Section: Deductions Free delivery of online purchases makes more people buy onl…" at bounding box center [592, 510] width 591 height 648
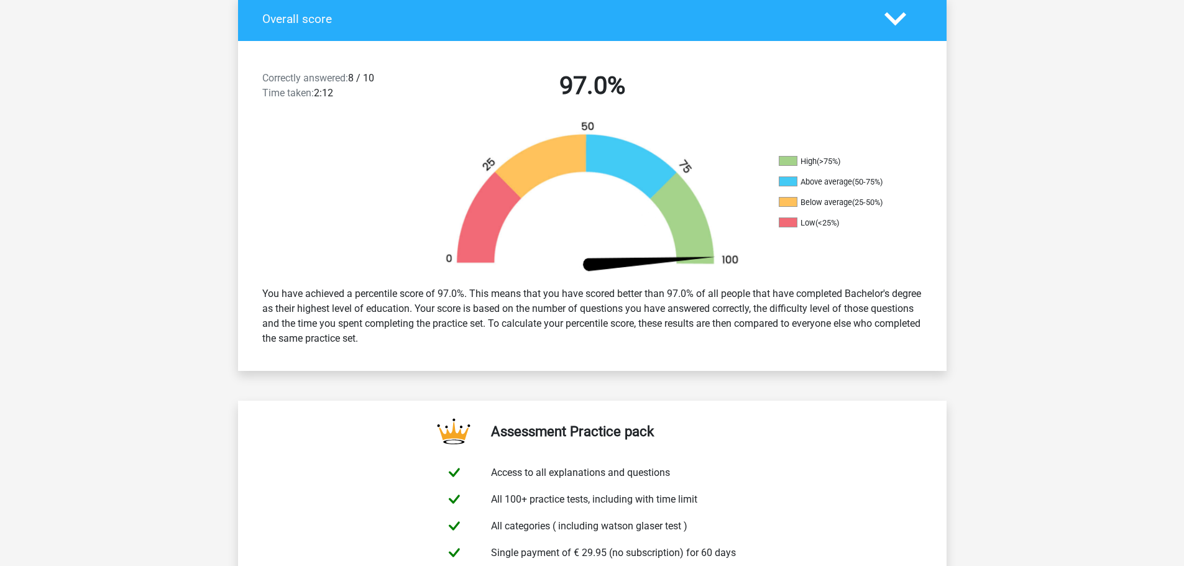
scroll to position [249, 0]
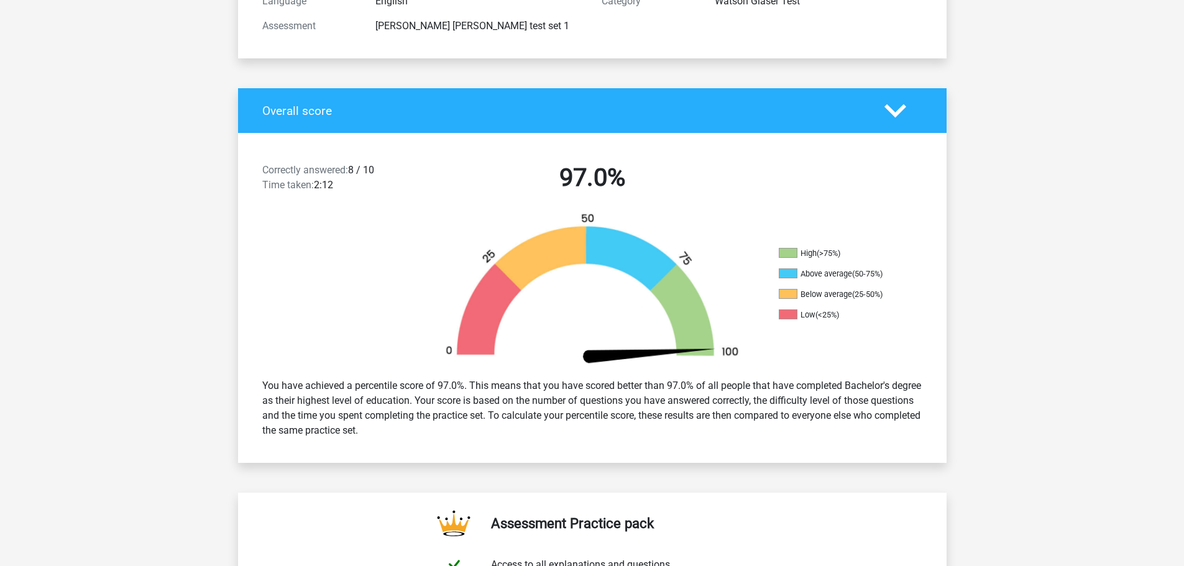
drag, startPoint x: 289, startPoint y: 383, endPoint x: 514, endPoint y: 431, distance: 230.1
click at [514, 431] on div "You have achieved a percentile score of 97.0%. This means that you have scored …" at bounding box center [592, 409] width 679 height 70
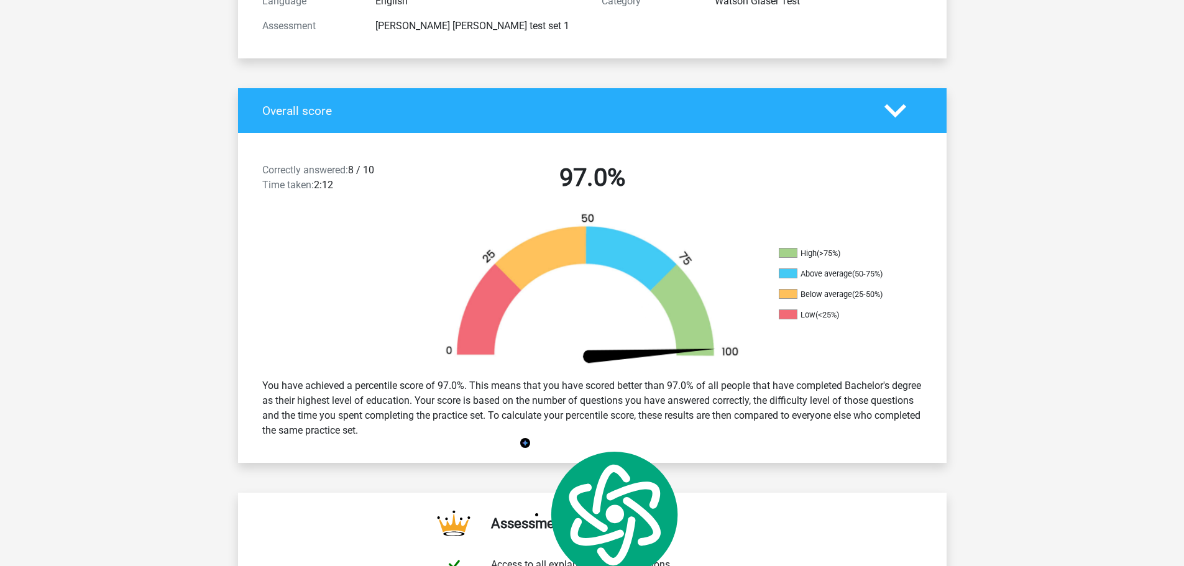
click at [504, 438] on div "You have achieved a percentile score of 97.0%. This means that you have scored …" at bounding box center [592, 409] width 679 height 70
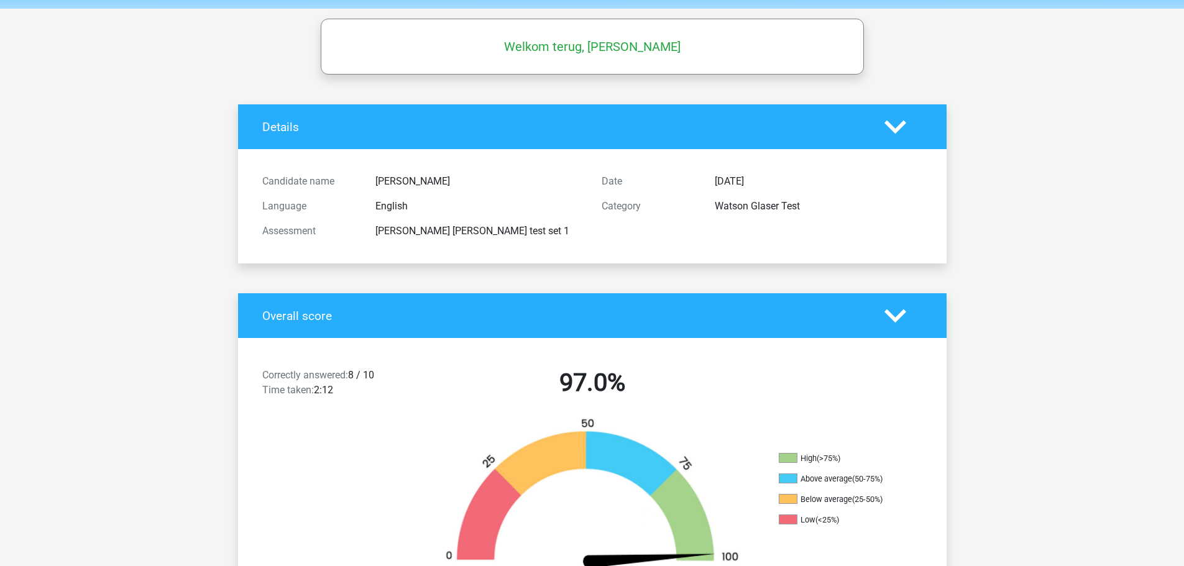
scroll to position [0, 0]
